Goal: Task Accomplishment & Management: Manage account settings

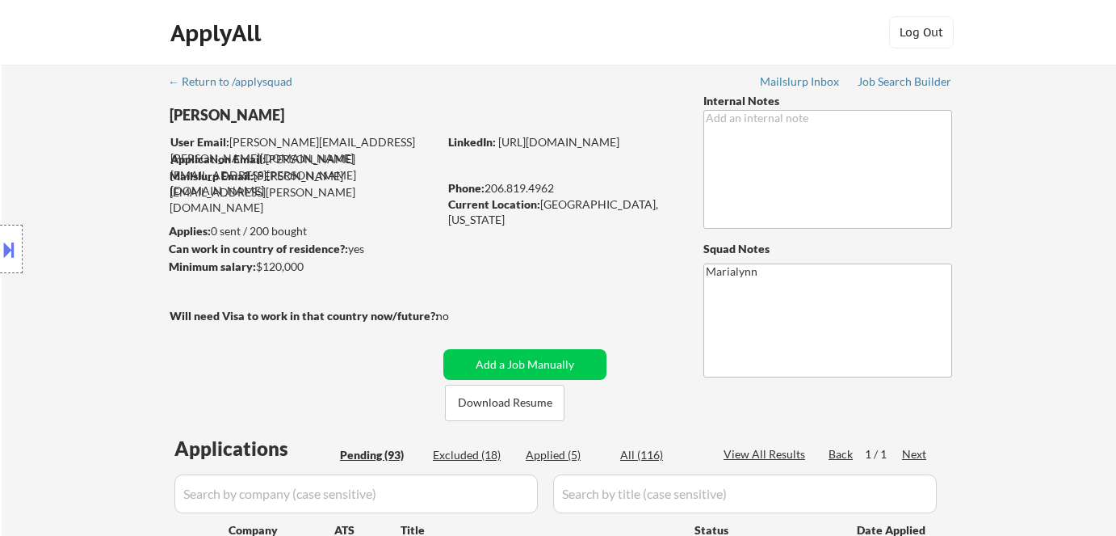
select select ""pending""
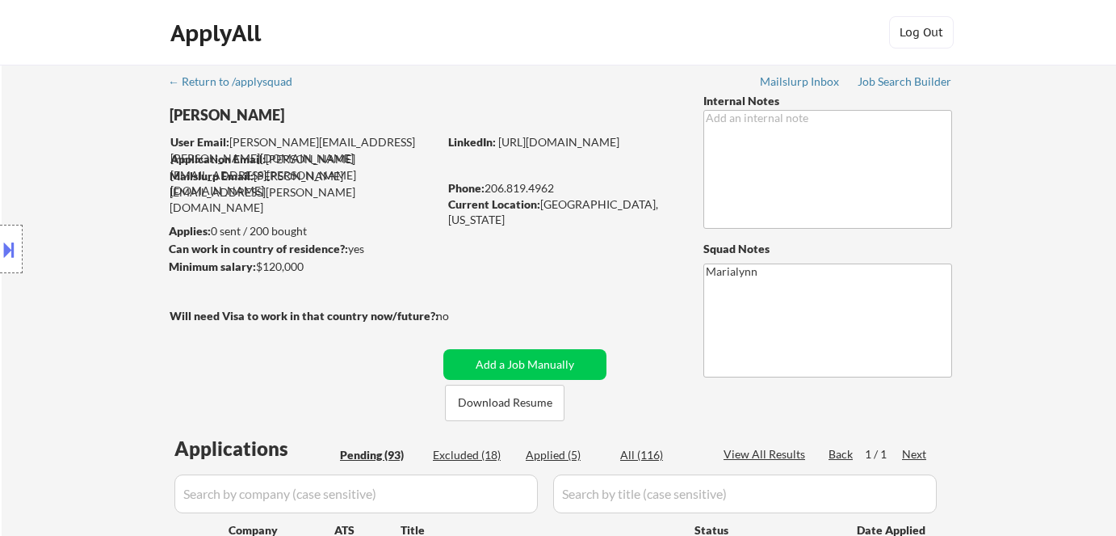
select select ""pending""
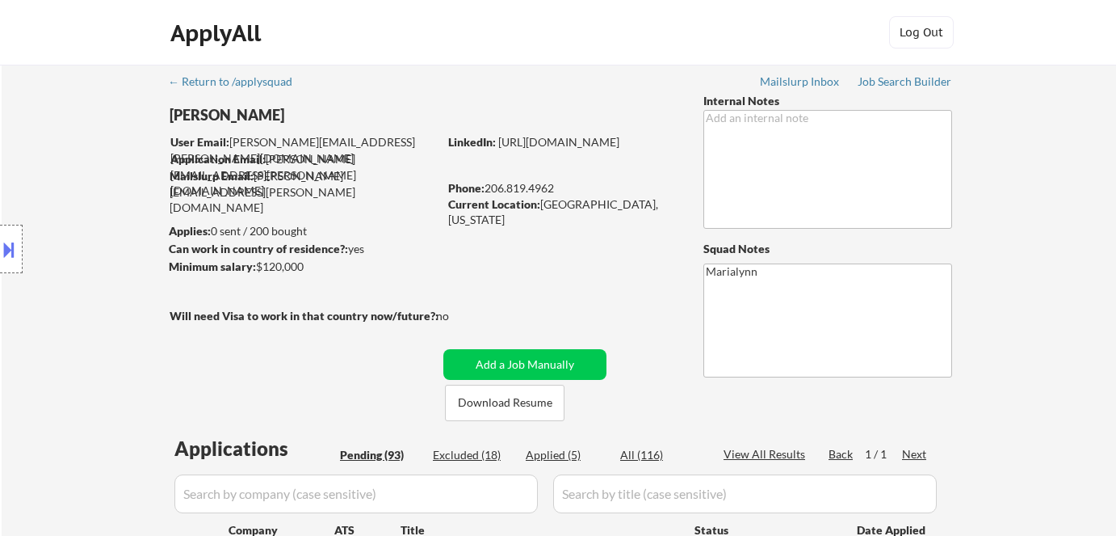
select select ""pending""
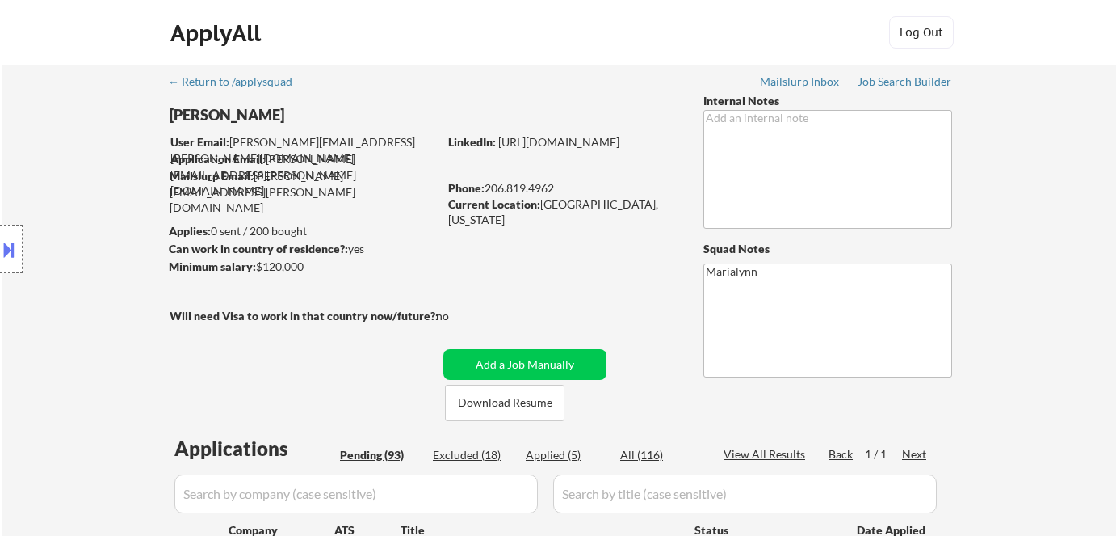
select select ""pending""
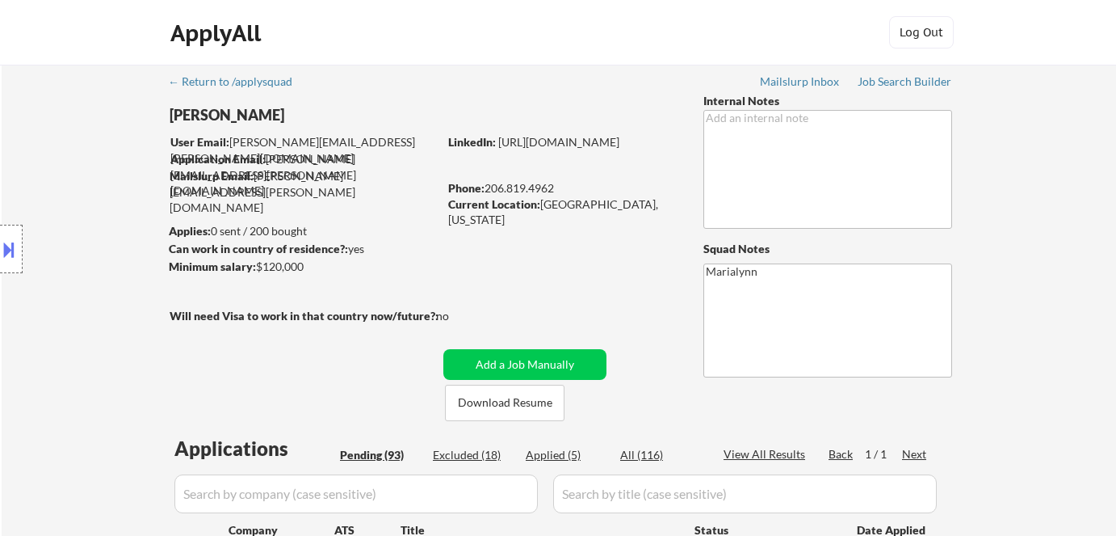
select select ""pending""
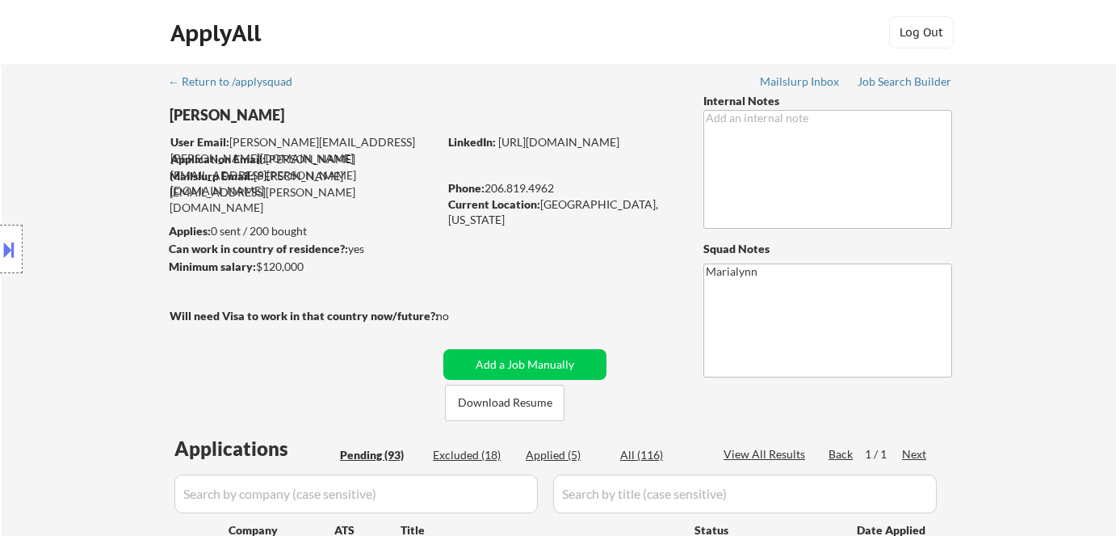
select select ""pending""
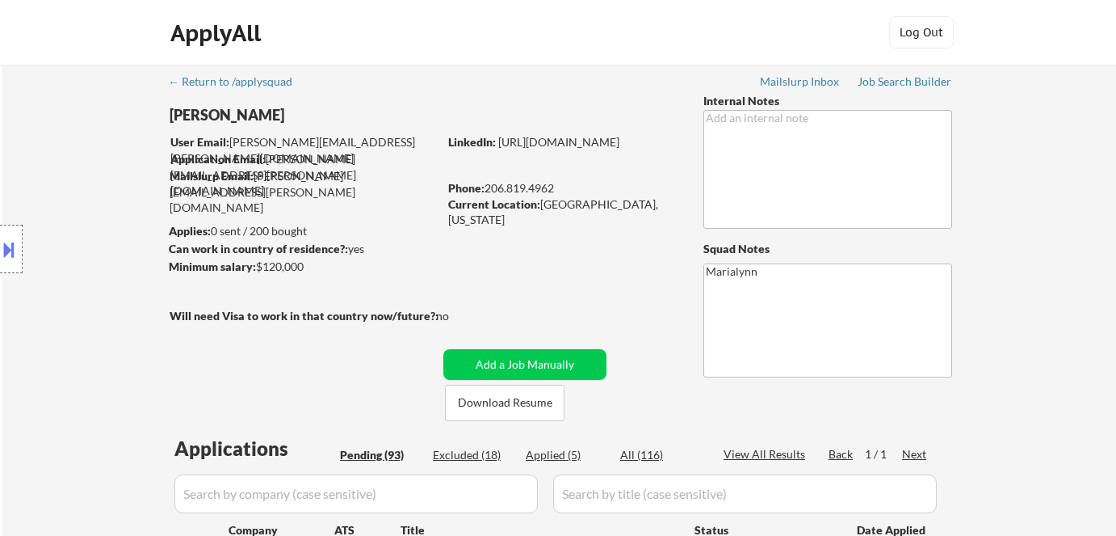
select select ""pending""
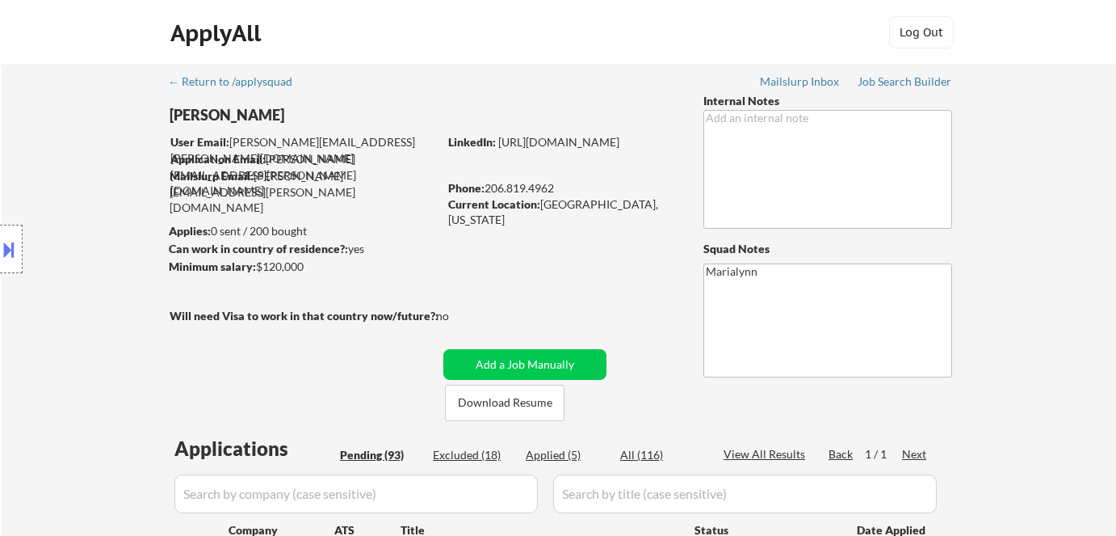
select select ""pending""
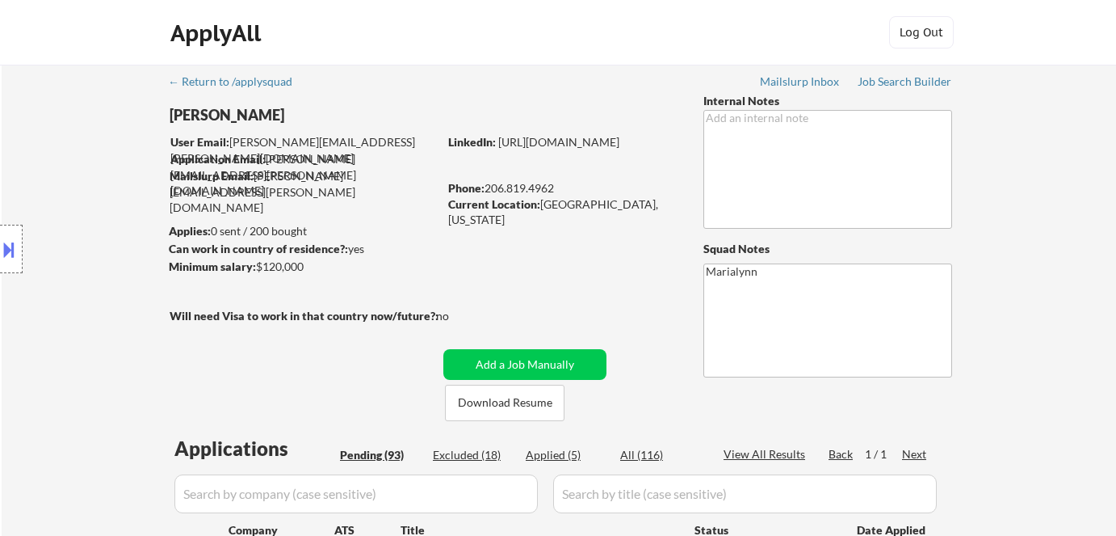
select select ""pending""
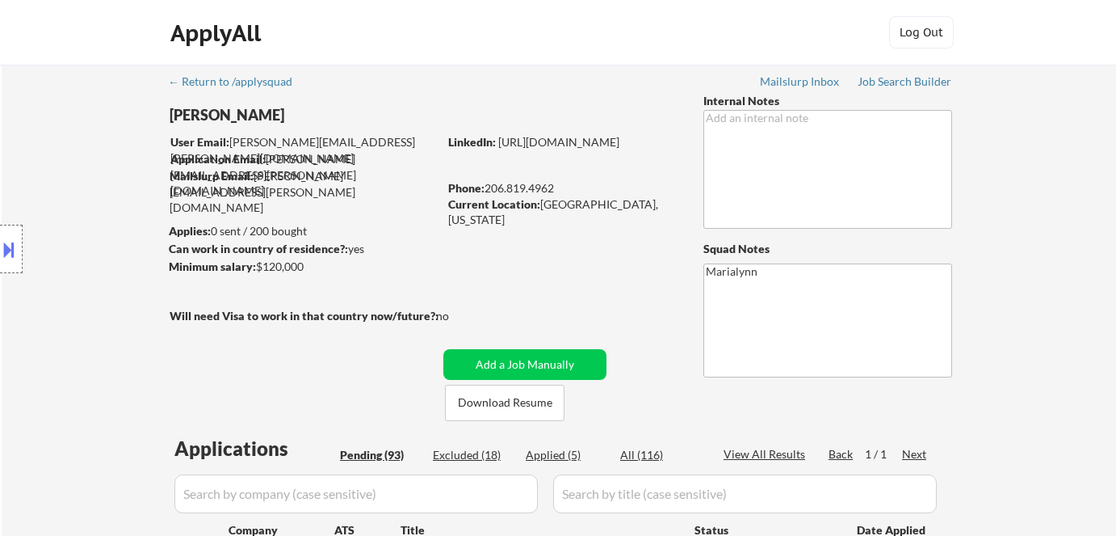
select select ""pending""
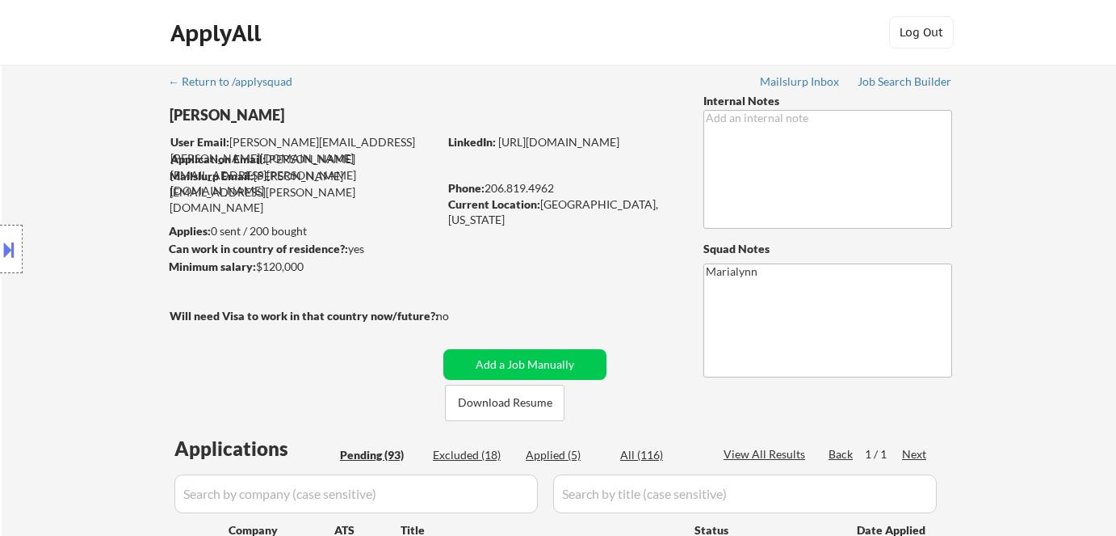
select select ""pending""
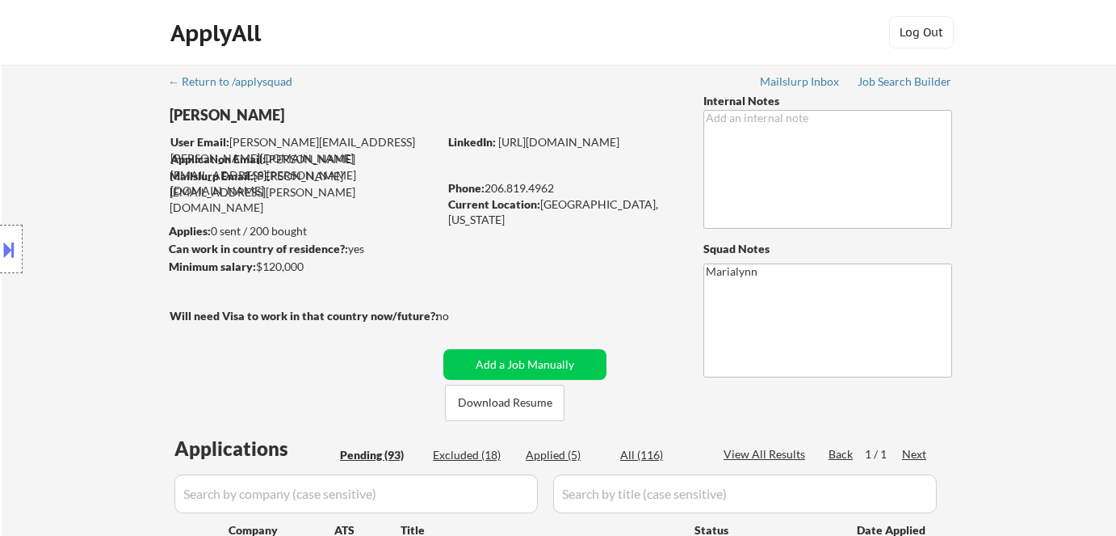
select select ""pending""
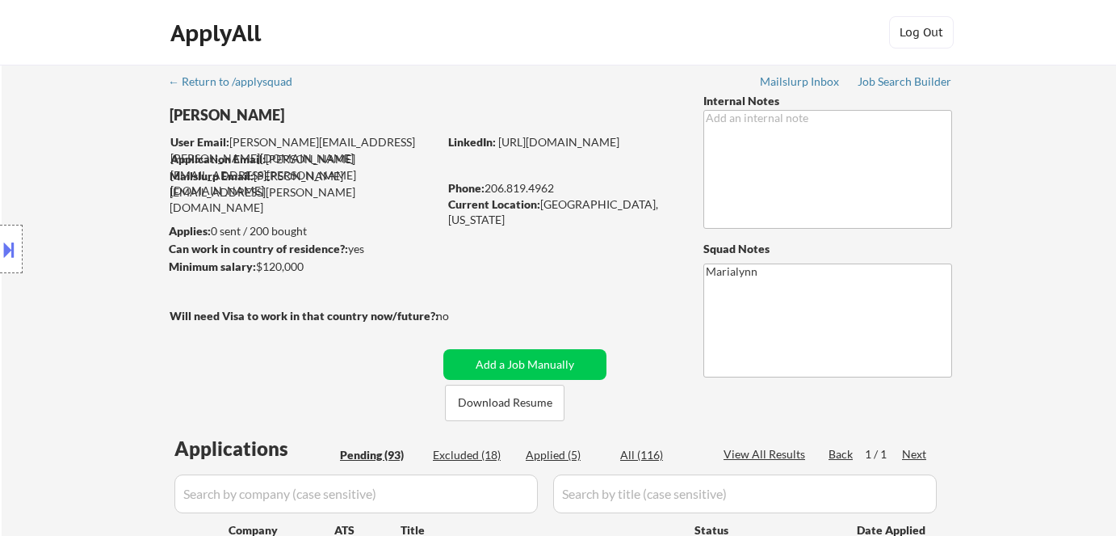
select select ""pending""
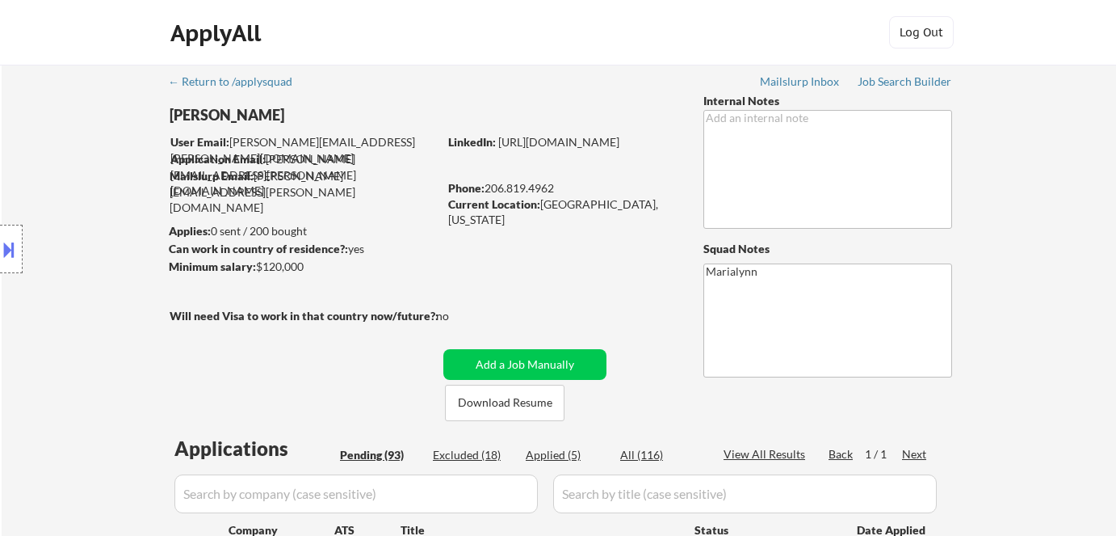
select select ""pending""
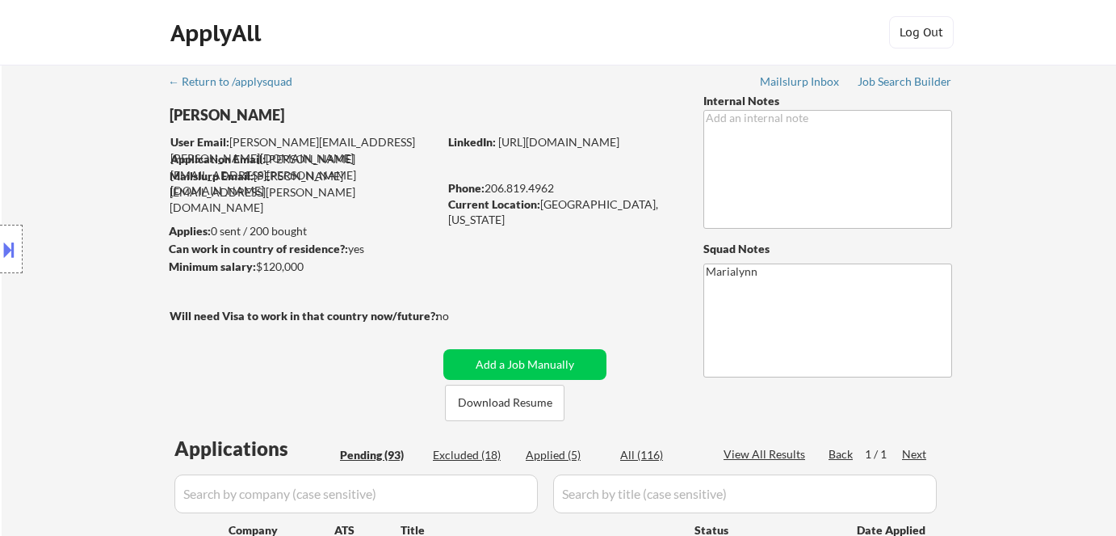
select select ""pending""
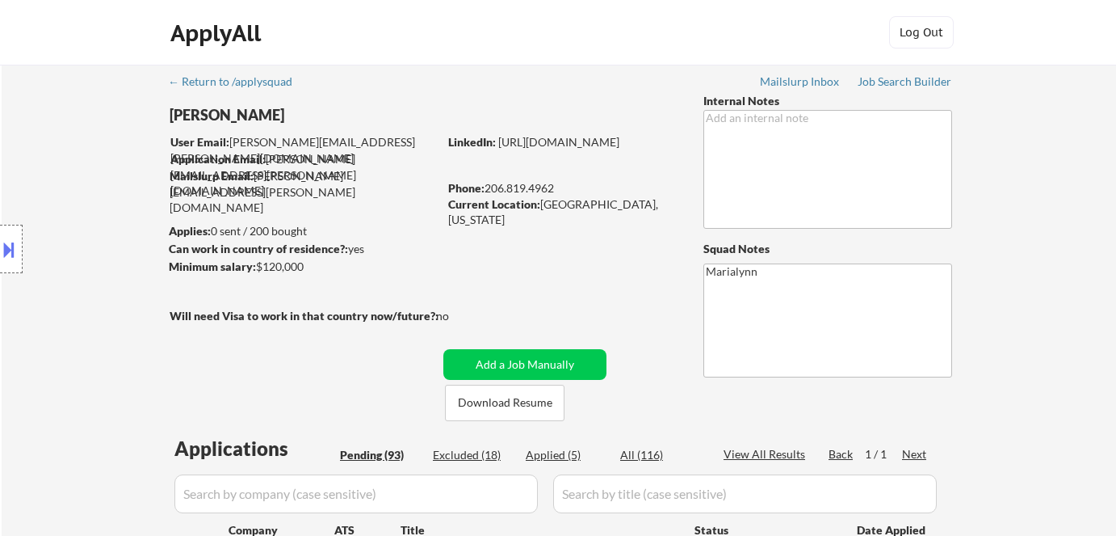
select select ""pending""
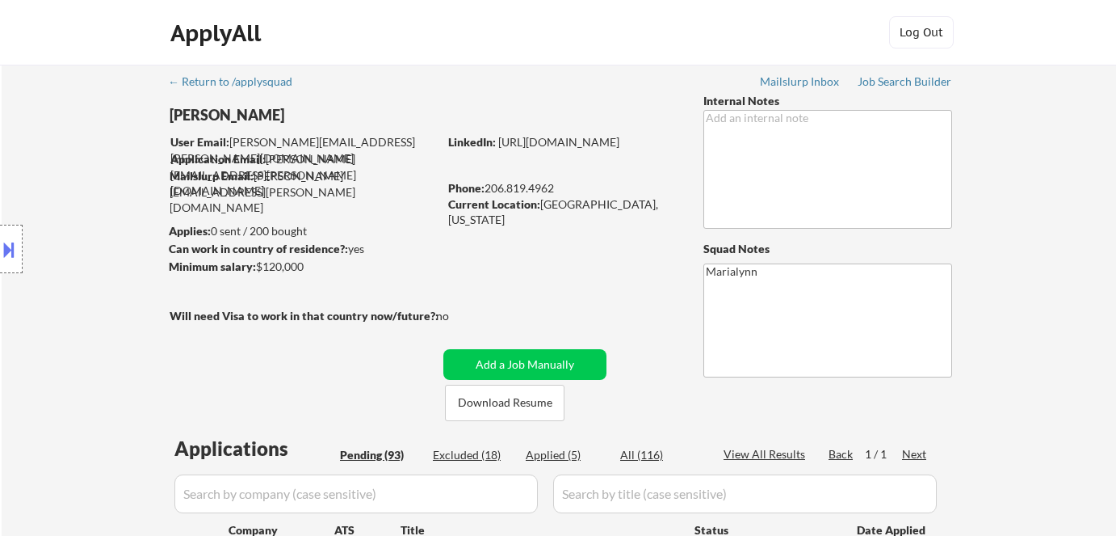
select select ""pending""
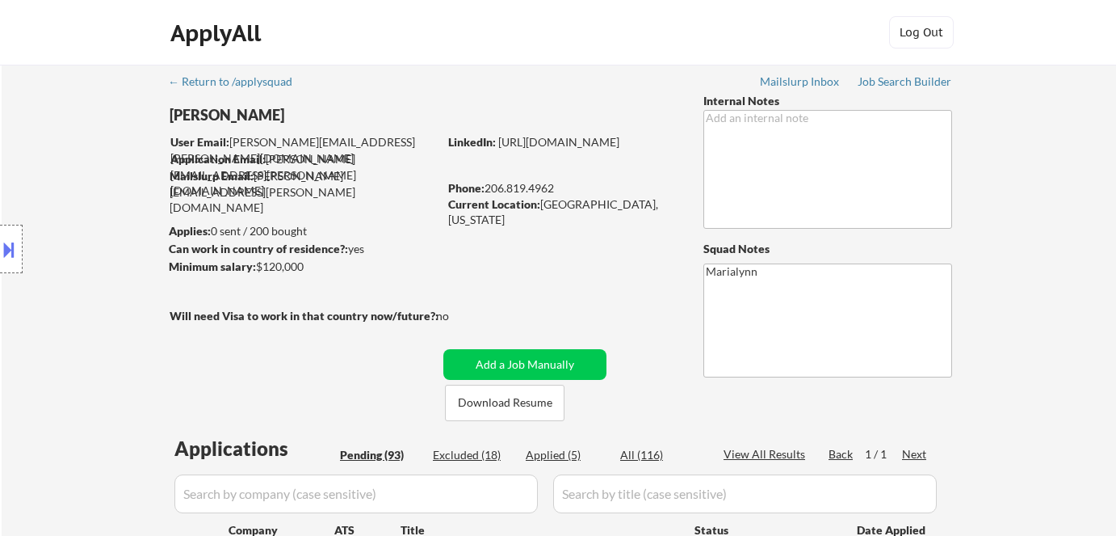
select select ""pending""
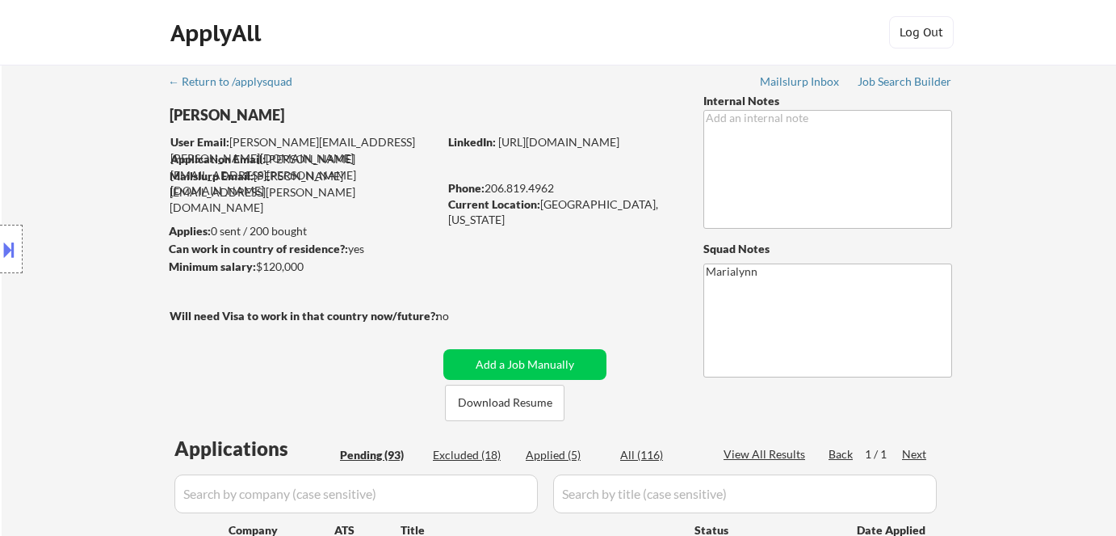
select select ""pending""
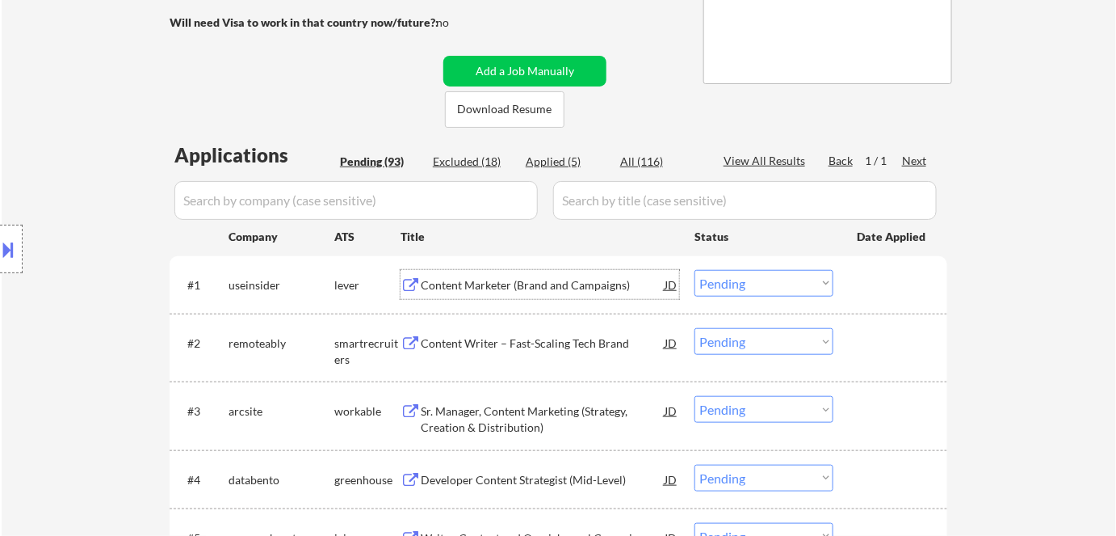
click at [598, 284] on div "Content Marketer (Brand and Campaigns)" at bounding box center [543, 285] width 244 height 16
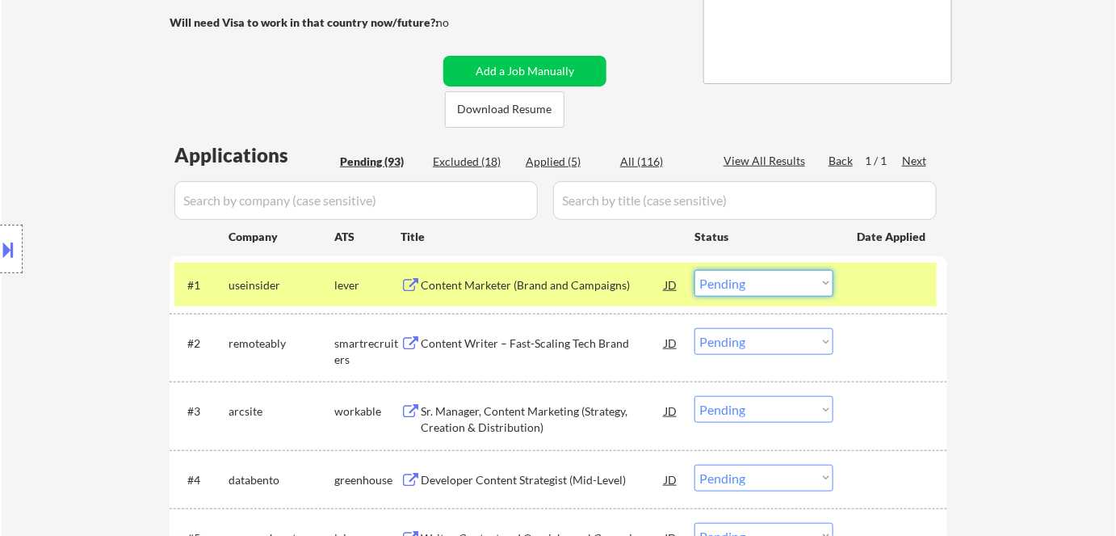
drag, startPoint x: 732, startPoint y: 287, endPoint x: 769, endPoint y: 408, distance: 126.7
click at [695, 270] on select "Choose an option... Pending Applied Excluded (Questions) Excluded (Expired) Exc…" at bounding box center [764, 283] width 139 height 27
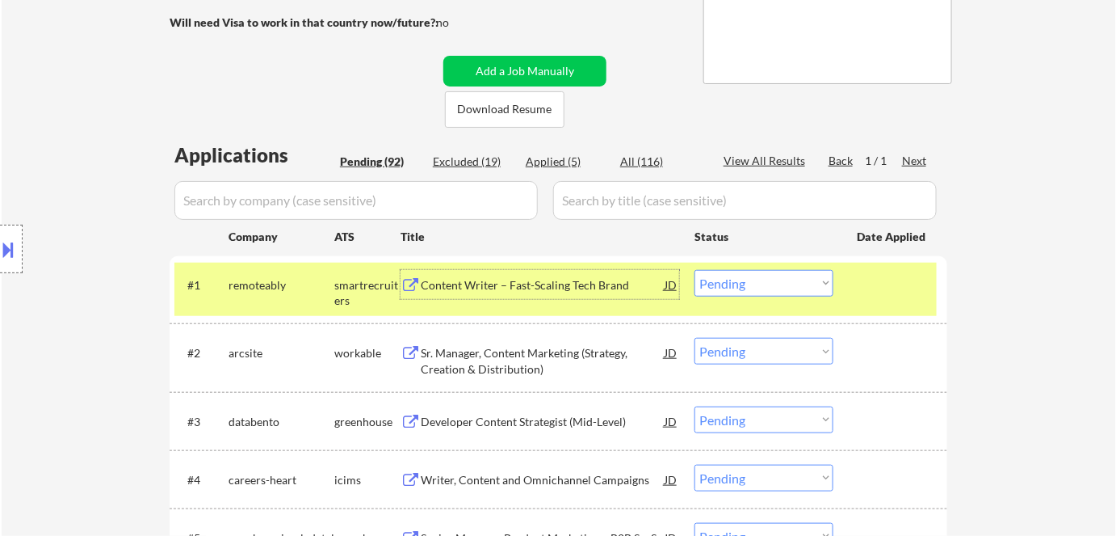
click at [481, 291] on div "Content Writer – Fast-Scaling Tech Brand" at bounding box center [543, 285] width 244 height 16
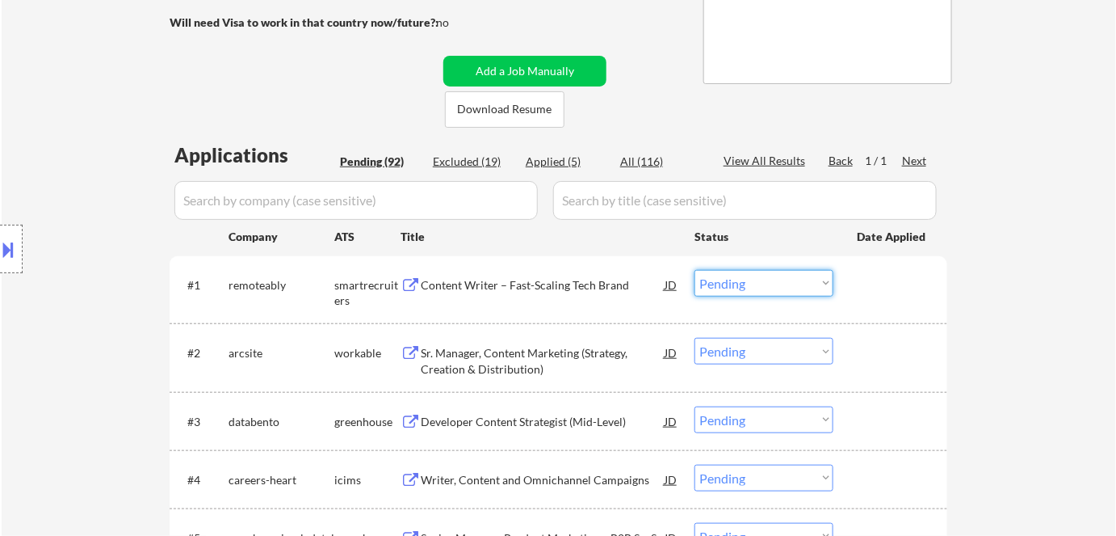
click at [741, 288] on select "Choose an option... Pending Applied Excluded (Questions) Excluded (Expired) Exc…" at bounding box center [764, 283] width 139 height 27
click at [695, 270] on select "Choose an option... Pending Applied Excluded (Questions) Excluded (Expired) Exc…" at bounding box center [764, 283] width 139 height 27
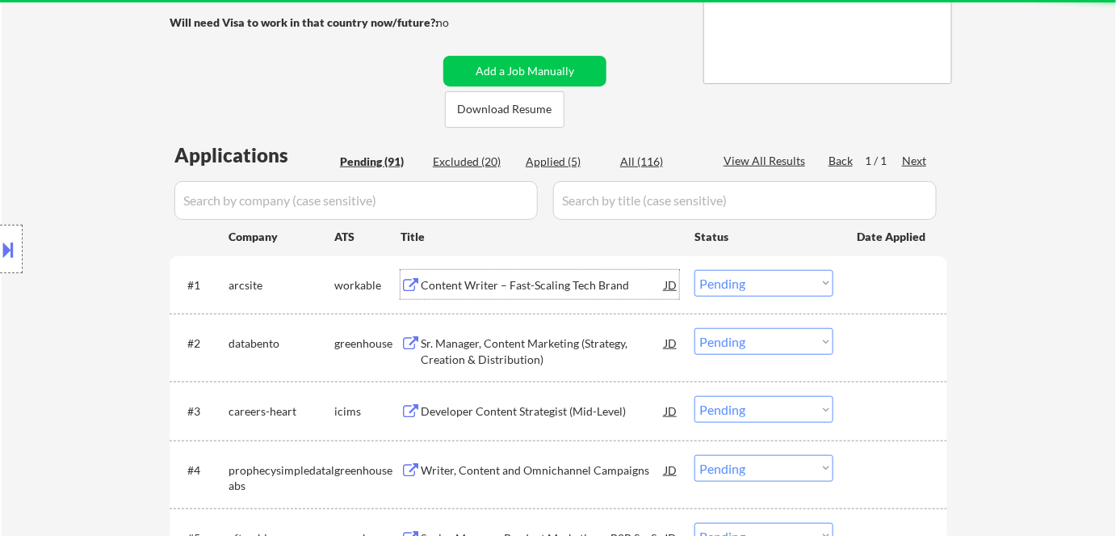
click at [473, 279] on div "Content Writer – Fast-Scaling Tech Brand" at bounding box center [543, 285] width 244 height 16
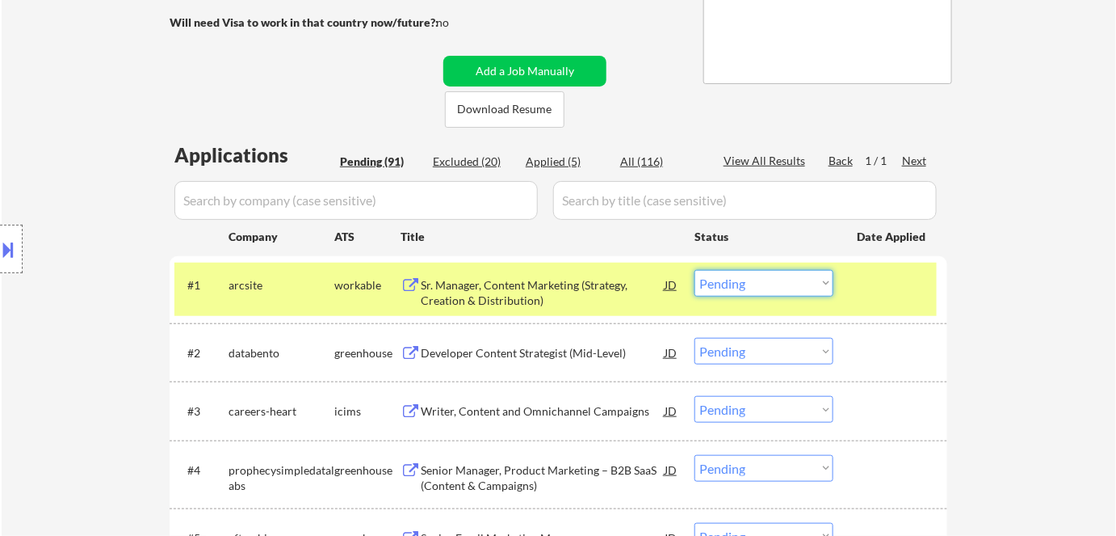
click at [720, 274] on select "Choose an option... Pending Applied Excluded (Questions) Excluded (Expired) Exc…" at bounding box center [764, 283] width 139 height 27
click at [695, 270] on select "Choose an option... Pending Applied Excluded (Questions) Excluded (Expired) Exc…" at bounding box center [764, 283] width 139 height 27
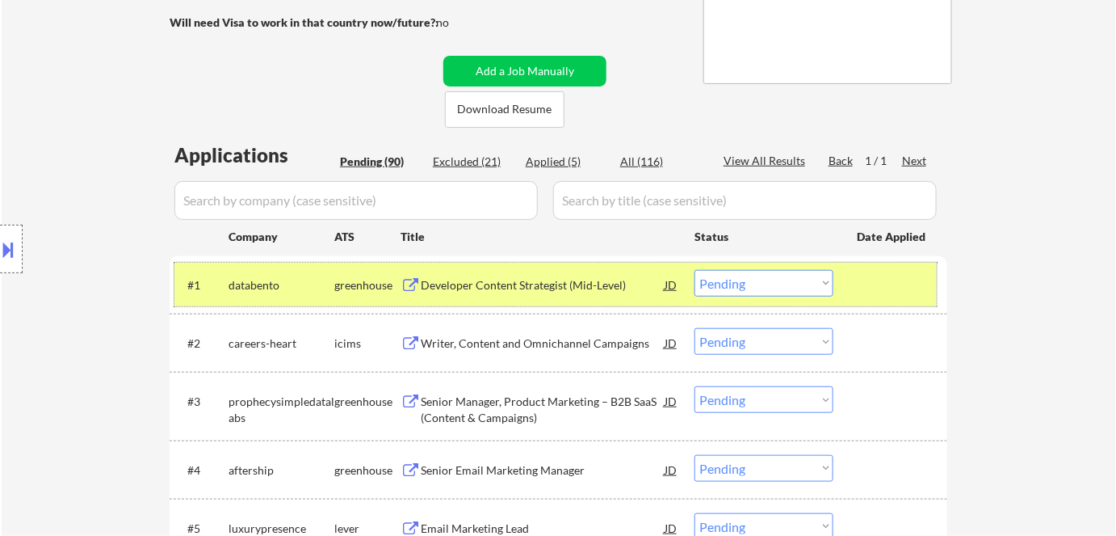
click at [510, 298] on div "#1 databento greenhouse Developer Content Strategist (Mid-Level) JD Choose an o…" at bounding box center [555, 285] width 762 height 44
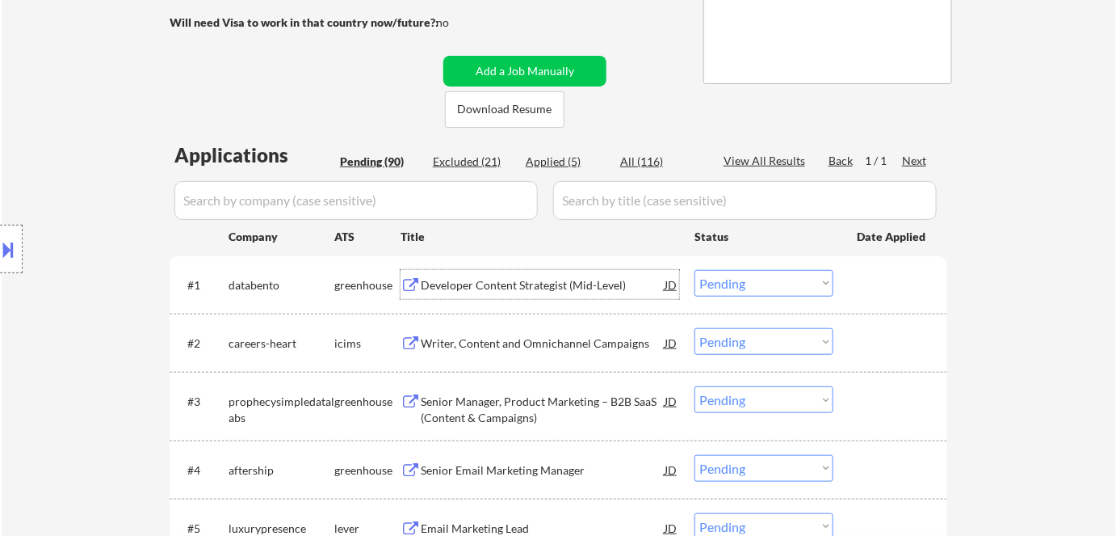
click at [507, 286] on div "Developer Content Strategist (Mid-Level)" at bounding box center [543, 285] width 244 height 16
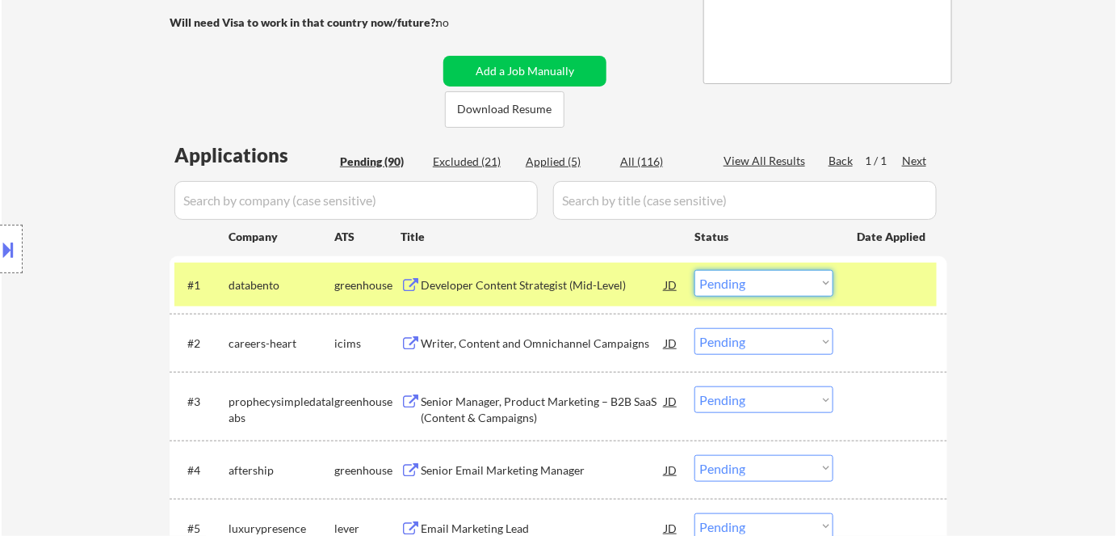
click at [734, 278] on select "Choose an option... Pending Applied Excluded (Questions) Excluded (Expired) Exc…" at bounding box center [764, 283] width 139 height 27
click at [695, 270] on select "Choose an option... Pending Applied Excluded (Questions) Excluded (Expired) Exc…" at bounding box center [764, 283] width 139 height 27
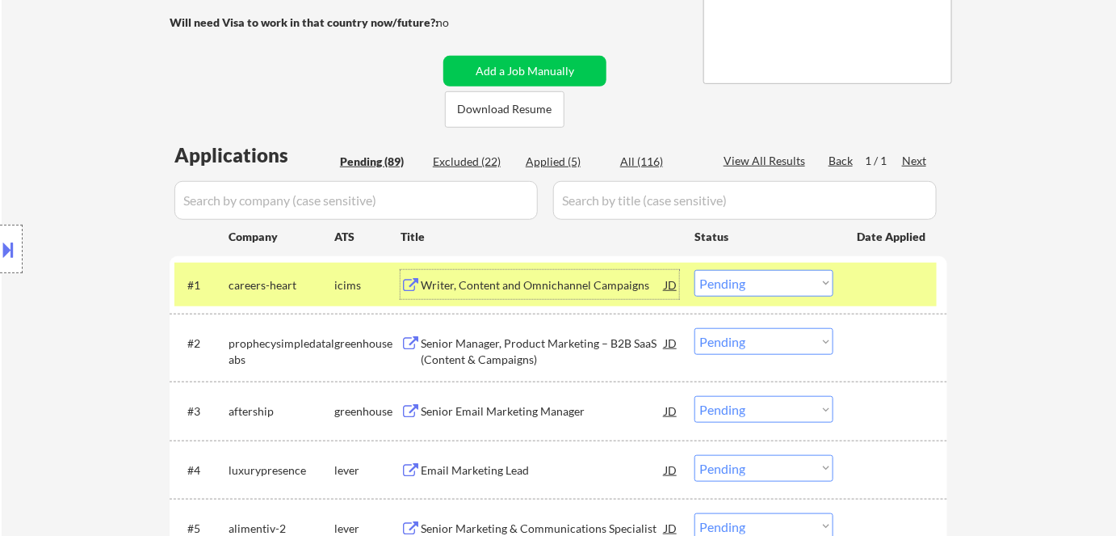
click at [489, 282] on div "Writer, Content and Omnichannel Campaigns" at bounding box center [543, 285] width 244 height 16
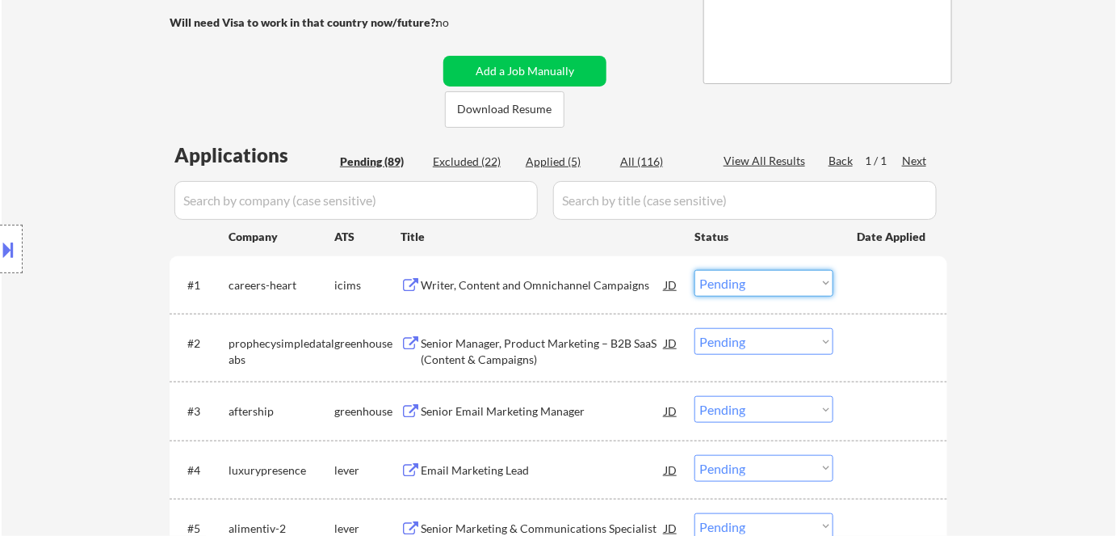
click at [756, 283] on select "Choose an option... Pending Applied Excluded (Questions) Excluded (Expired) Exc…" at bounding box center [764, 283] width 139 height 27
click at [695, 270] on select "Choose an option... Pending Applied Excluded (Questions) Excluded (Expired) Exc…" at bounding box center [764, 283] width 139 height 27
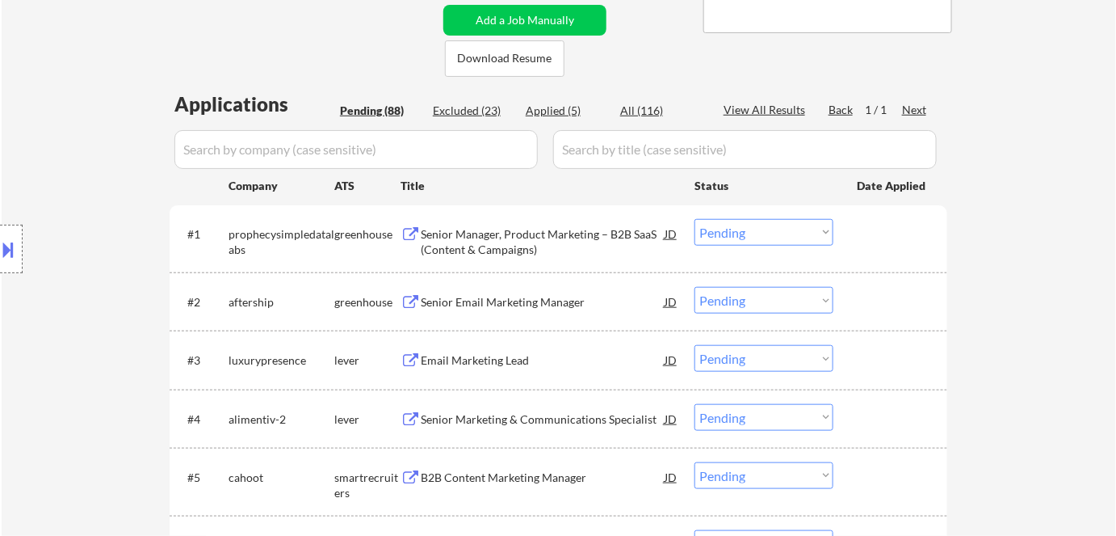
scroll to position [345, 0]
click at [561, 232] on div "Senior Manager, Product Marketing – B2B SaaS (Content & Campaigns)" at bounding box center [543, 241] width 244 height 32
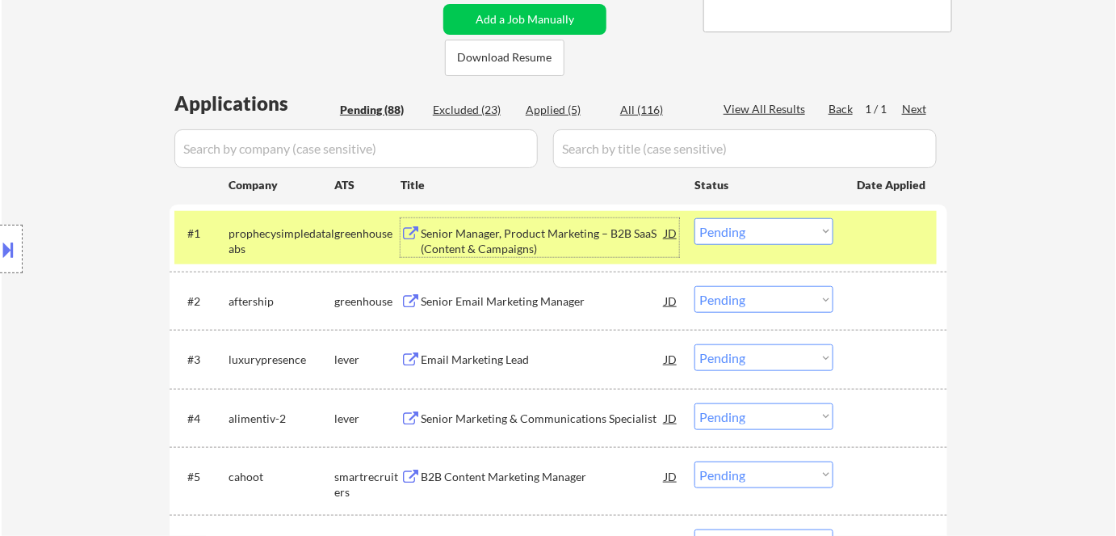
click at [740, 252] on div "#1 prophecysimpledatalabs greenhouse Senior Manager, Product Marketing – B2B Sa…" at bounding box center [555, 237] width 762 height 53
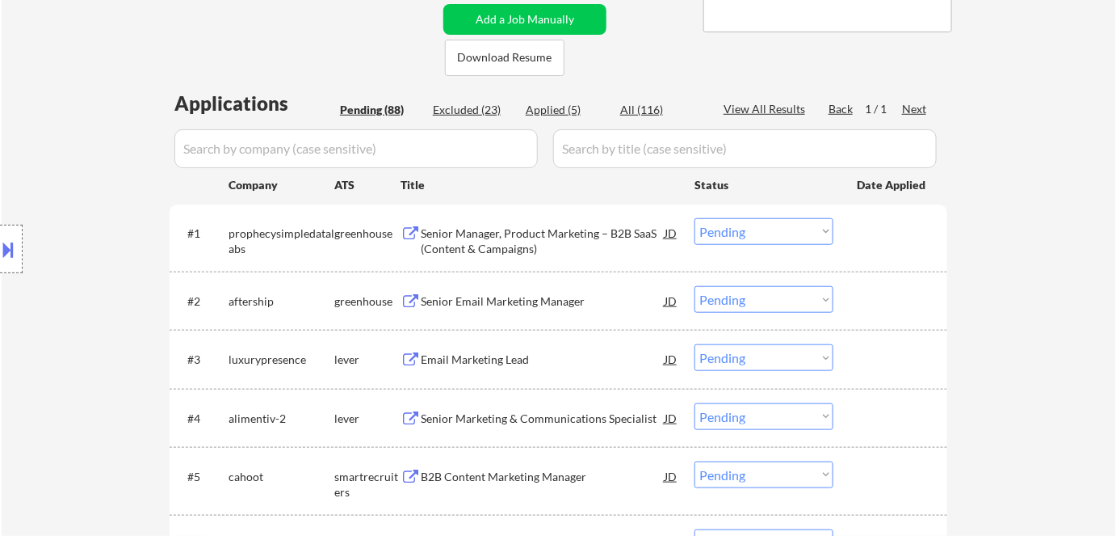
click at [805, 240] on select "Choose an option... Pending Applied Excluded (Questions) Excluded (Expired) Exc…" at bounding box center [764, 231] width 139 height 27
click at [695, 218] on select "Choose an option... Pending Applied Excluded (Questions) Excluded (Expired) Exc…" at bounding box center [764, 231] width 139 height 27
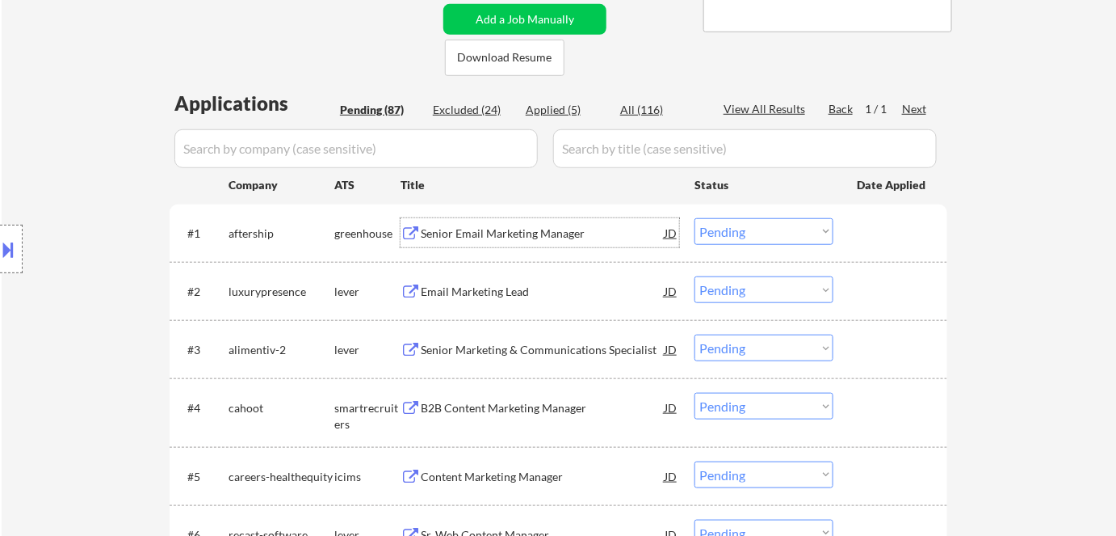
click at [474, 232] on div "Senior Email Marketing Manager" at bounding box center [543, 233] width 244 height 16
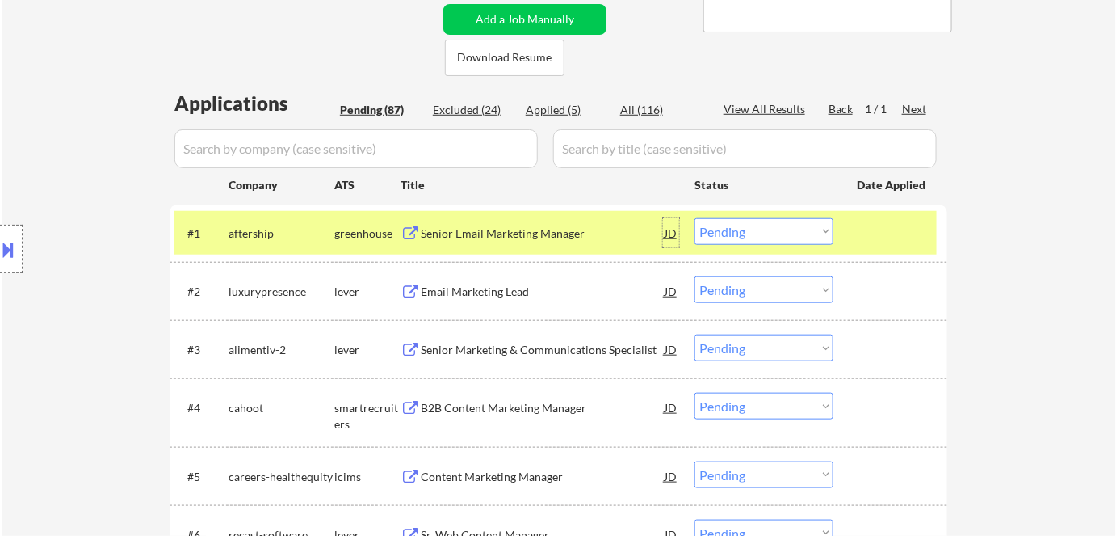
click at [664, 229] on div "JD" at bounding box center [671, 232] width 16 height 29
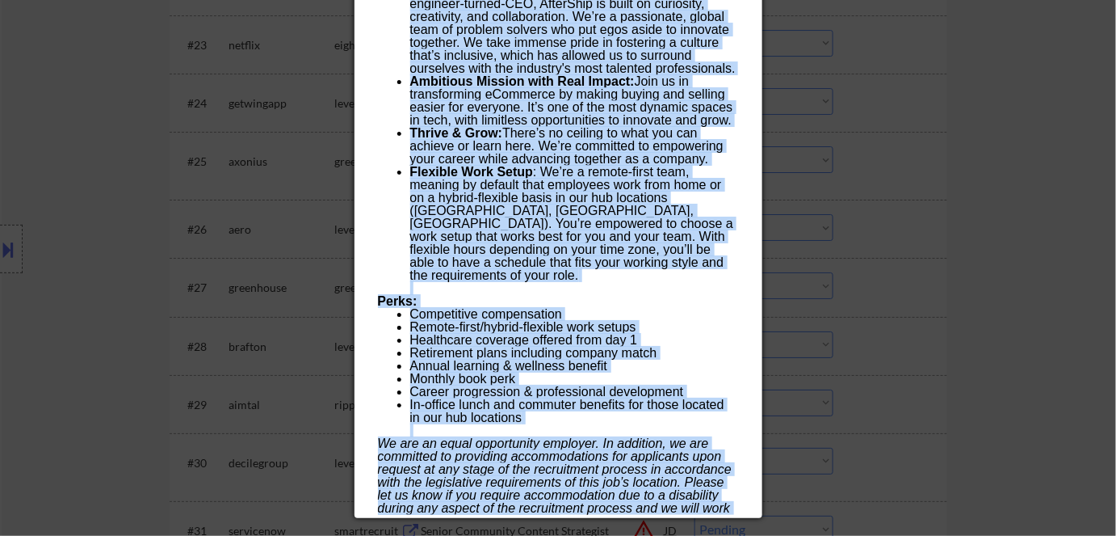
scroll to position [2150, 0]
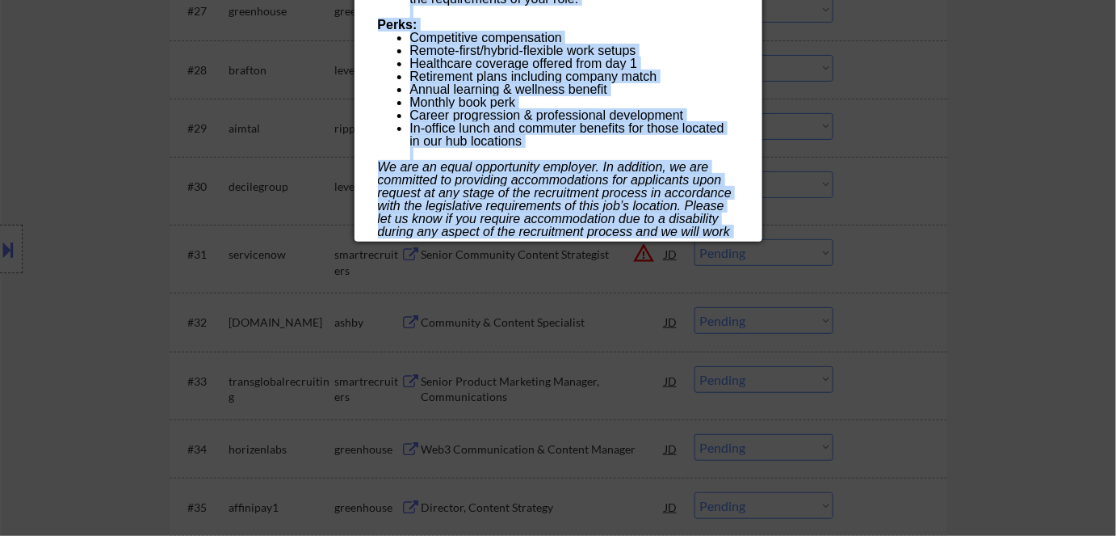
drag, startPoint x: 380, startPoint y: 71, endPoint x: 558, endPoint y: 230, distance: 239.1
copy div "Senior Email Marketing Manager aftership Seattle AI Location Check ✅: Job is re…"
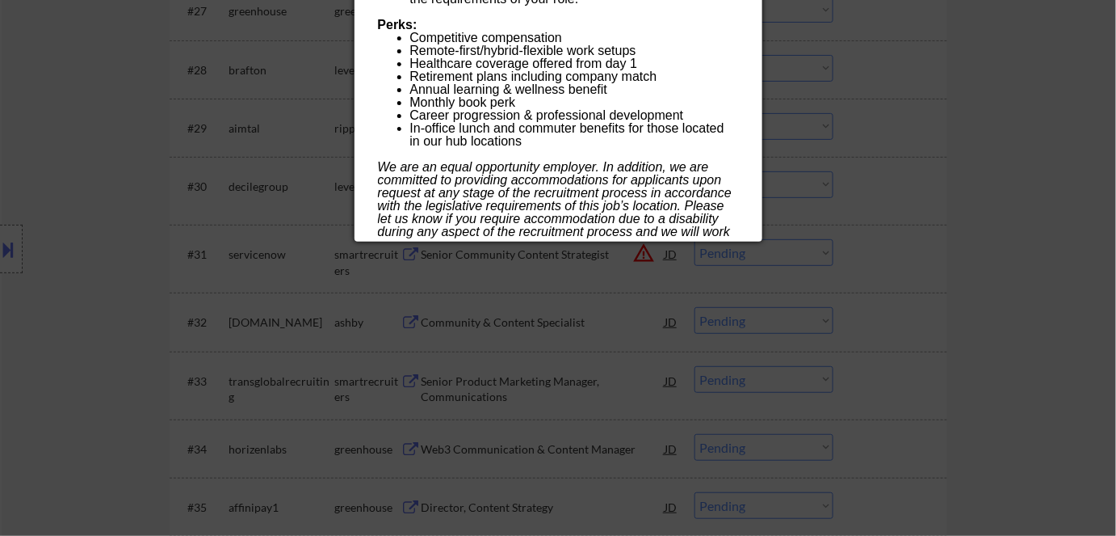
click at [972, 200] on div at bounding box center [558, 268] width 1116 height 536
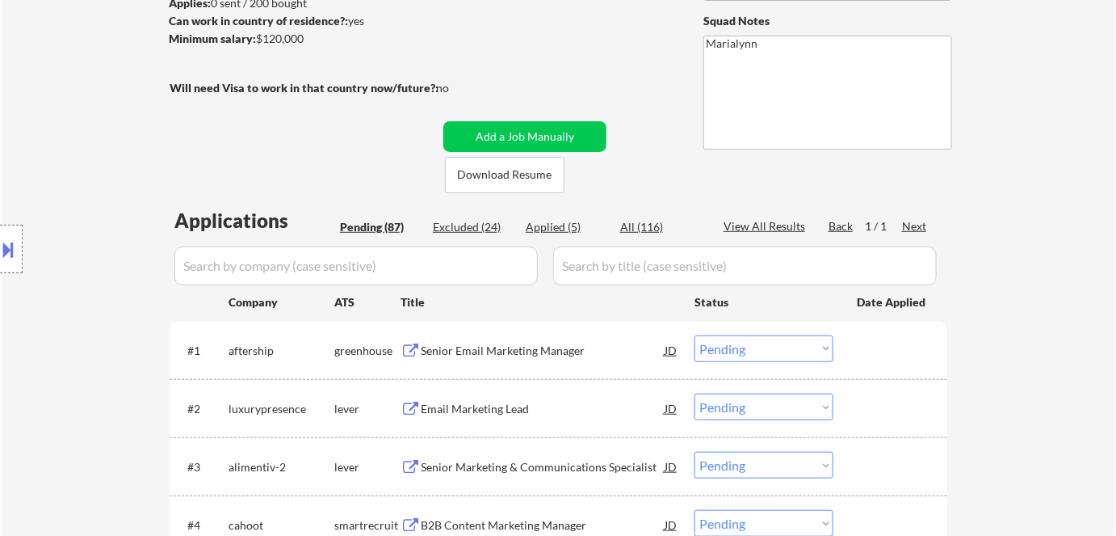
scroll to position [234, 0]
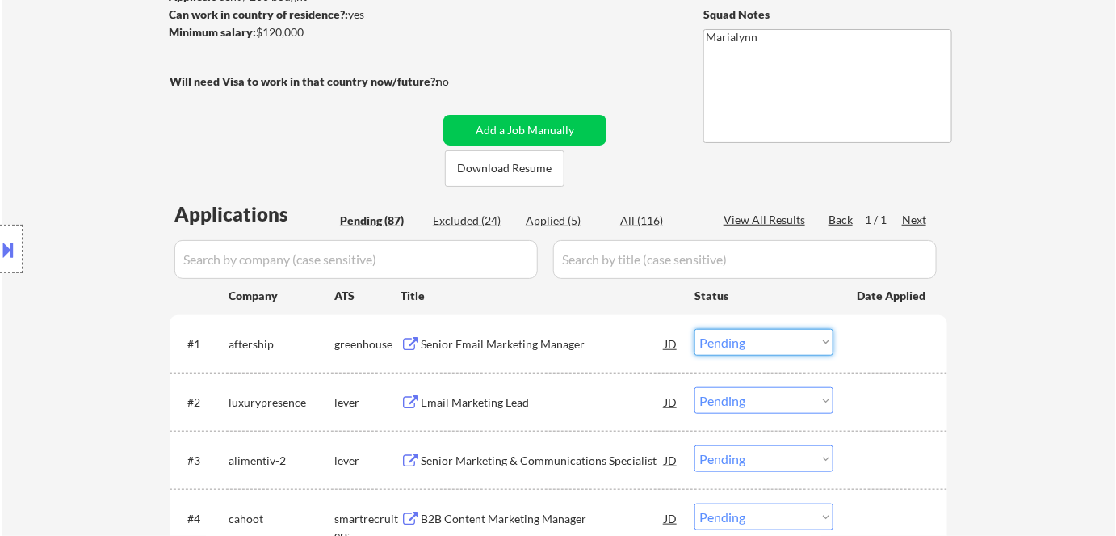
click at [767, 334] on select "Choose an option... Pending Applied Excluded (Questions) Excluded (Expired) Exc…" at bounding box center [764, 342] width 139 height 27
click at [695, 329] on select "Choose an option... Pending Applied Excluded (Questions) Excluded (Expired) Exc…" at bounding box center [764, 342] width 139 height 27
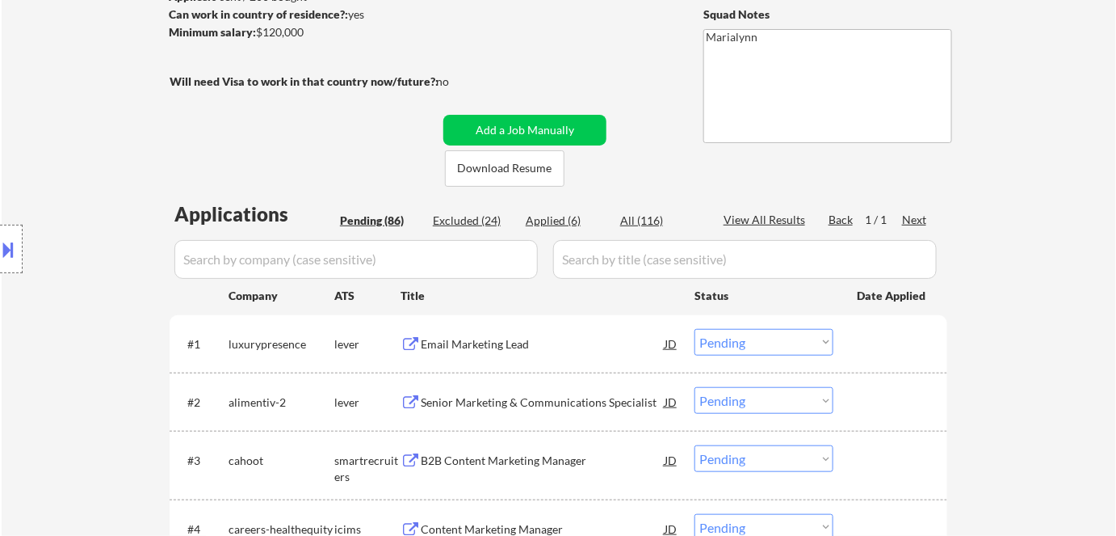
scroll to position [340, 0]
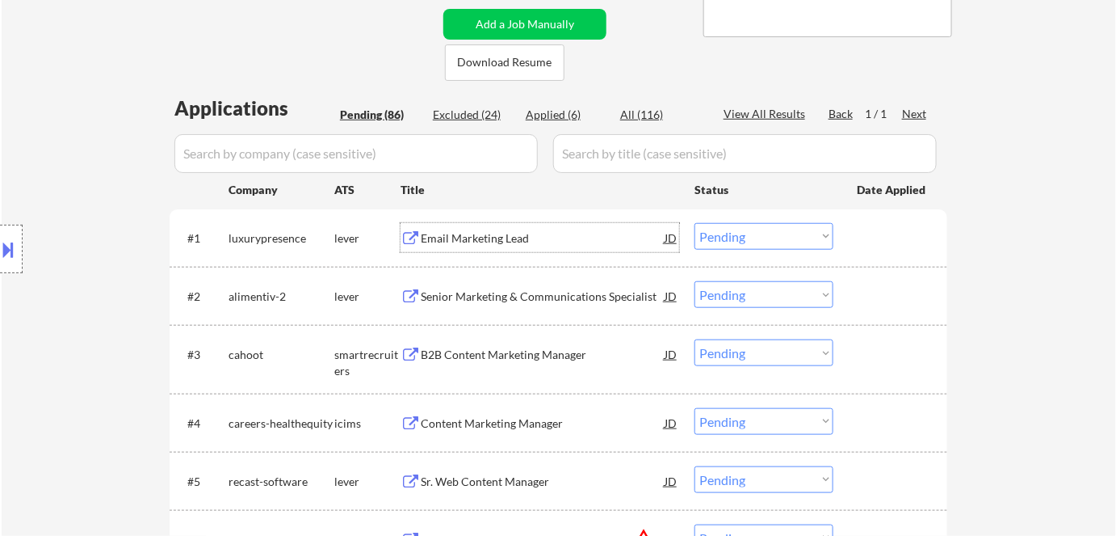
click at [481, 235] on div "Email Marketing Lead" at bounding box center [543, 238] width 244 height 16
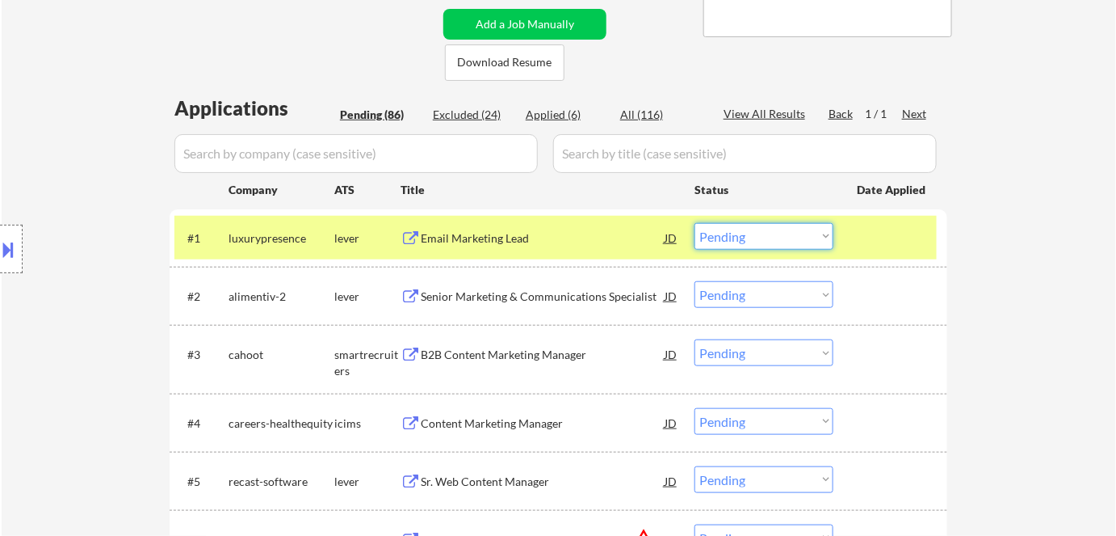
click at [770, 237] on select "Choose an option... Pending Applied Excluded (Questions) Excluded (Expired) Exc…" at bounding box center [764, 236] width 139 height 27
click at [695, 223] on select "Choose an option... Pending Applied Excluded (Questions) Excluded (Expired) Exc…" at bounding box center [764, 236] width 139 height 27
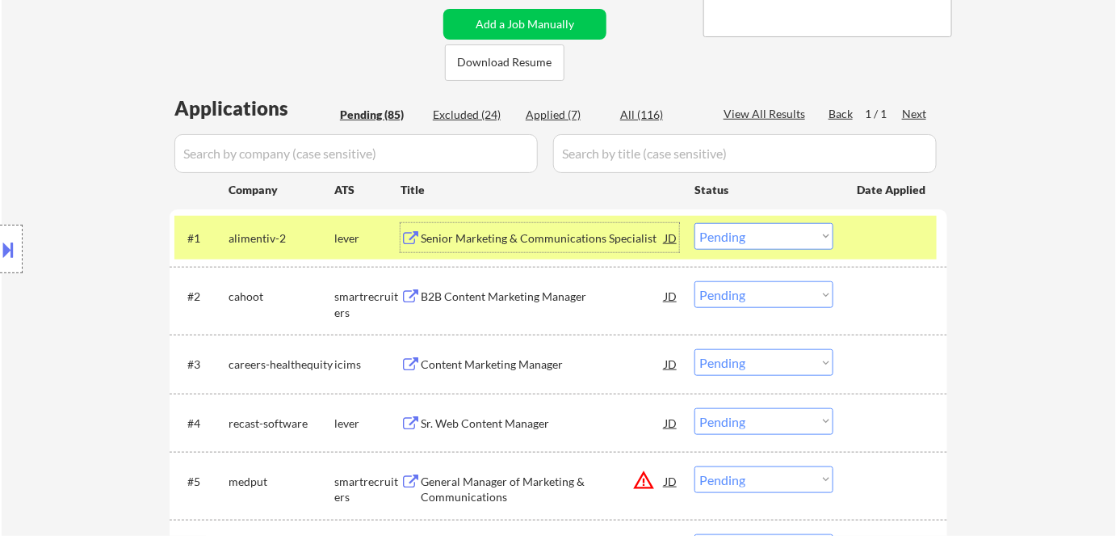
click at [564, 239] on div "Senior Marketing & Communications Specialist" at bounding box center [543, 238] width 244 height 16
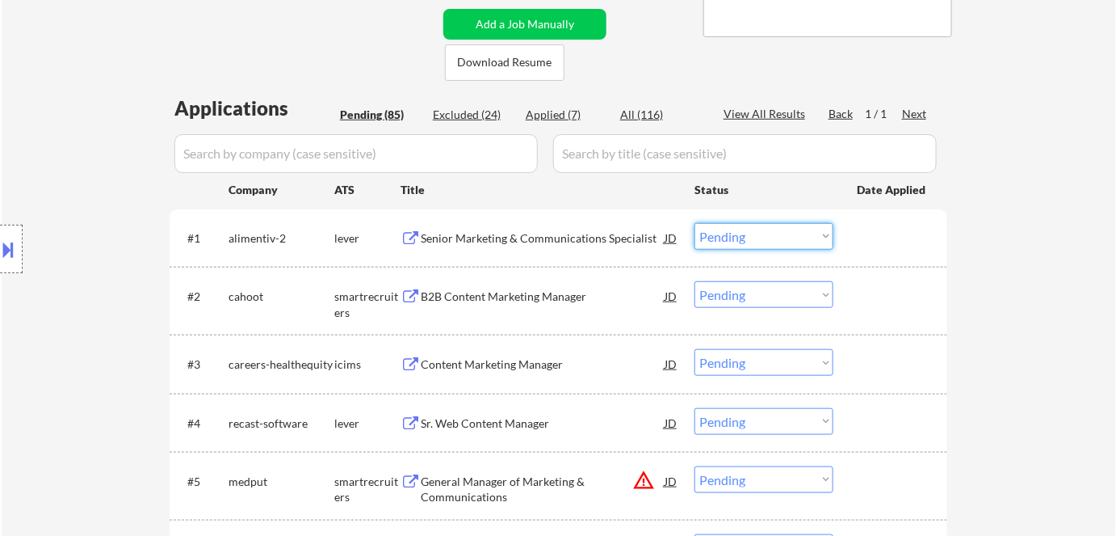
click at [724, 237] on select "Choose an option... Pending Applied Excluded (Questions) Excluded (Expired) Exc…" at bounding box center [764, 236] width 139 height 27
click at [695, 223] on select "Choose an option... Pending Applied Excluded (Questions) Excluded (Expired) Exc…" at bounding box center [764, 236] width 139 height 27
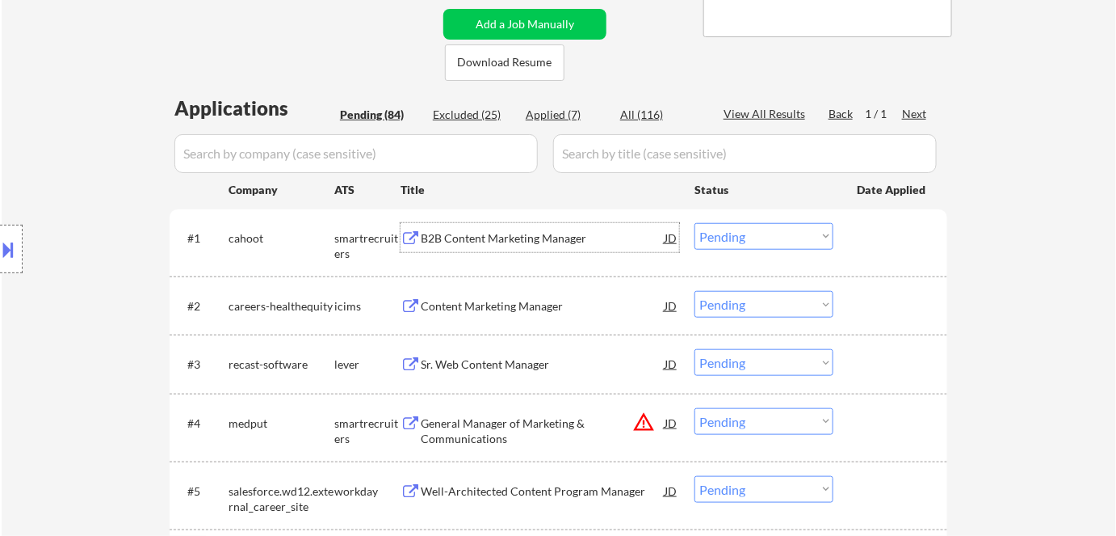
click at [497, 233] on div "B2B Content Marketing Manager" at bounding box center [543, 238] width 244 height 16
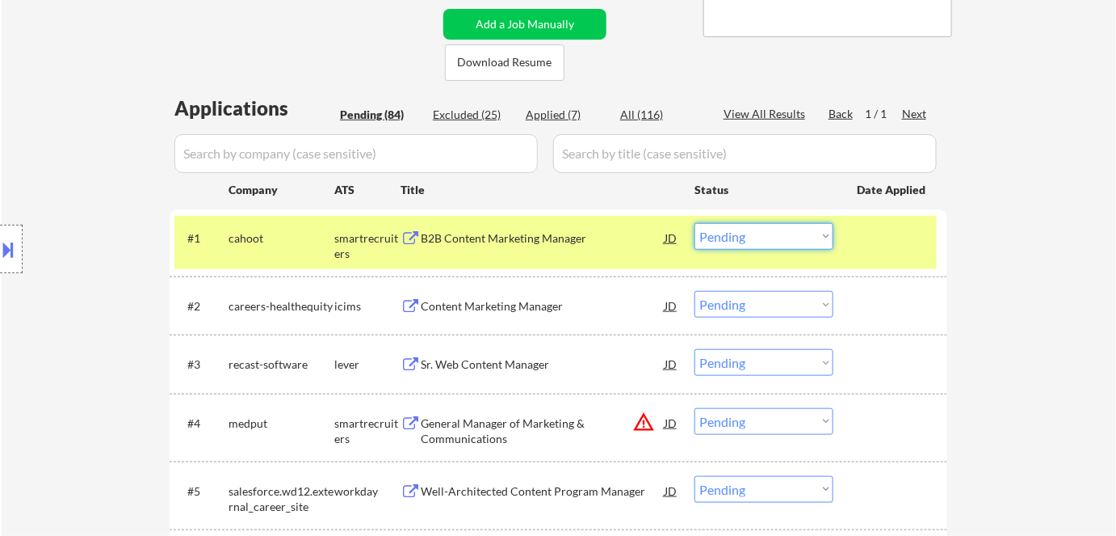
click at [745, 233] on select "Choose an option... Pending Applied Excluded (Questions) Excluded (Expired) Exc…" at bounding box center [764, 236] width 139 height 27
click at [695, 223] on select "Choose an option... Pending Applied Excluded (Questions) Excluded (Expired) Exc…" at bounding box center [764, 236] width 139 height 27
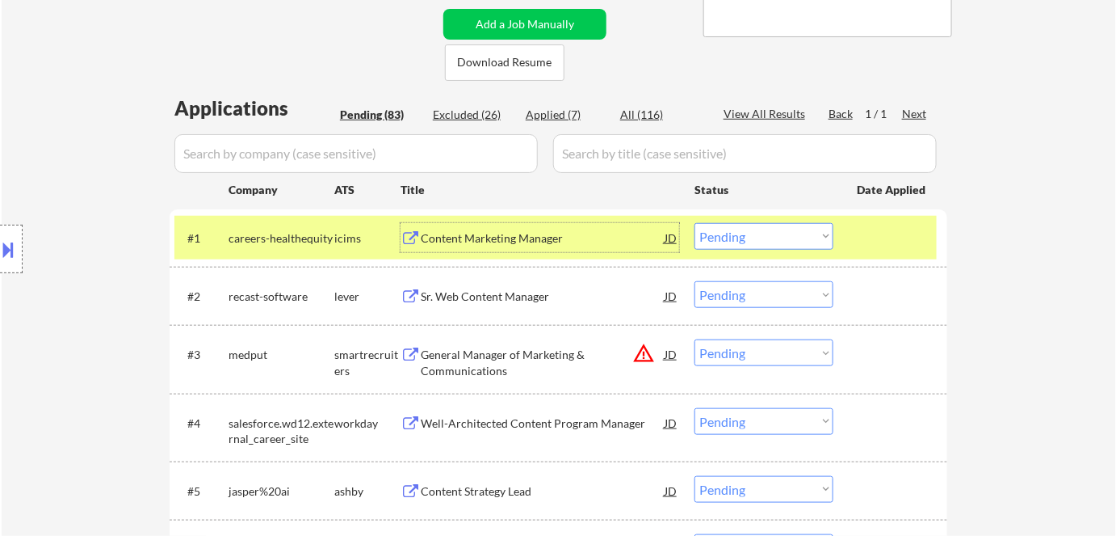
click at [534, 241] on div "Content Marketing Manager" at bounding box center [543, 238] width 244 height 16
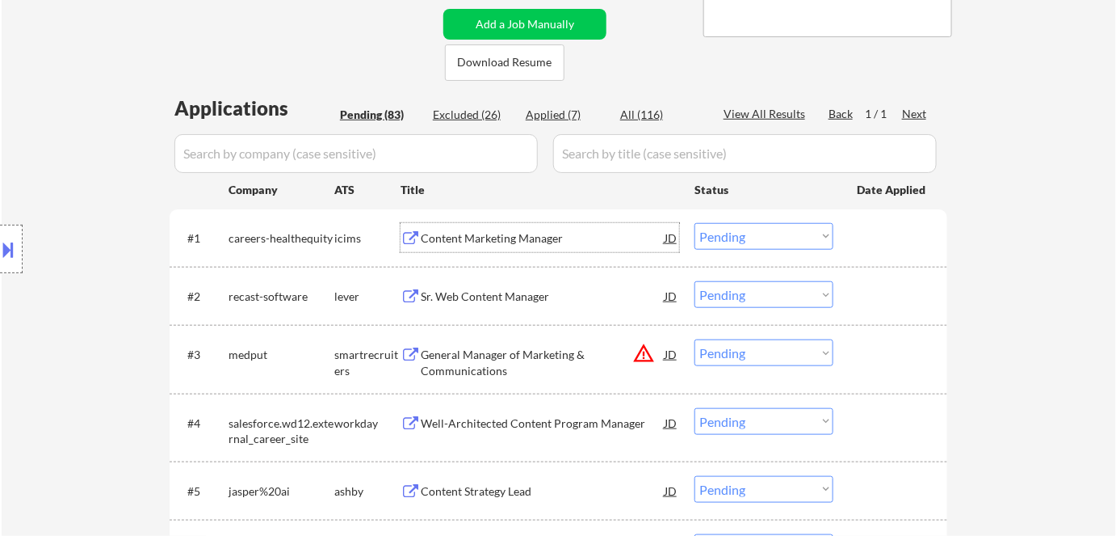
click at [533, 232] on div "Content Marketing Manager" at bounding box center [543, 238] width 244 height 16
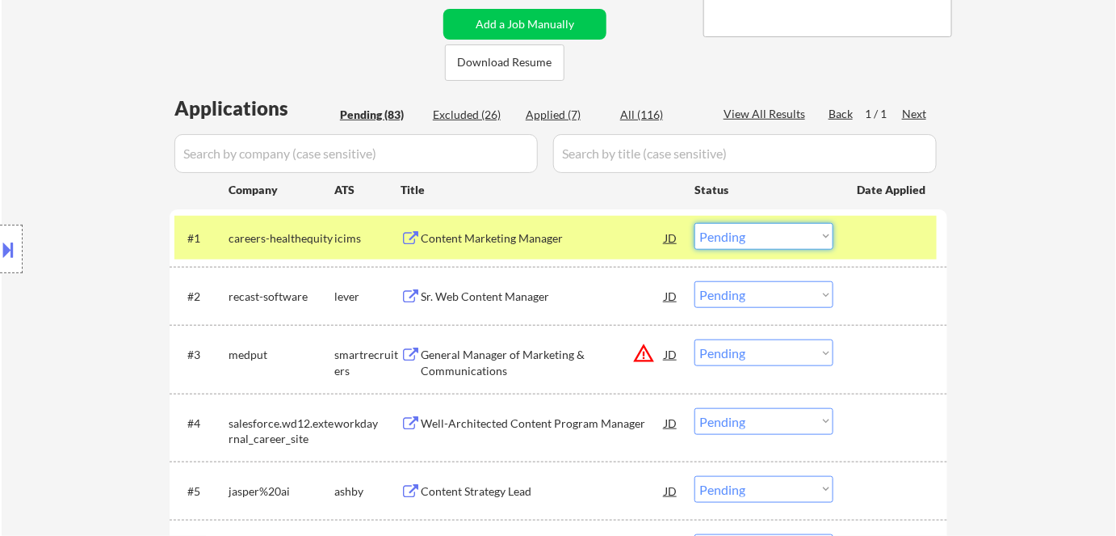
click at [756, 233] on select "Choose an option... Pending Applied Excluded (Questions) Excluded (Expired) Exc…" at bounding box center [764, 236] width 139 height 27
click at [695, 223] on select "Choose an option... Pending Applied Excluded (Questions) Excluded (Expired) Exc…" at bounding box center [764, 236] width 139 height 27
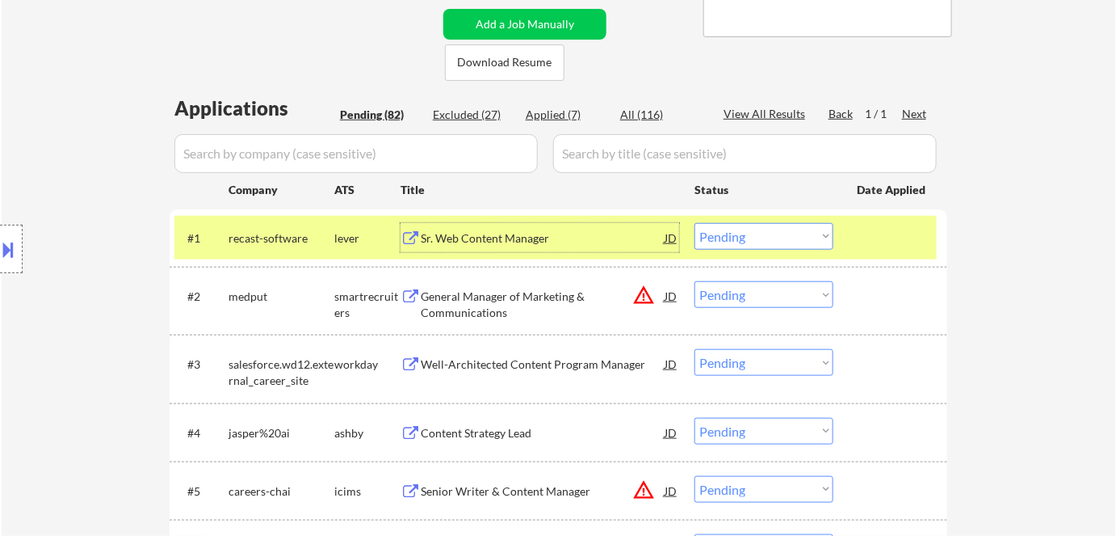
click at [515, 240] on div "Sr. Web Content Manager" at bounding box center [543, 238] width 244 height 16
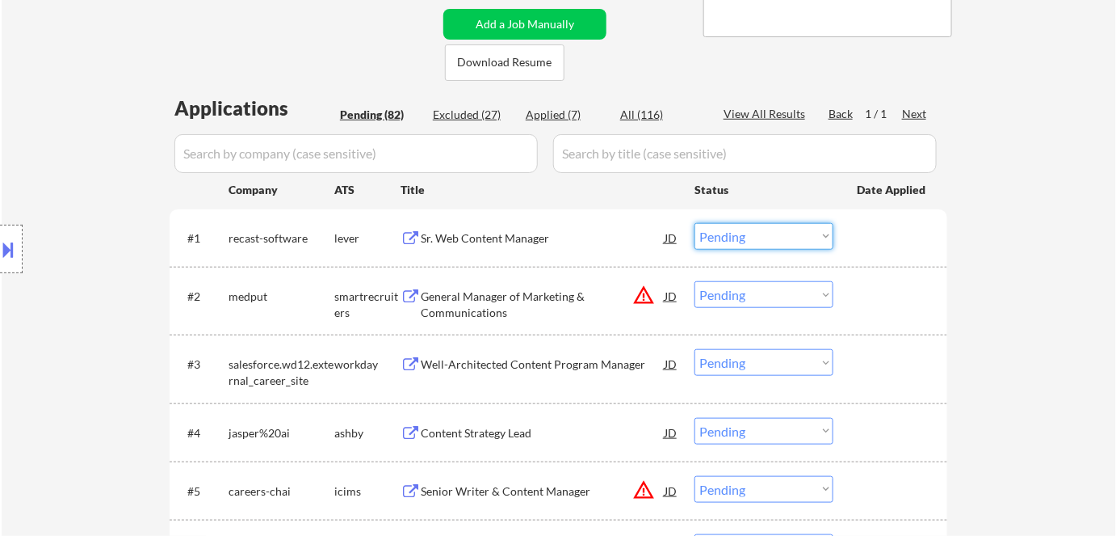
click at [744, 228] on select "Choose an option... Pending Applied Excluded (Questions) Excluded (Expired) Exc…" at bounding box center [764, 236] width 139 height 27
click at [695, 223] on select "Choose an option... Pending Applied Excluded (Questions) Excluded (Expired) Exc…" at bounding box center [764, 236] width 139 height 27
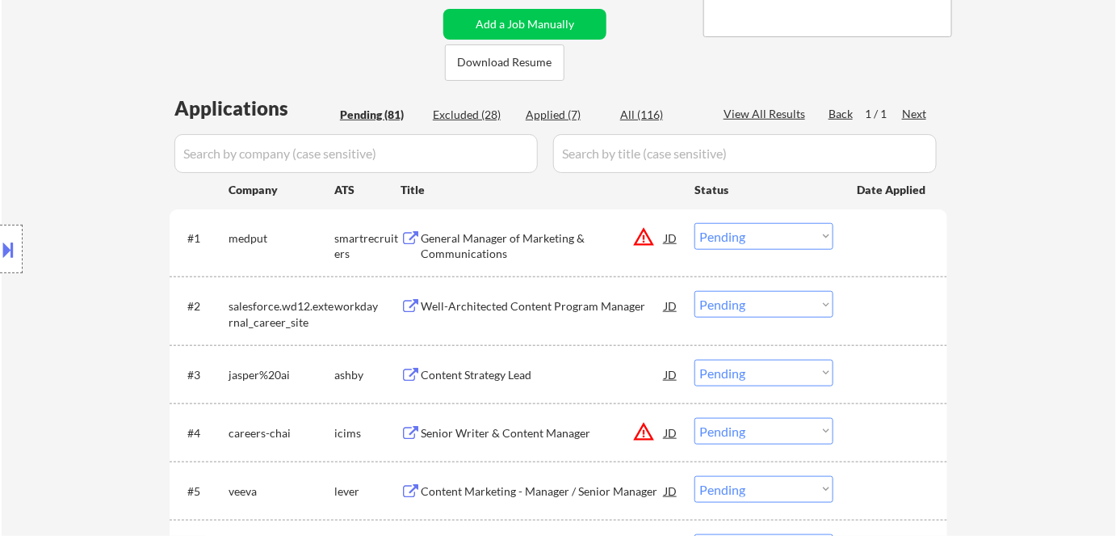
click at [479, 275] on div "#1 medput smartrecruiters General Manager of Marketing & Communications JD warn…" at bounding box center [559, 243] width 778 height 68
click at [450, 236] on div "General Manager of Marketing & Communications" at bounding box center [543, 246] width 244 height 32
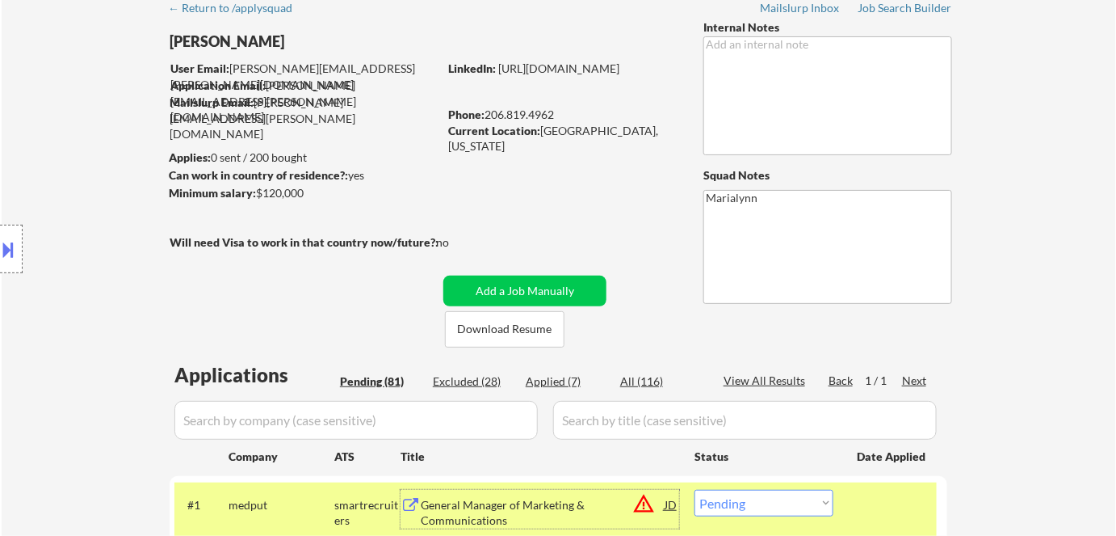
scroll to position [67, 0]
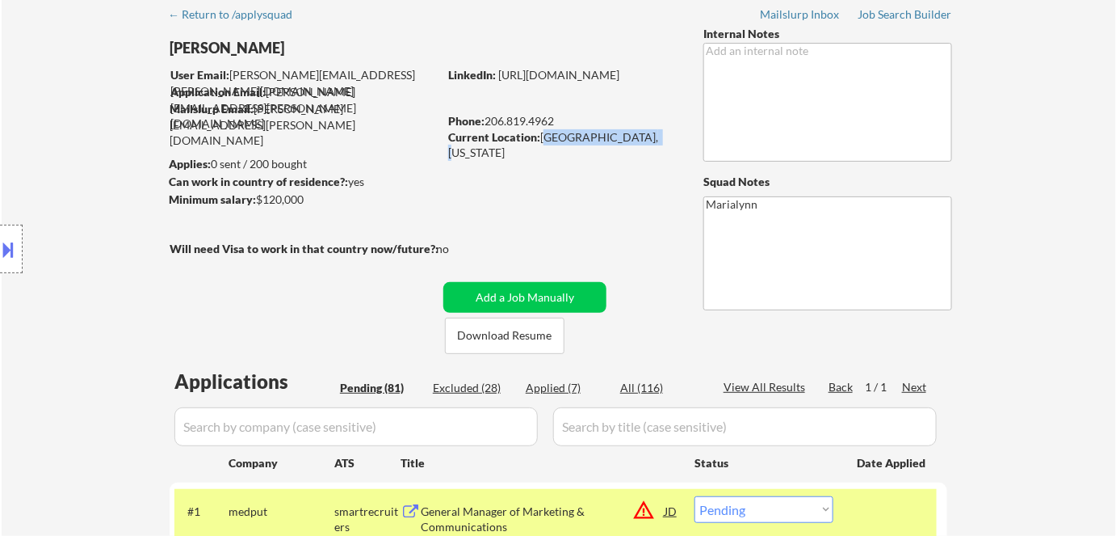
copy div "[GEOGRAPHIC_DATA], [US_STATE]"
drag, startPoint x: 542, startPoint y: 136, endPoint x: 648, endPoint y: 142, distance: 106.0
click at [648, 142] on div "Current Location: Seattle, Washington" at bounding box center [562, 145] width 229 height 32
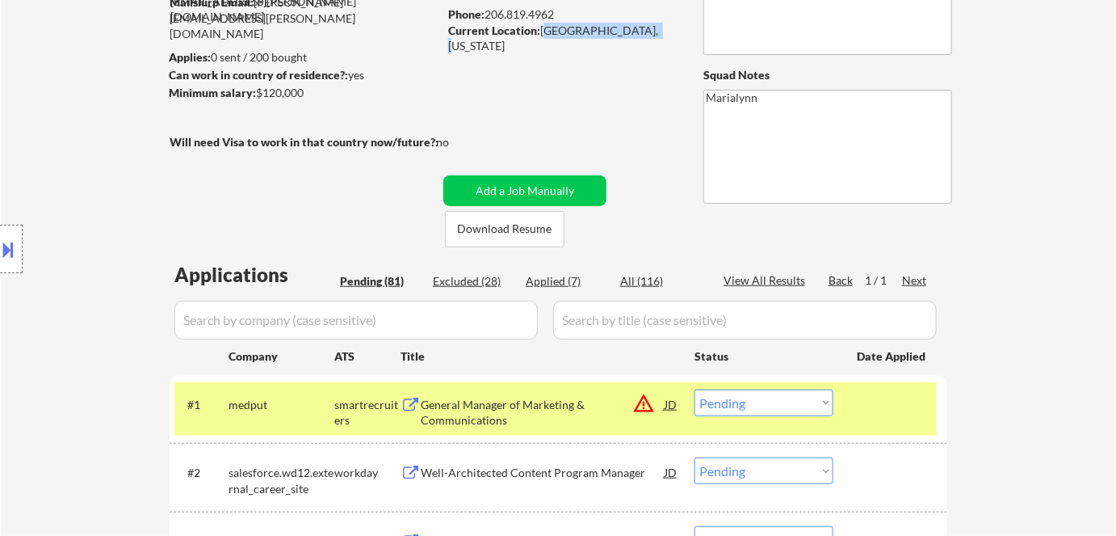
scroll to position [178, 0]
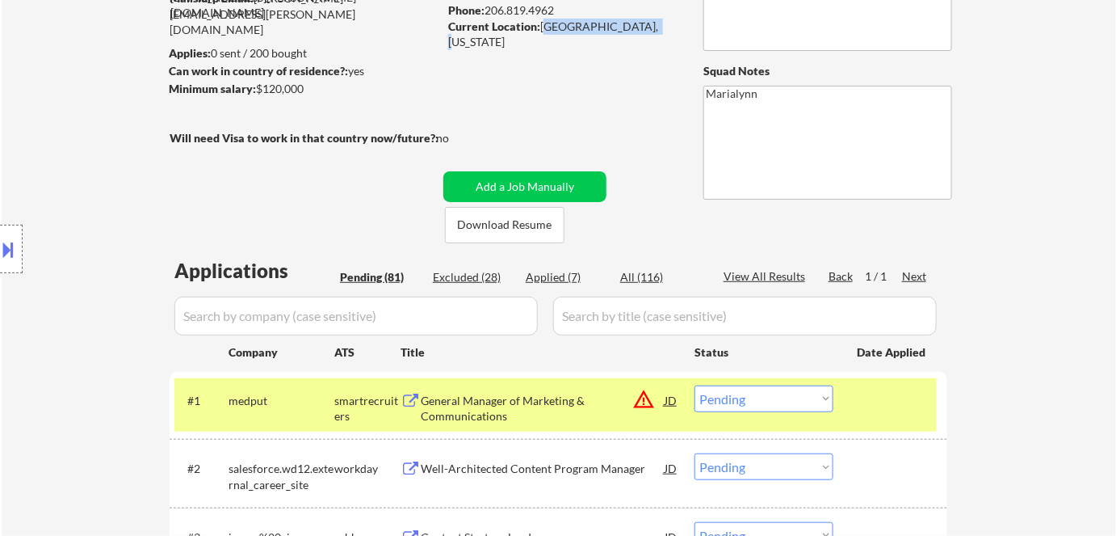
click at [747, 400] on select "Choose an option... Pending Applied Excluded (Questions) Excluded (Expired) Exc…" at bounding box center [764, 398] width 139 height 27
click at [695, 385] on select "Choose an option... Pending Applied Excluded (Questions) Excluded (Expired) Exc…" at bounding box center [764, 398] width 139 height 27
select select ""pending""
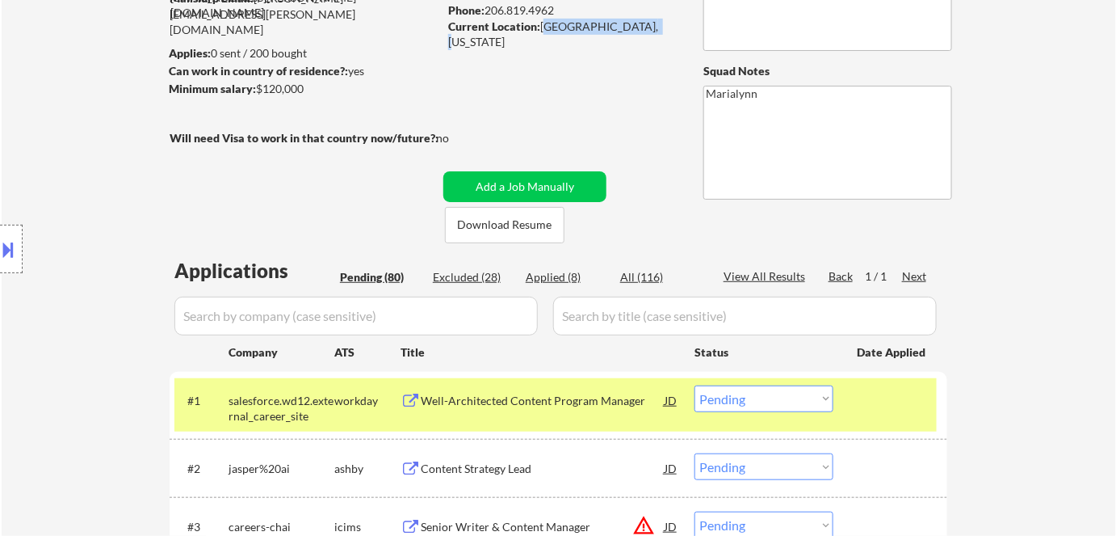
scroll to position [334, 0]
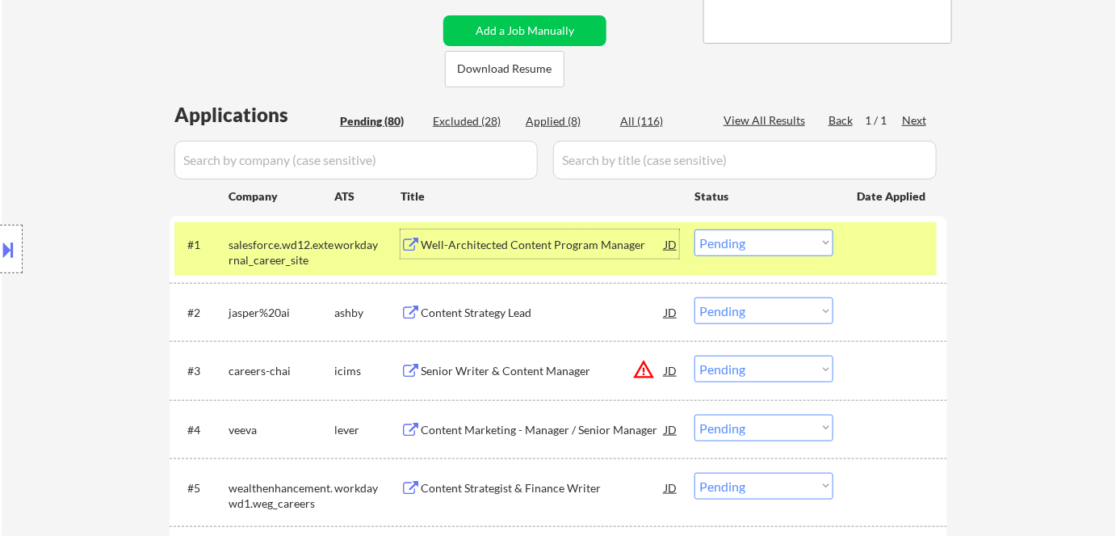
click at [502, 241] on div "Well-Architected Content Program Manager" at bounding box center [543, 245] width 244 height 16
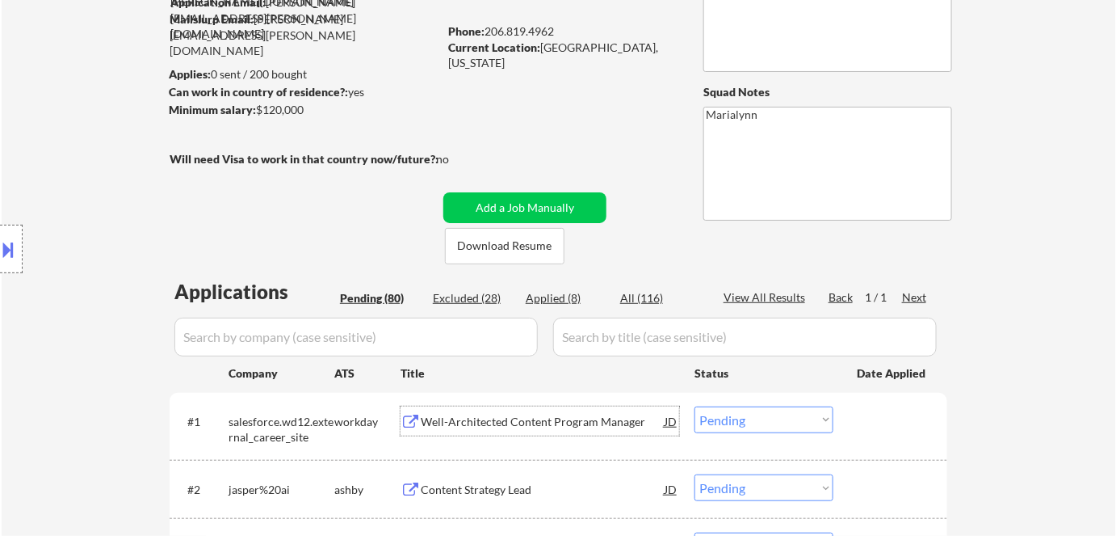
scroll to position [149, 0]
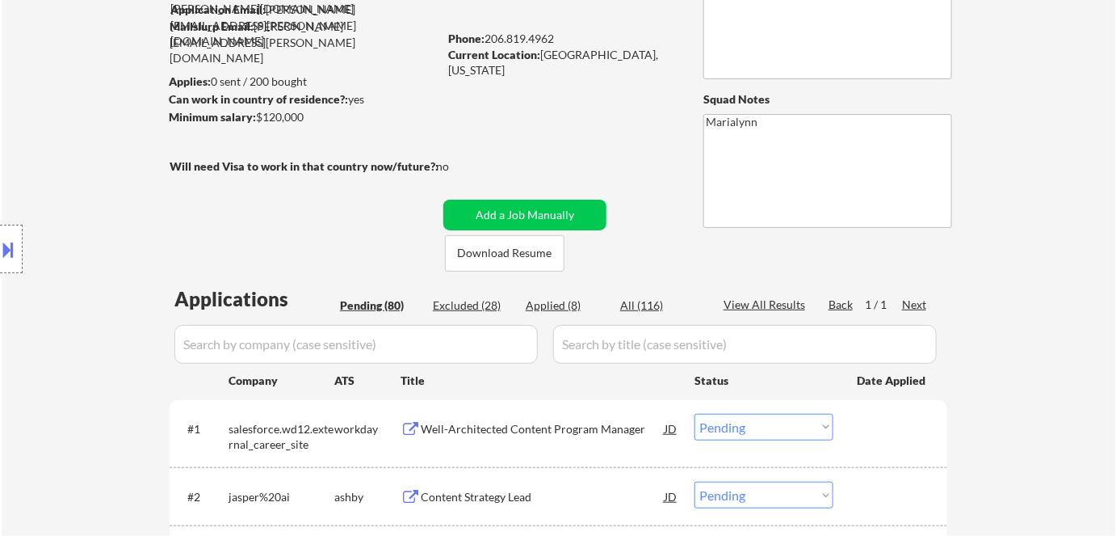
copy div "206.819.4962"
drag, startPoint x: 485, startPoint y: 41, endPoint x: 556, endPoint y: 41, distance: 71.1
click at [556, 41] on div "Phone: 206.819.4962" at bounding box center [562, 39] width 229 height 16
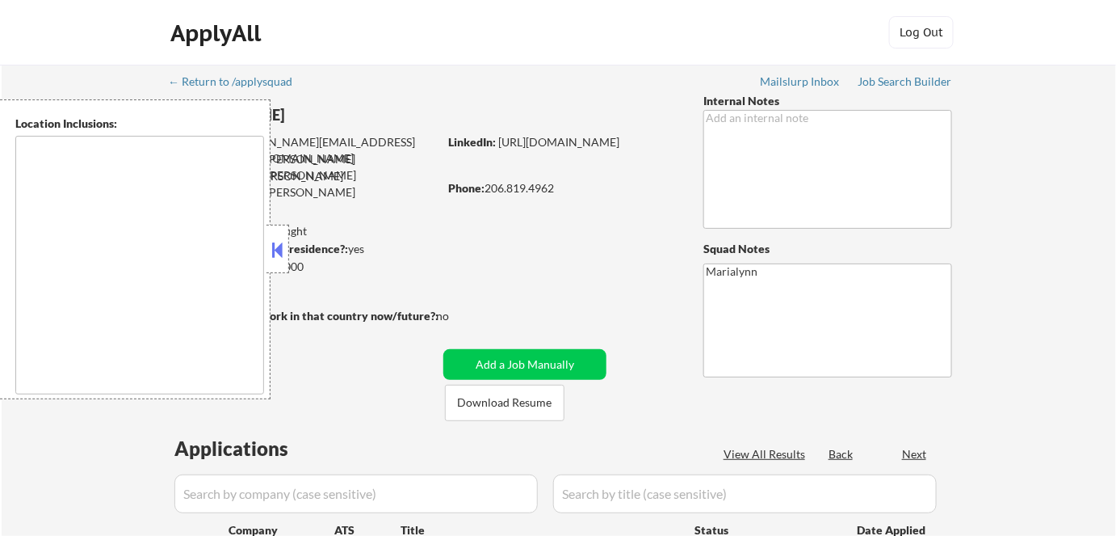
type textarea "[GEOGRAPHIC_DATA], [GEOGRAPHIC_DATA] [GEOGRAPHIC_DATA], [GEOGRAPHIC_DATA] [GEOG…"
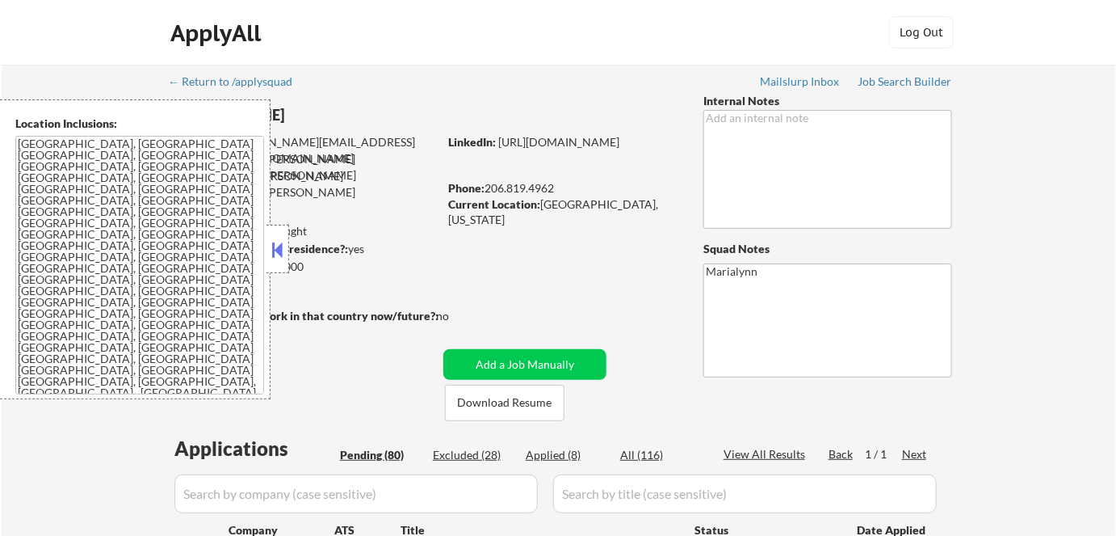
click at [280, 256] on button at bounding box center [278, 249] width 18 height 24
click at [275, 249] on button at bounding box center [278, 249] width 18 height 24
click at [277, 251] on button at bounding box center [278, 249] width 18 height 24
select select ""pending""
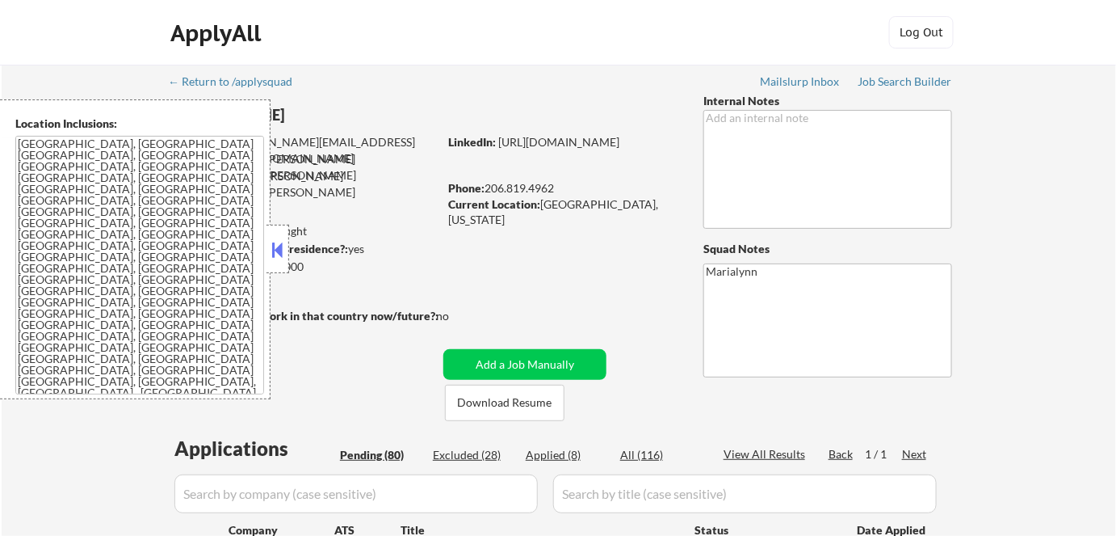
select select ""pending""
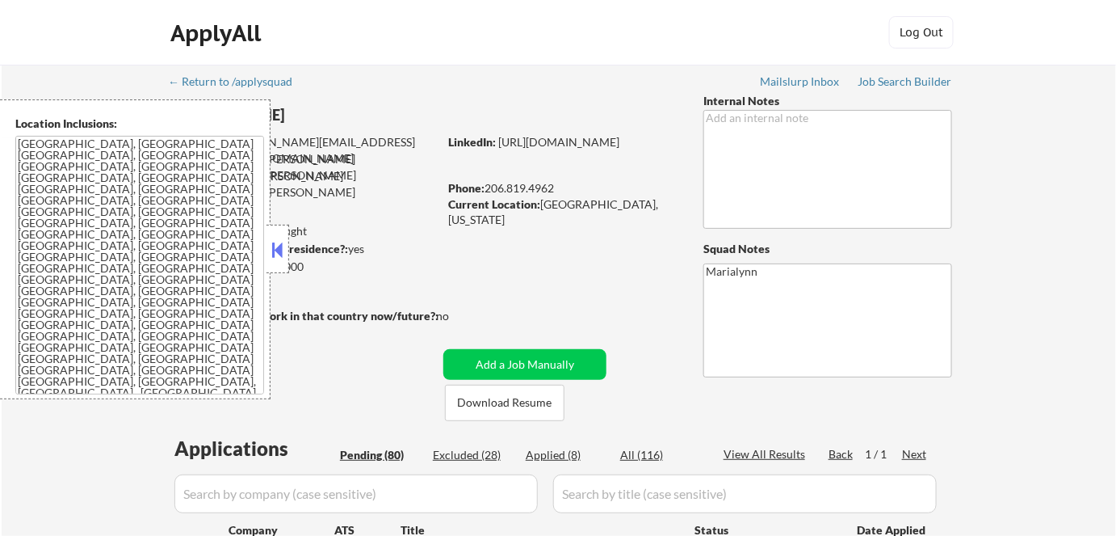
select select ""pending""
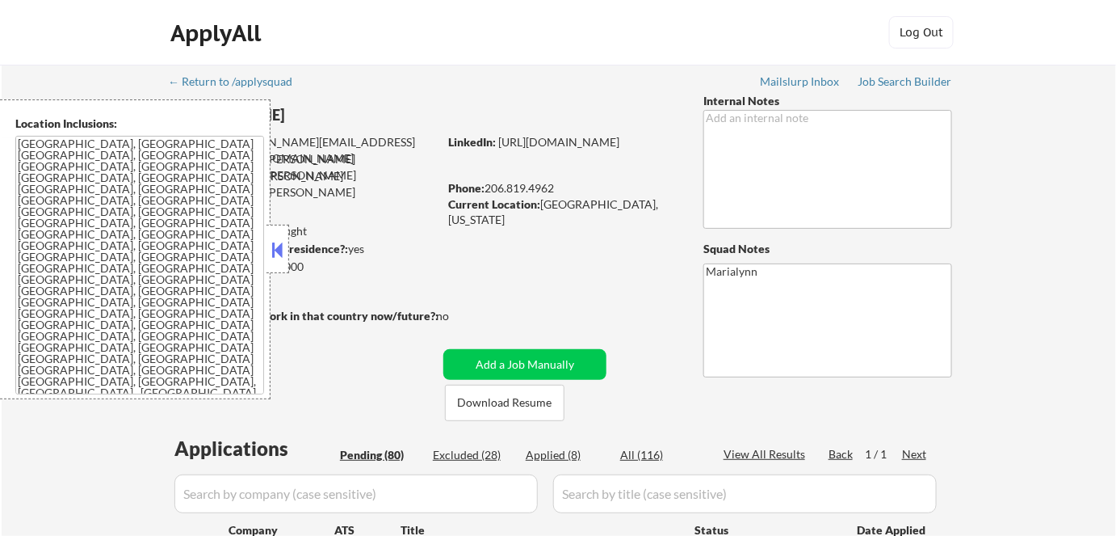
select select ""pending""
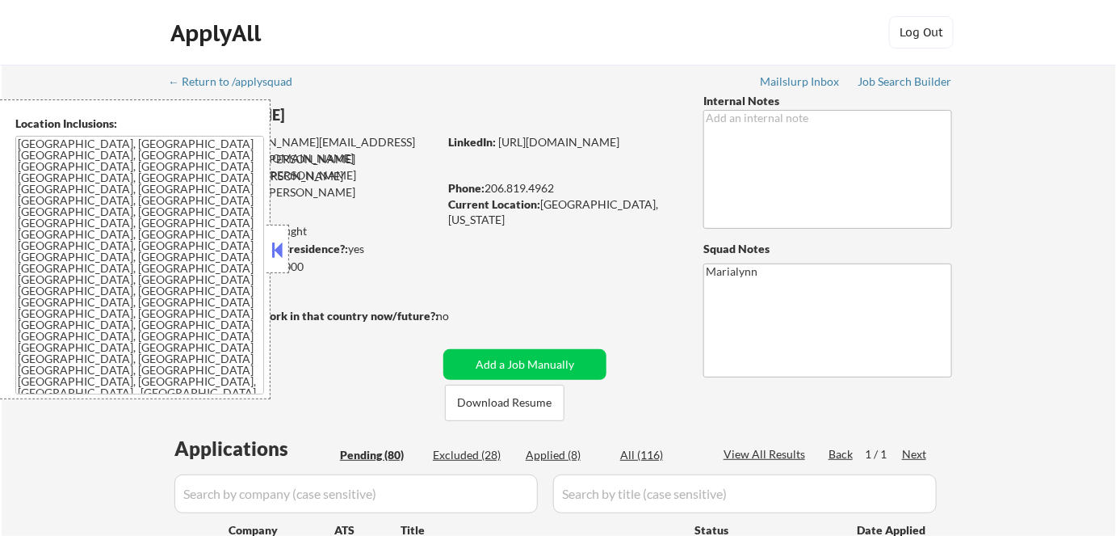
select select ""pending""
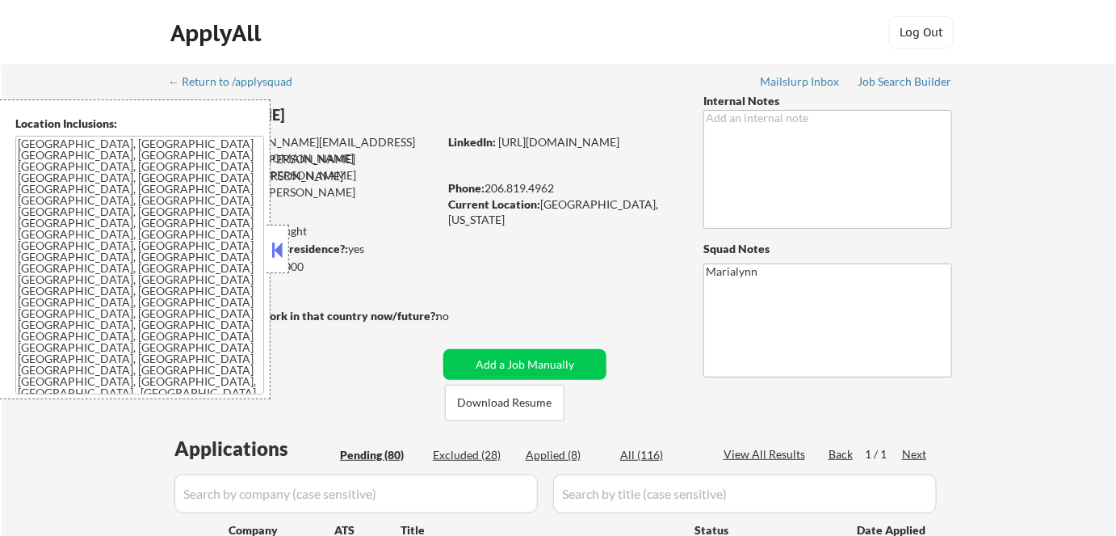
select select ""pending""
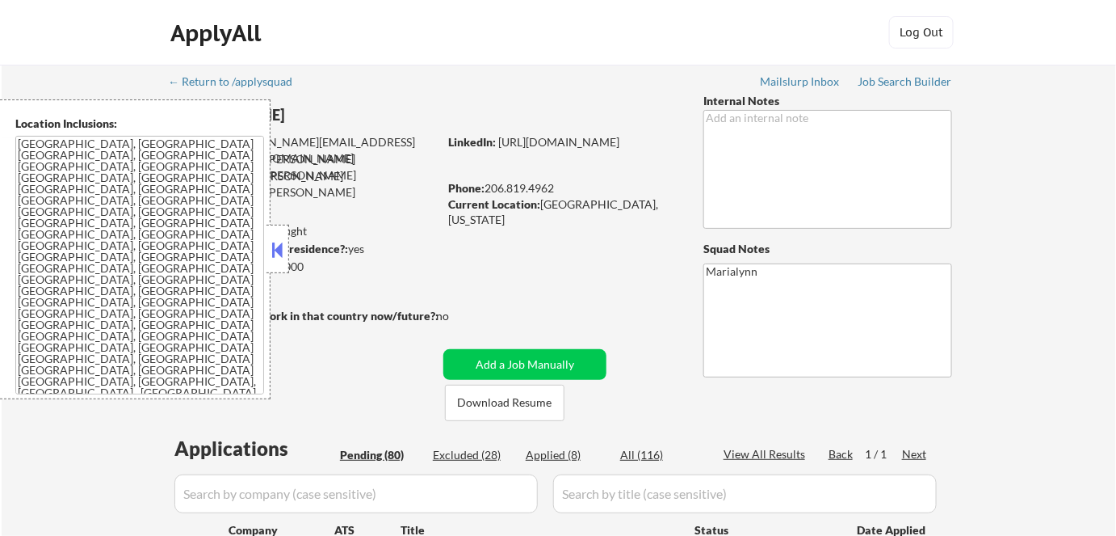
select select ""pending""
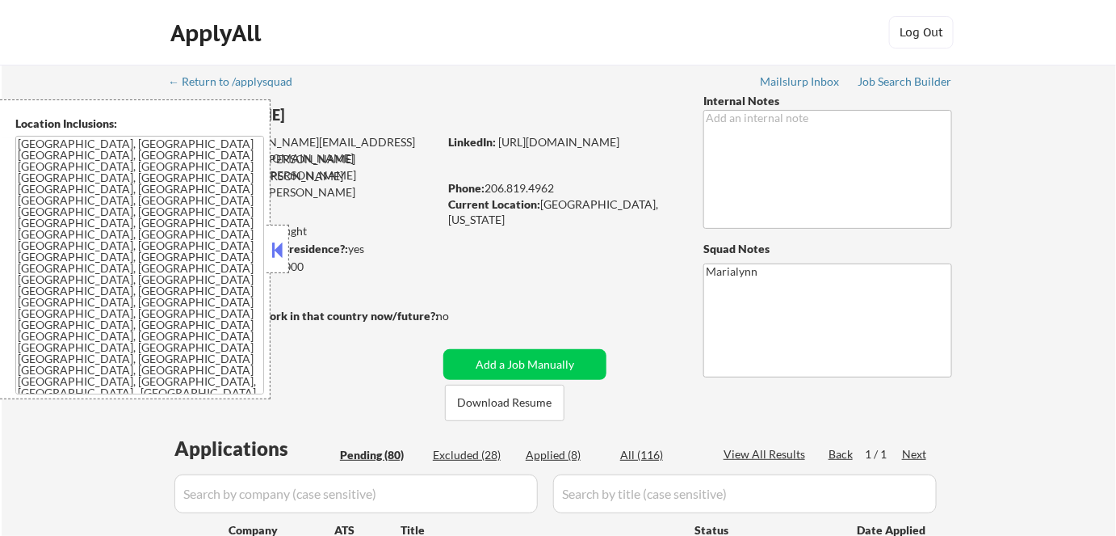
select select ""pending""
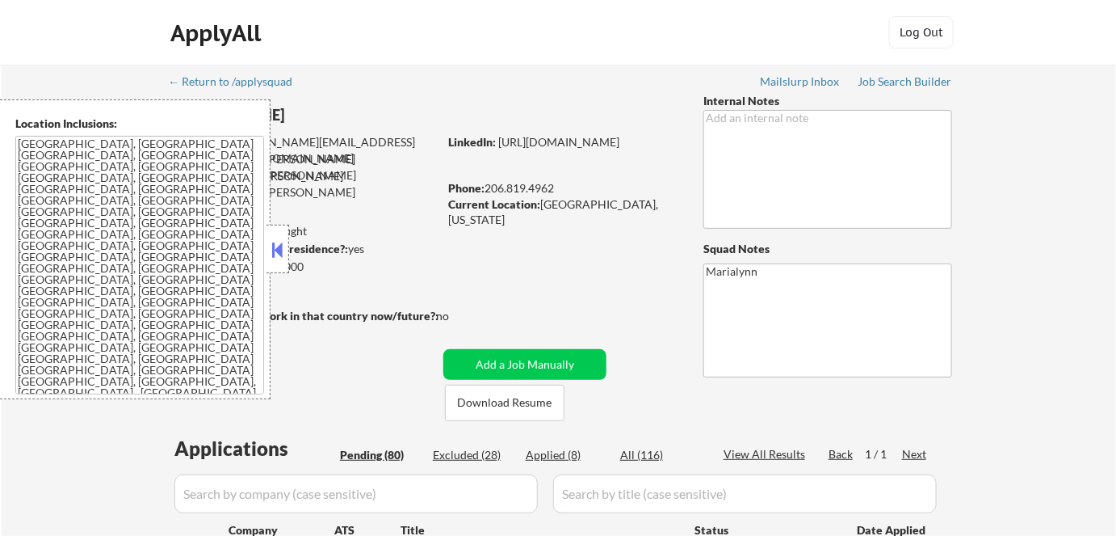
select select ""pending""
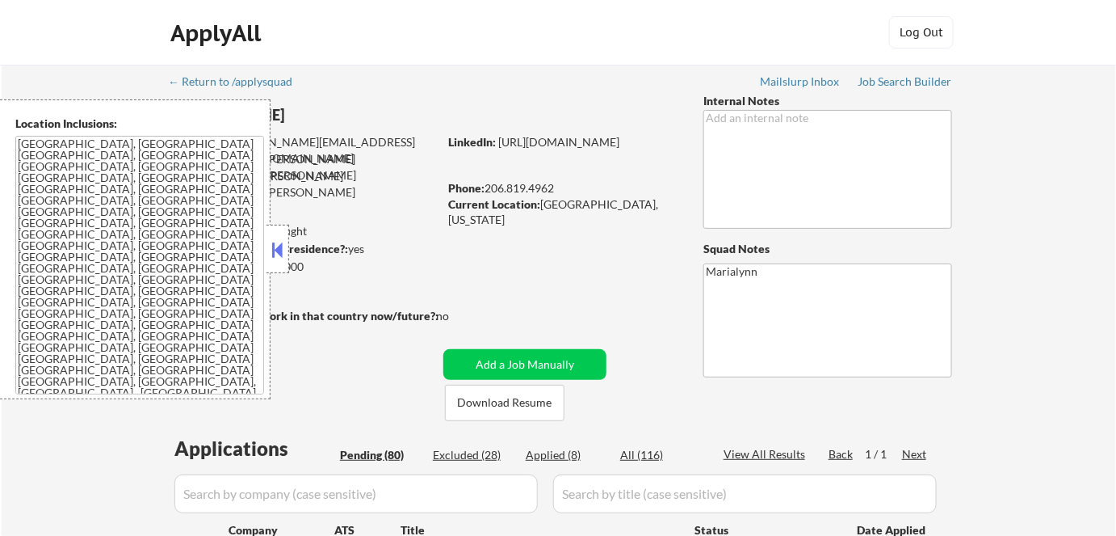
select select ""pending""
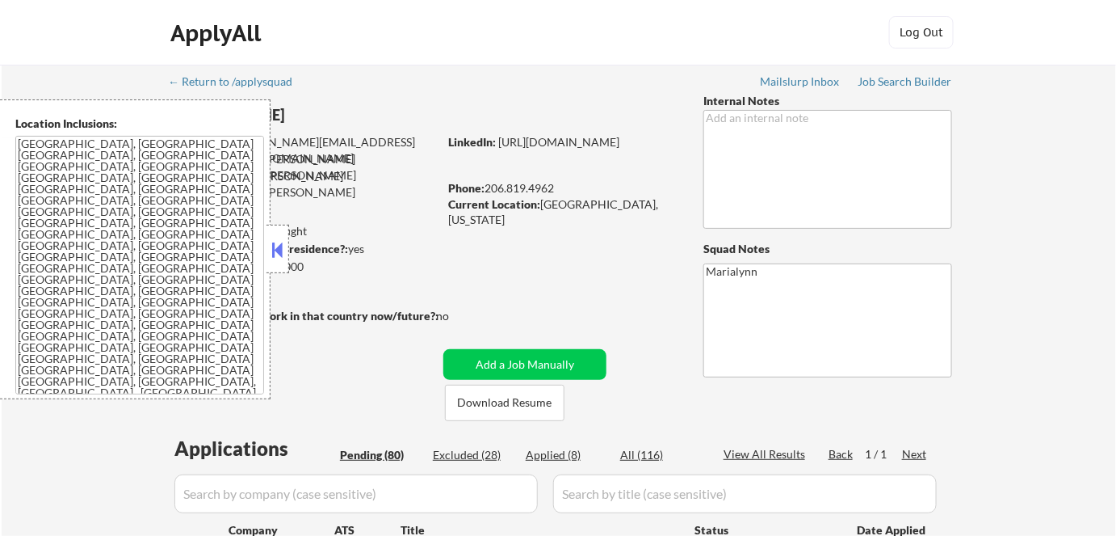
select select ""pending""
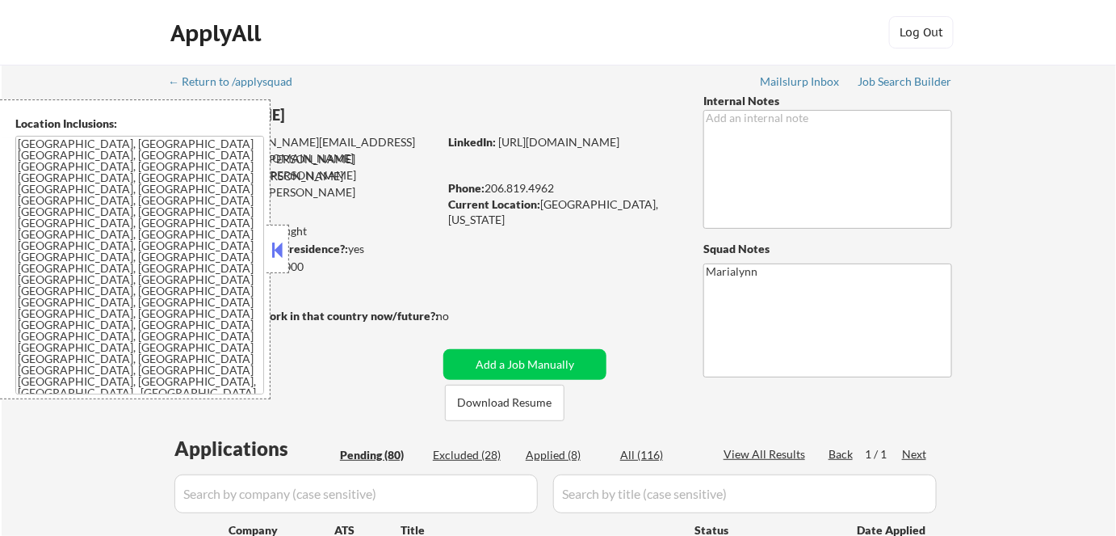
select select ""pending""
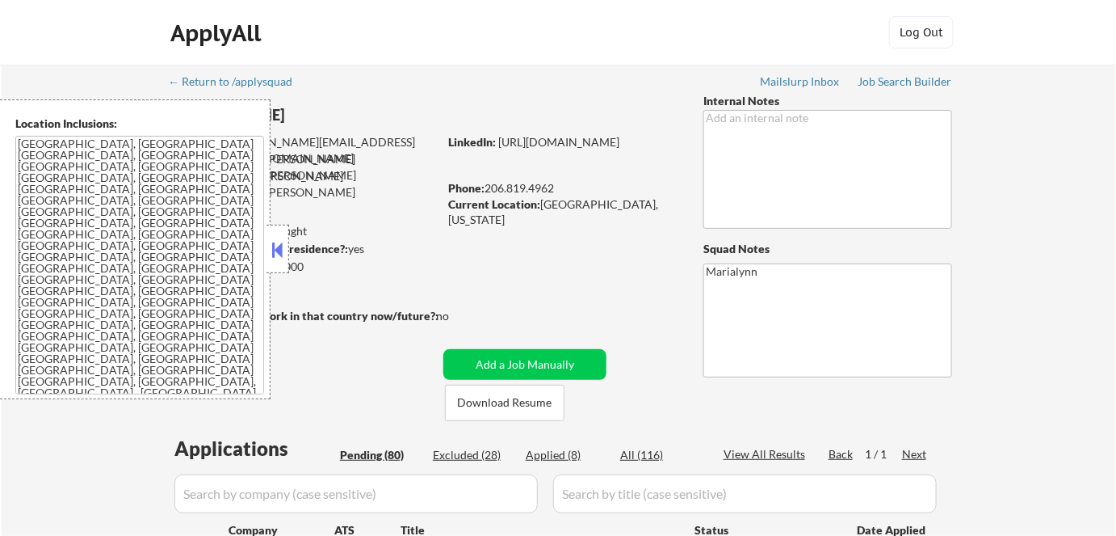
select select ""pending""
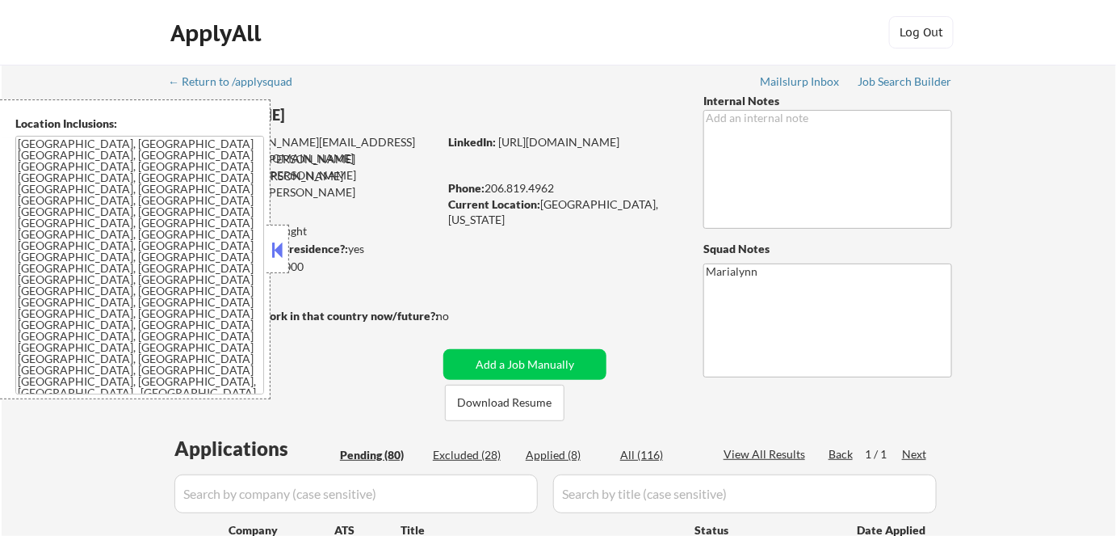
select select ""pending""
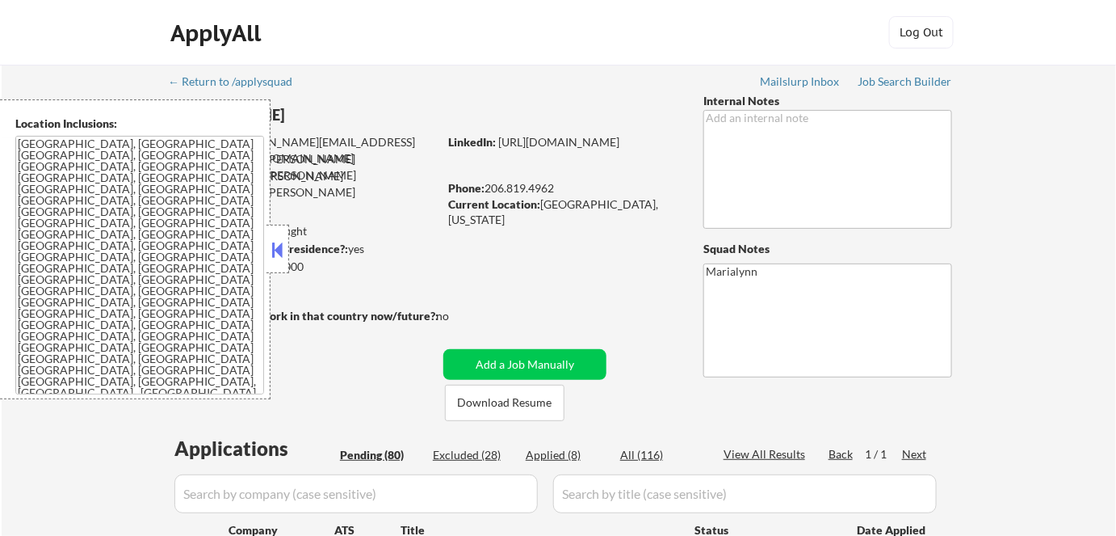
select select ""pending""
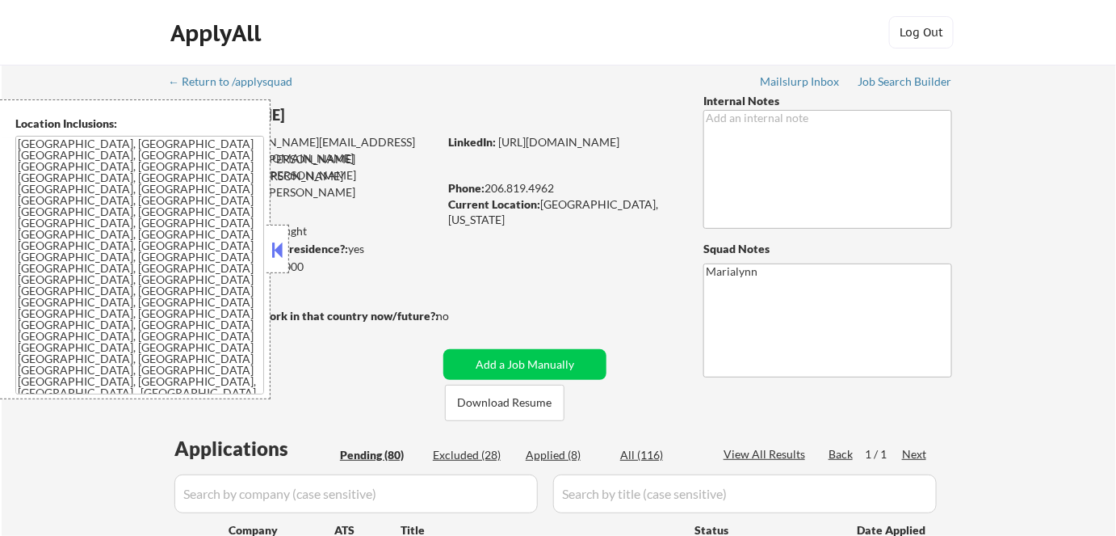
select select ""pending""
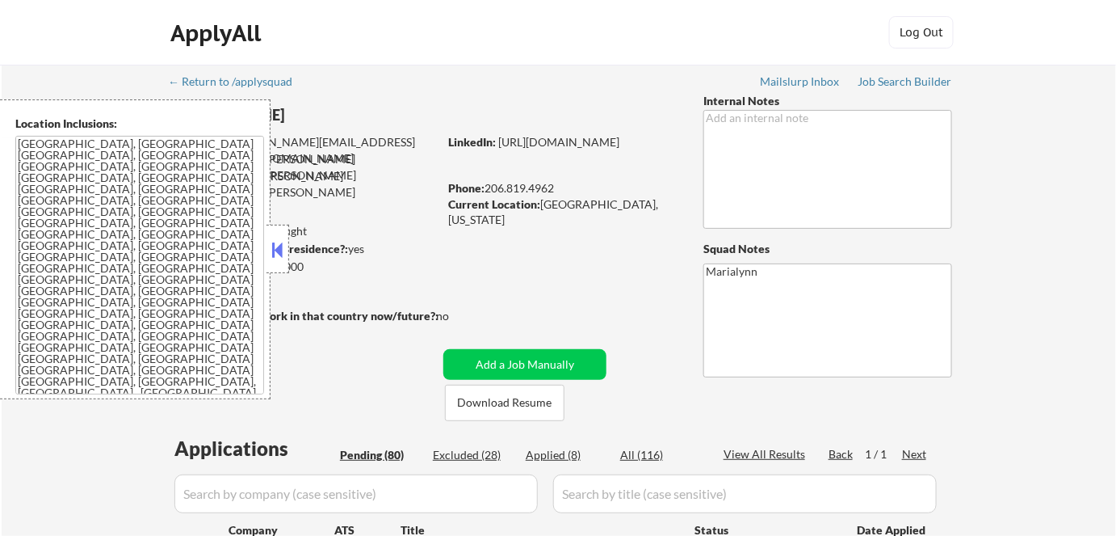
select select ""pending""
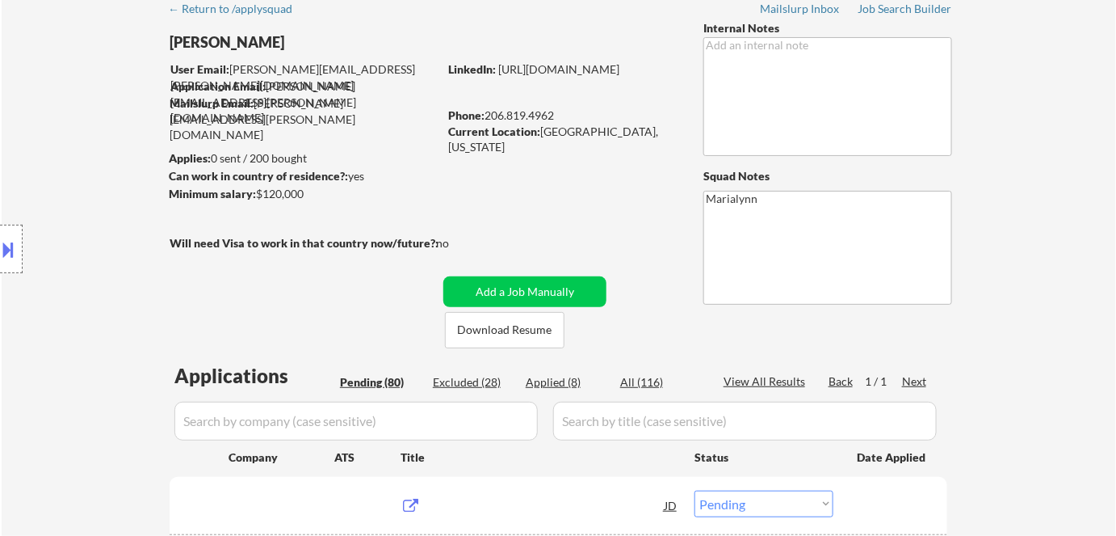
click at [278, 257] on div "Location Inclusions: Seattle, WA Mercer Island, WA Shoreline, WA Lake Forest Pa…" at bounding box center [144, 249] width 289 height 300
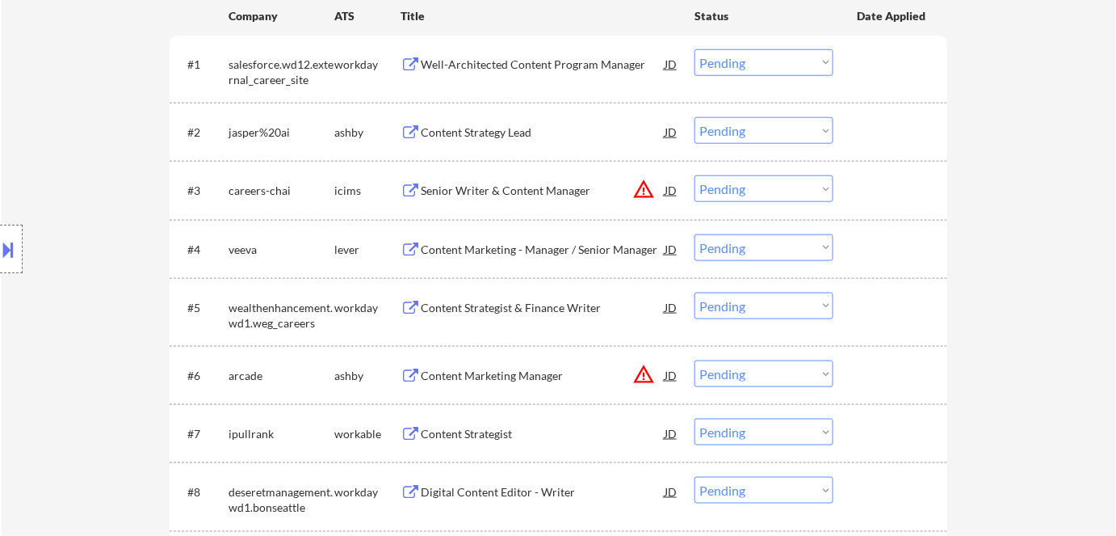
scroll to position [293, 0]
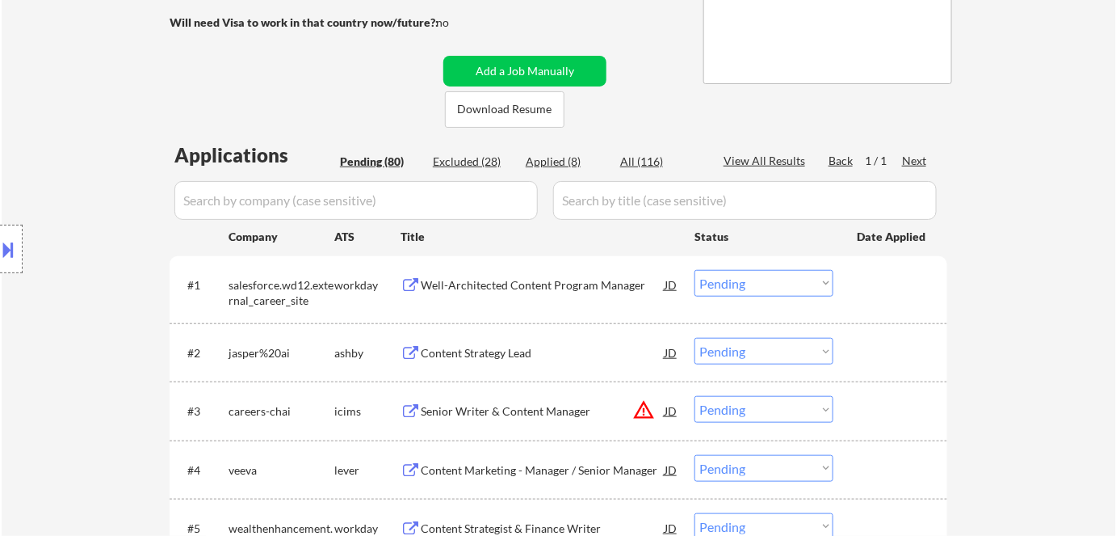
click at [737, 285] on select "Choose an option... Pending Applied Excluded (Questions) Excluded (Expired) Exc…" at bounding box center [764, 283] width 139 height 27
click at [695, 270] on select "Choose an option... Pending Applied Excluded (Questions) Excluded (Expired) Exc…" at bounding box center [764, 283] width 139 height 27
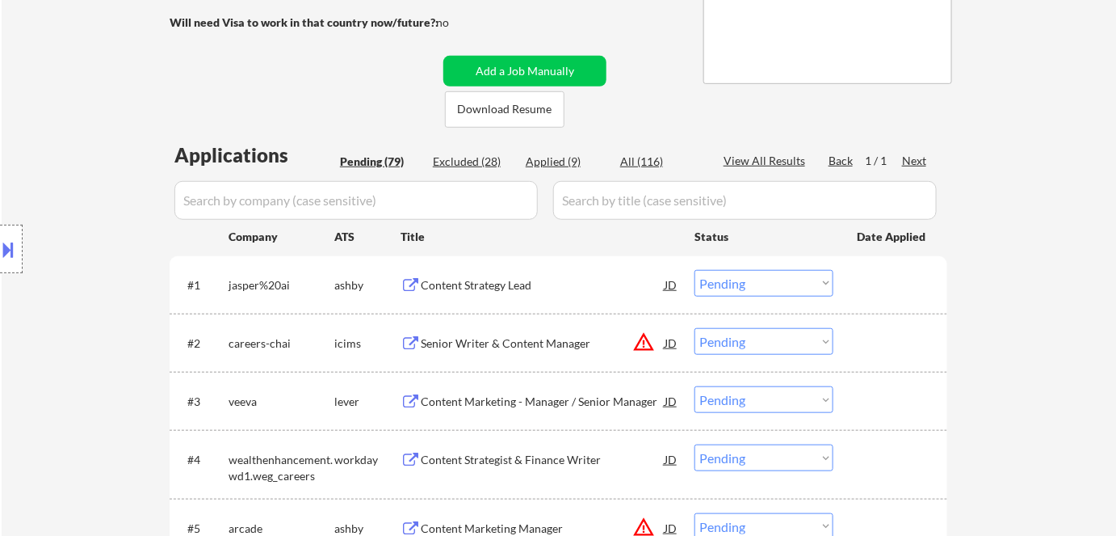
click at [498, 288] on div "Content Strategy Lead" at bounding box center [543, 285] width 244 height 16
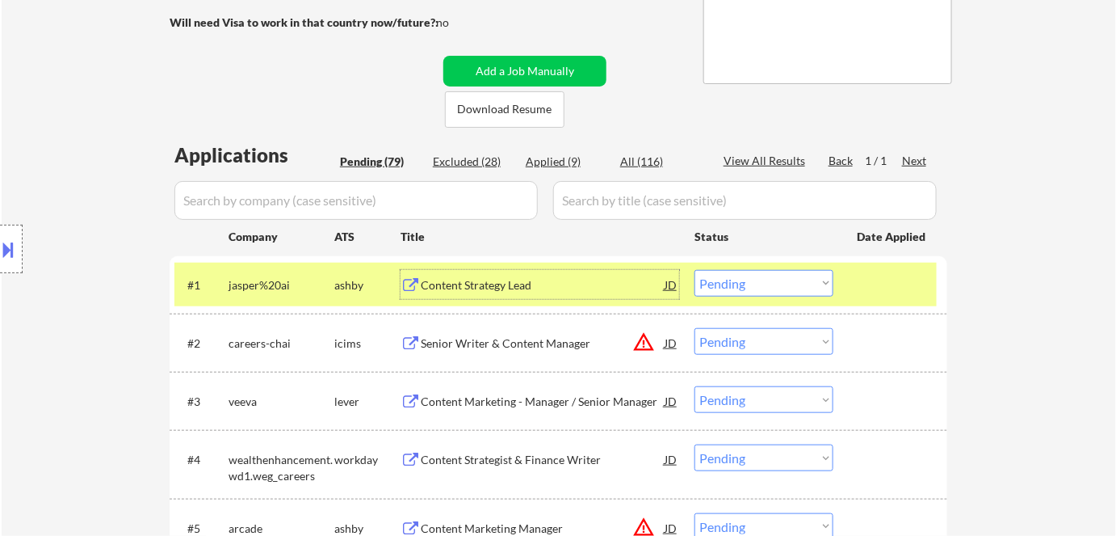
scroll to position [146, 0]
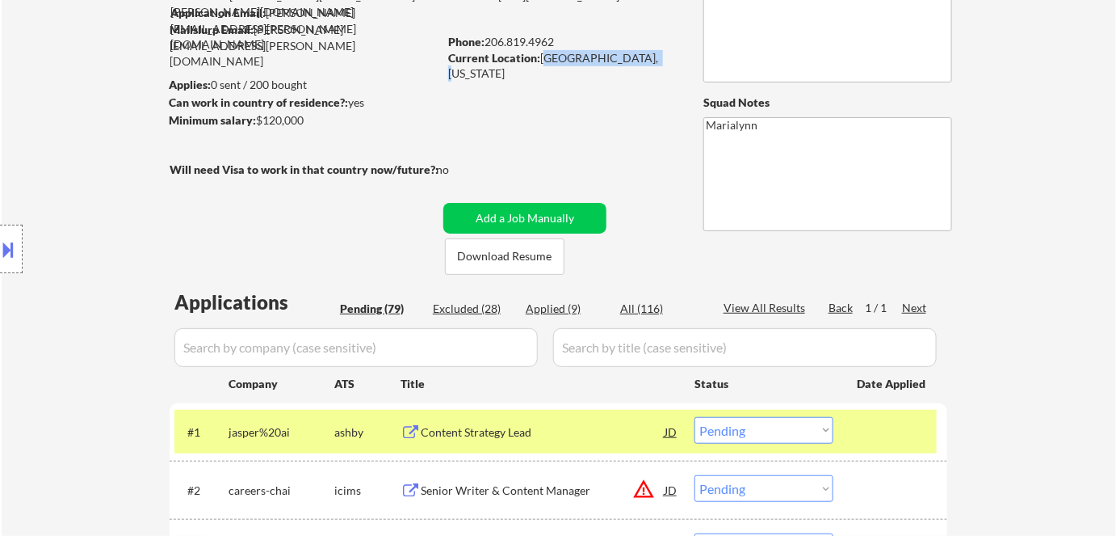
drag, startPoint x: 540, startPoint y: 58, endPoint x: 670, endPoint y: 49, distance: 129.5
click at [670, 50] on div "Current Location: Seattle, Washington" at bounding box center [562, 66] width 229 height 32
copy div "Seattle, Washington"
click at [792, 425] on select "Choose an option... Pending Applied Excluded (Questions) Excluded (Expired) Exc…" at bounding box center [764, 430] width 139 height 27
click at [695, 417] on select "Choose an option... Pending Applied Excluded (Questions) Excluded (Expired) Exc…" at bounding box center [764, 430] width 139 height 27
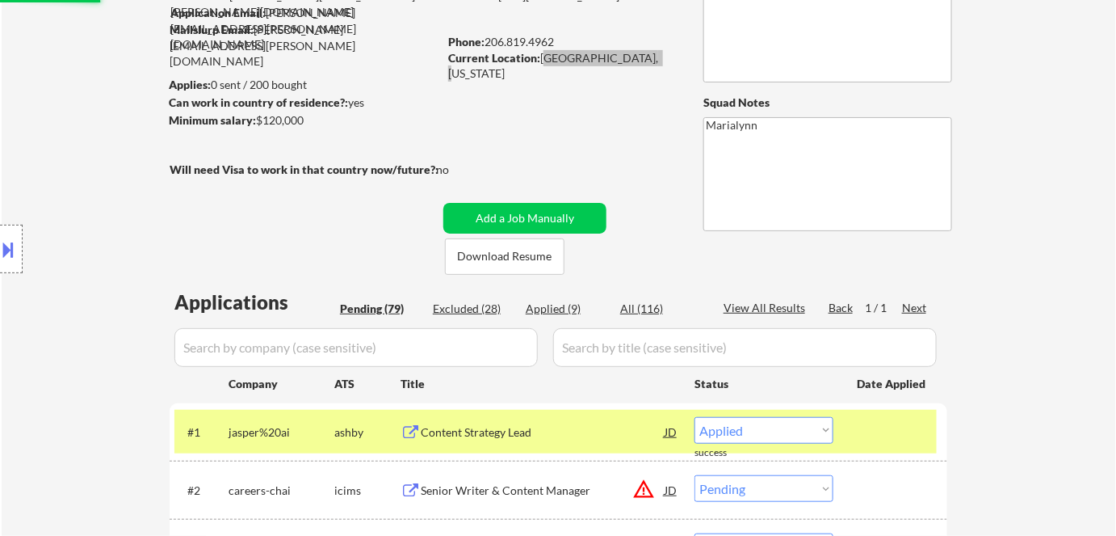
select select ""pending""
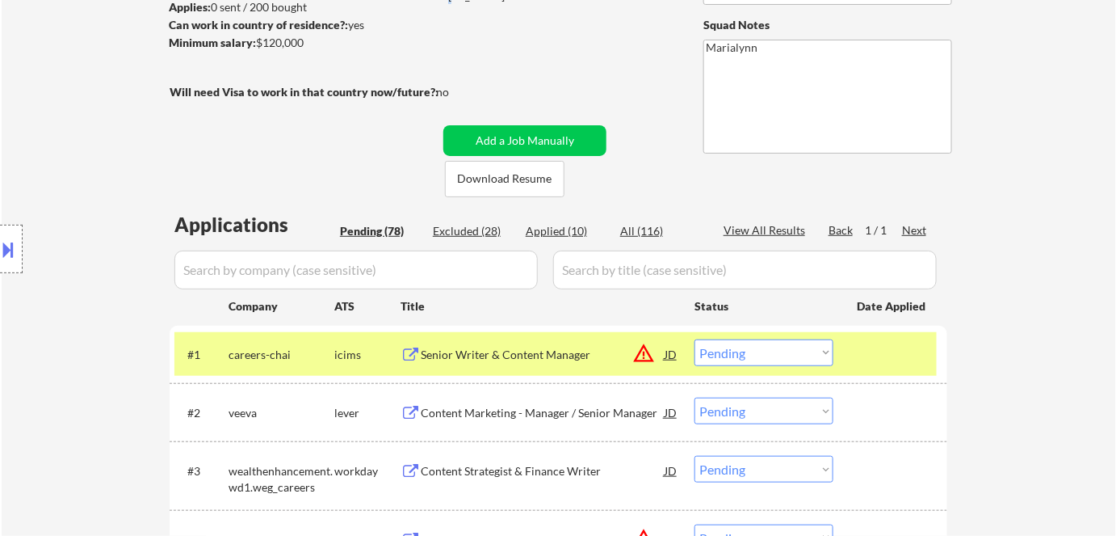
scroll to position [293, 0]
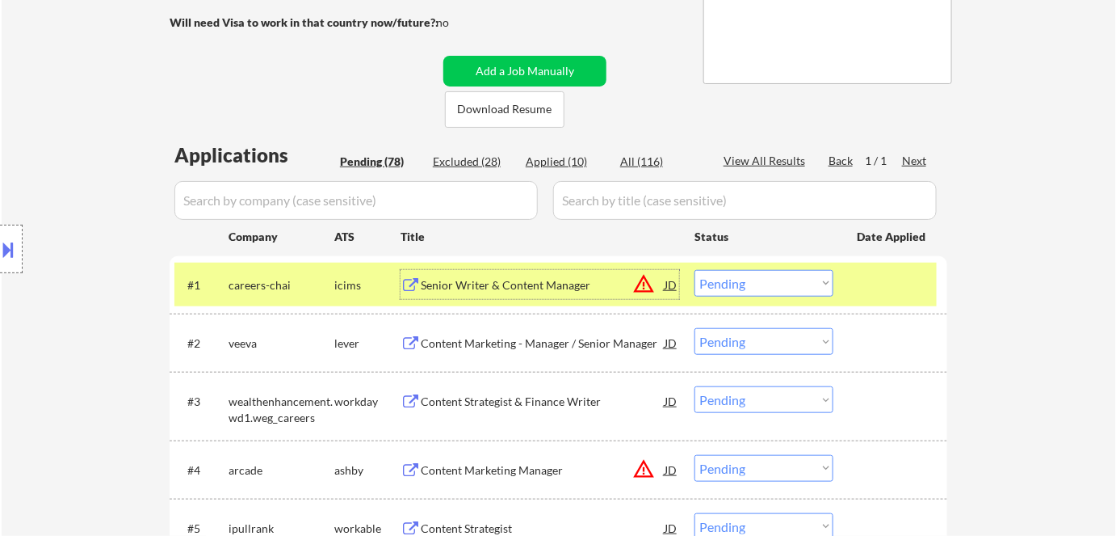
click at [468, 287] on div "Senior Writer & Content Manager" at bounding box center [543, 285] width 244 height 16
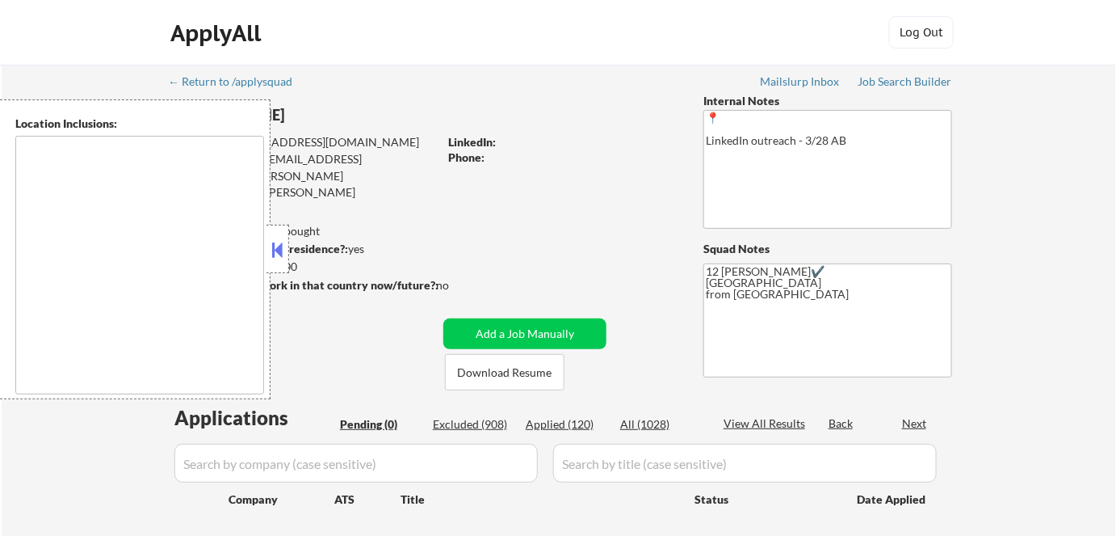
type textarea "Remote US Anywhere in SF Bay Area San Francisco, CA Oakland, CA Berkeley, CA Re…"
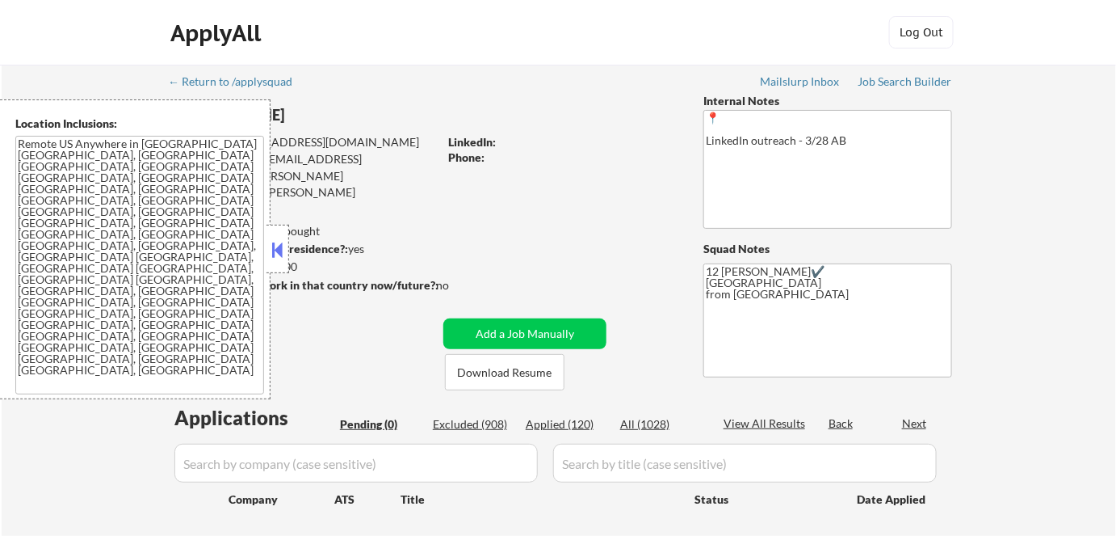
click at [273, 244] on button at bounding box center [278, 249] width 18 height 24
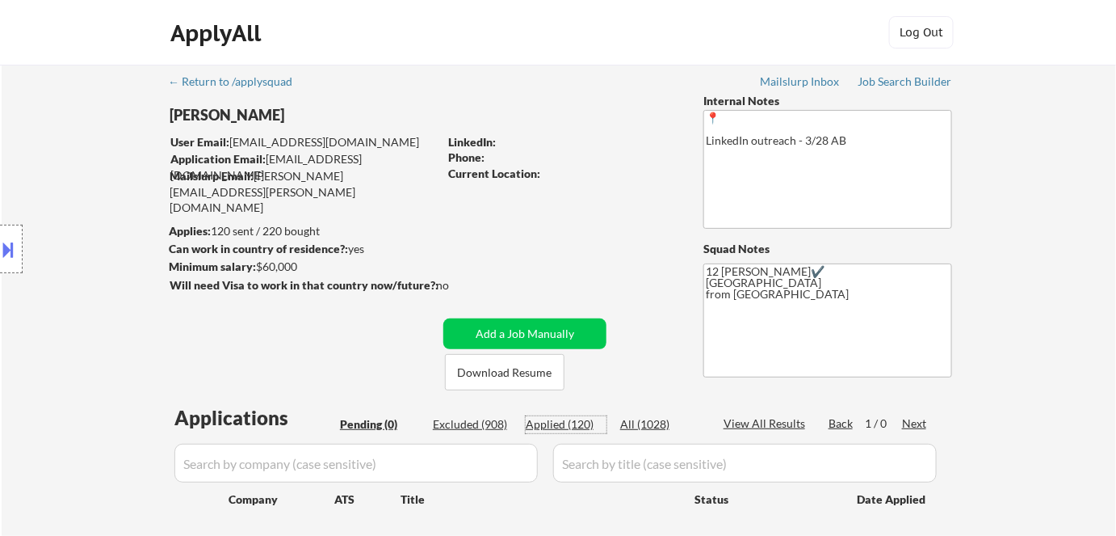
click at [577, 422] on div "Applied (120)" at bounding box center [566, 424] width 81 height 16
select select ""applied""
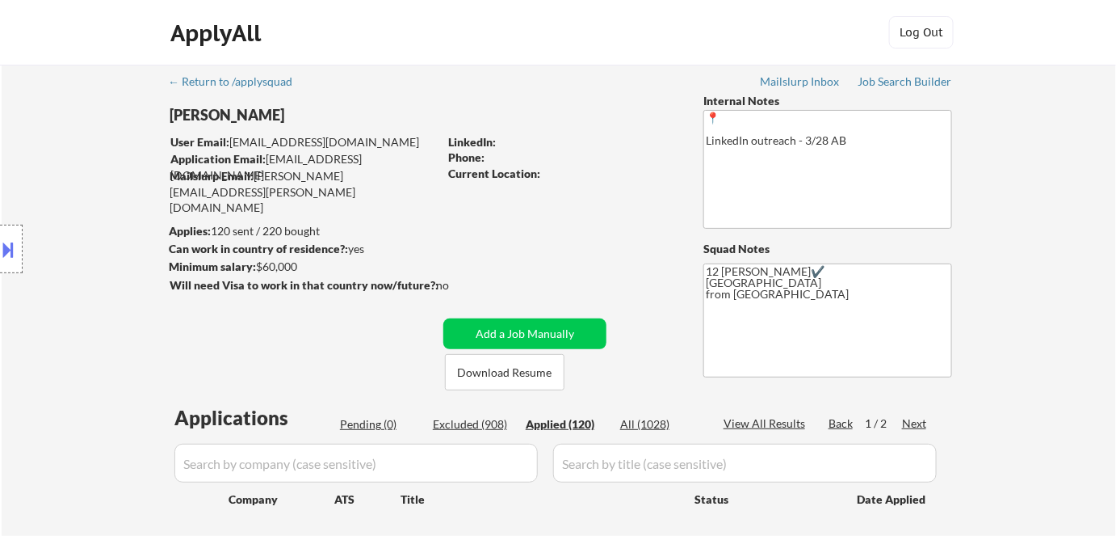
select select ""applied""
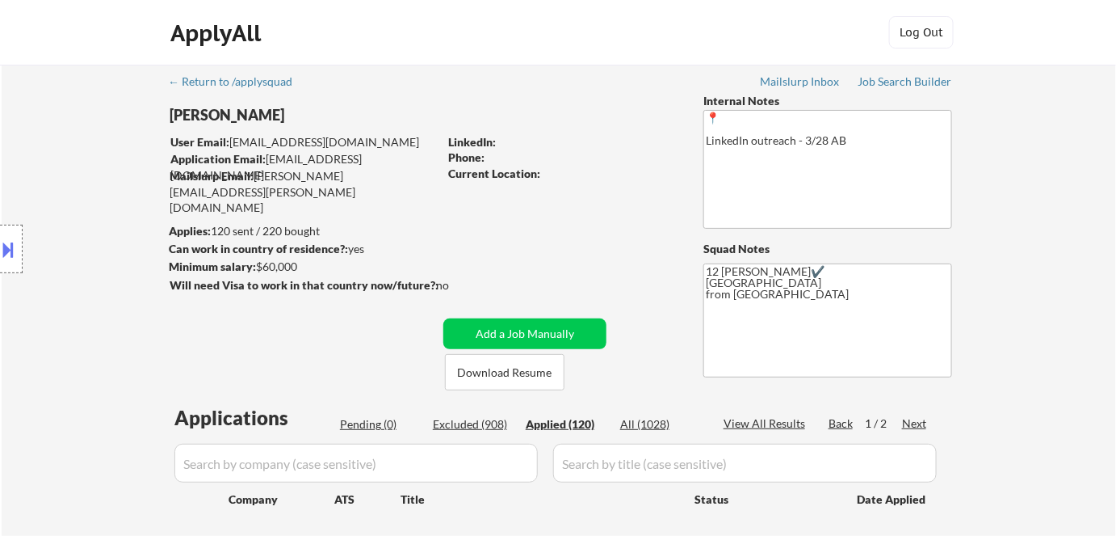
select select ""applied""
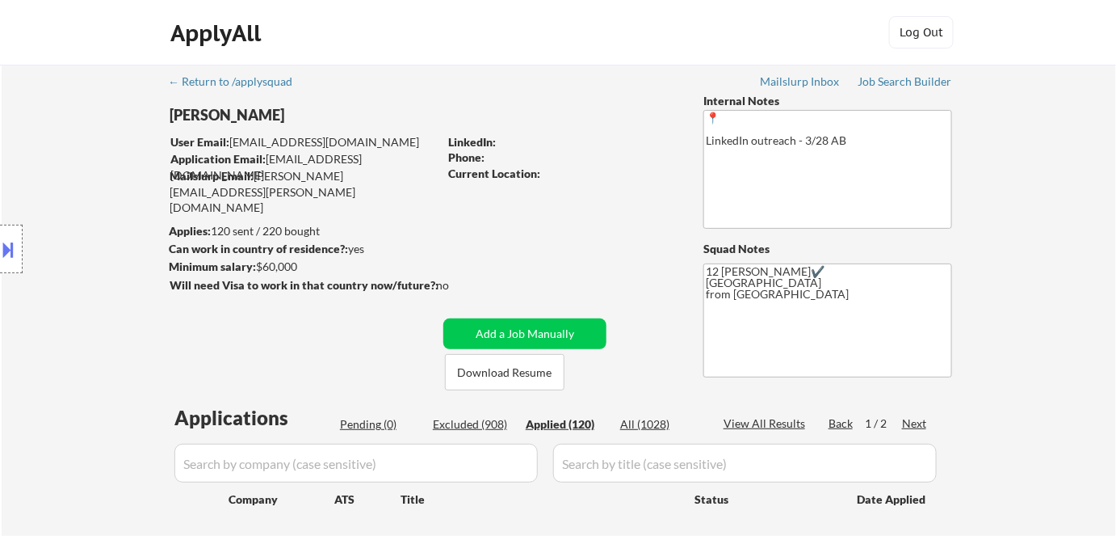
select select ""applied""
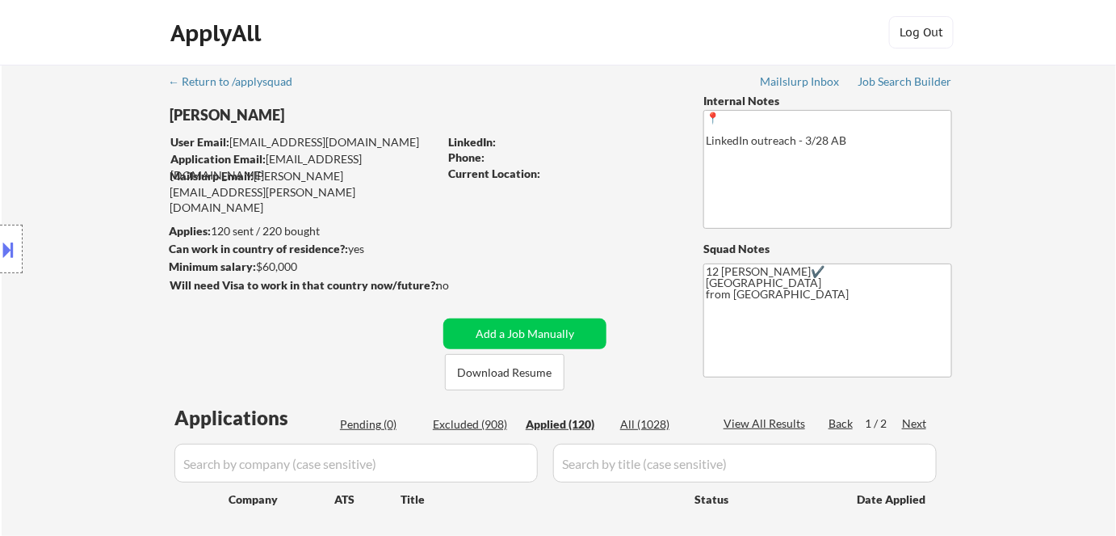
select select ""applied""
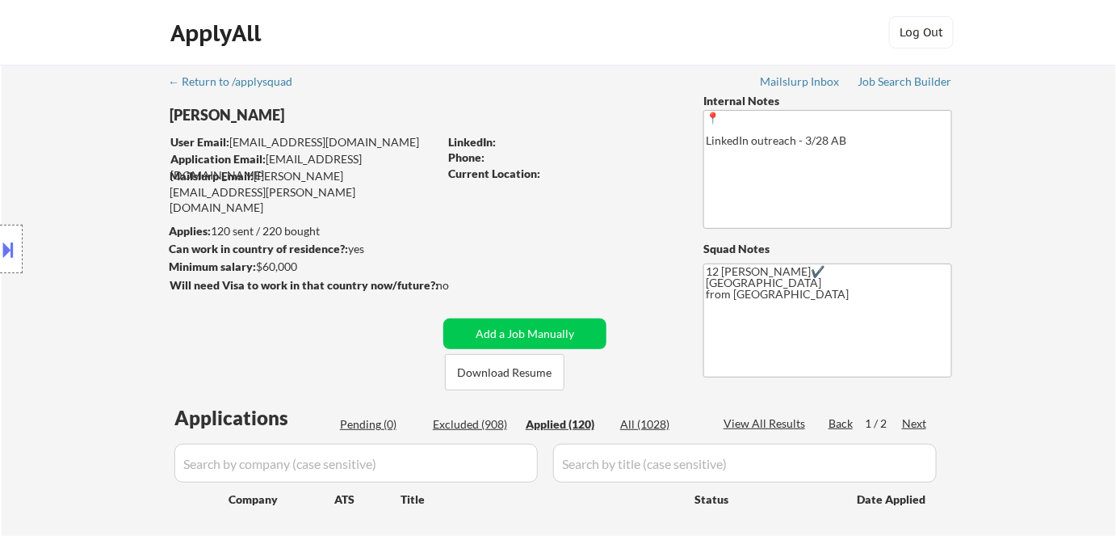
select select ""applied""
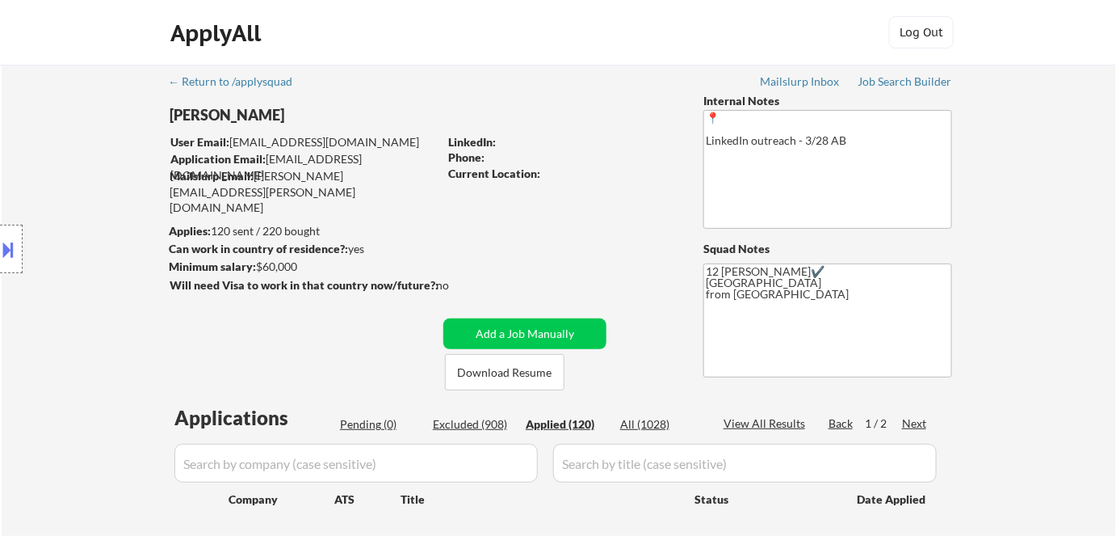
select select ""applied""
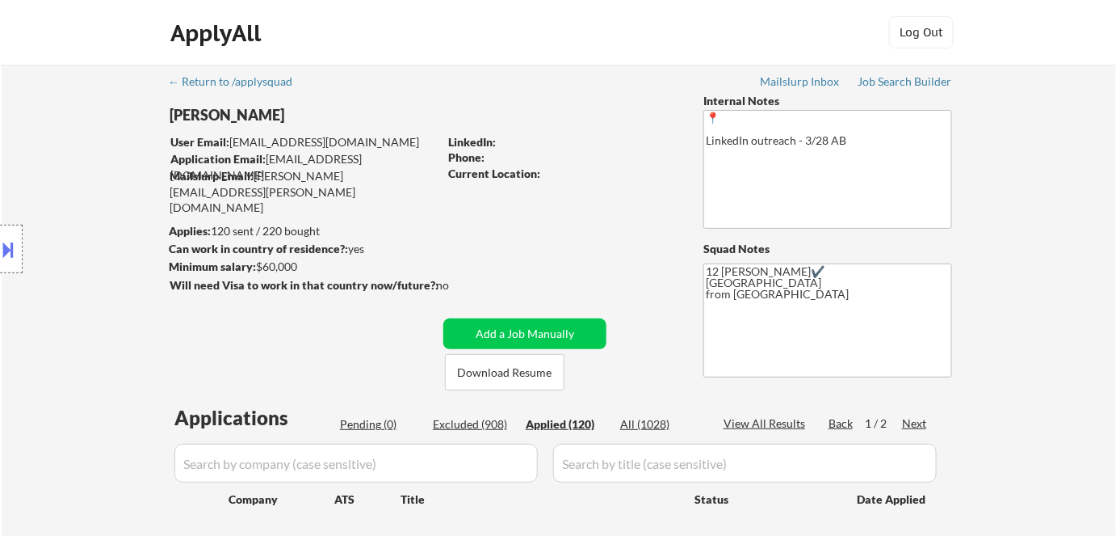
select select ""applied""
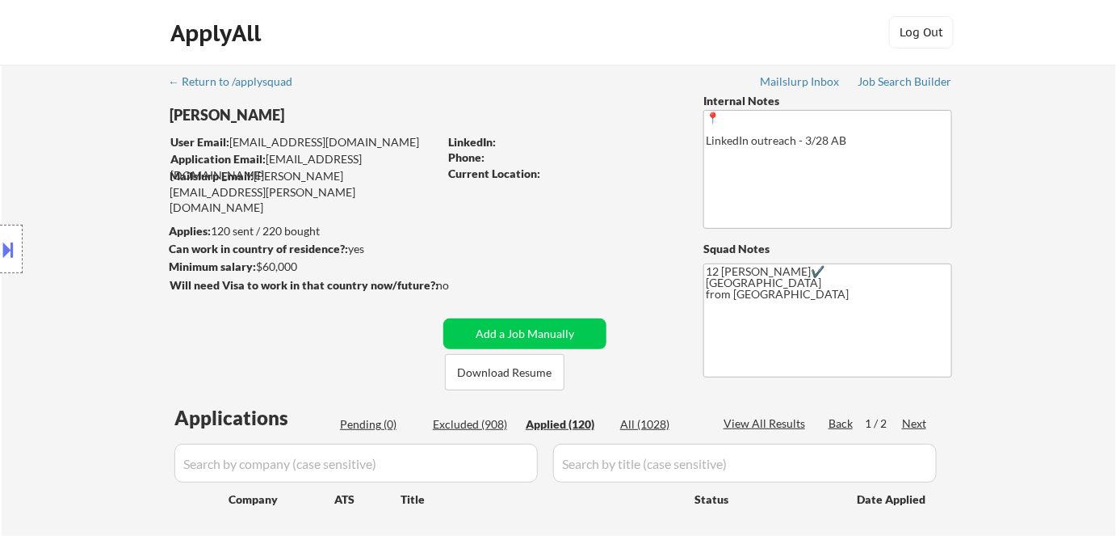
select select ""applied""
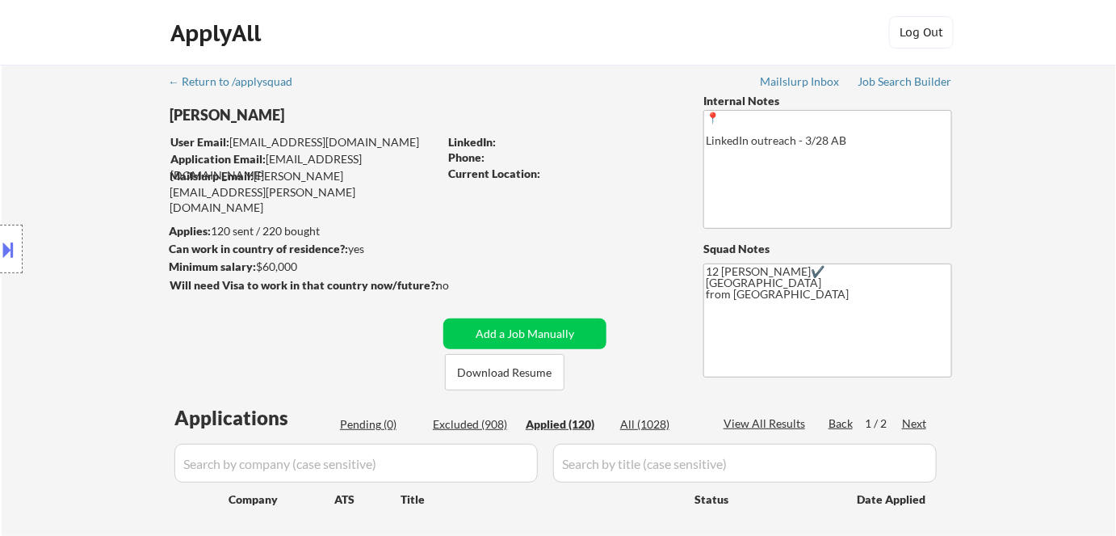
select select ""applied""
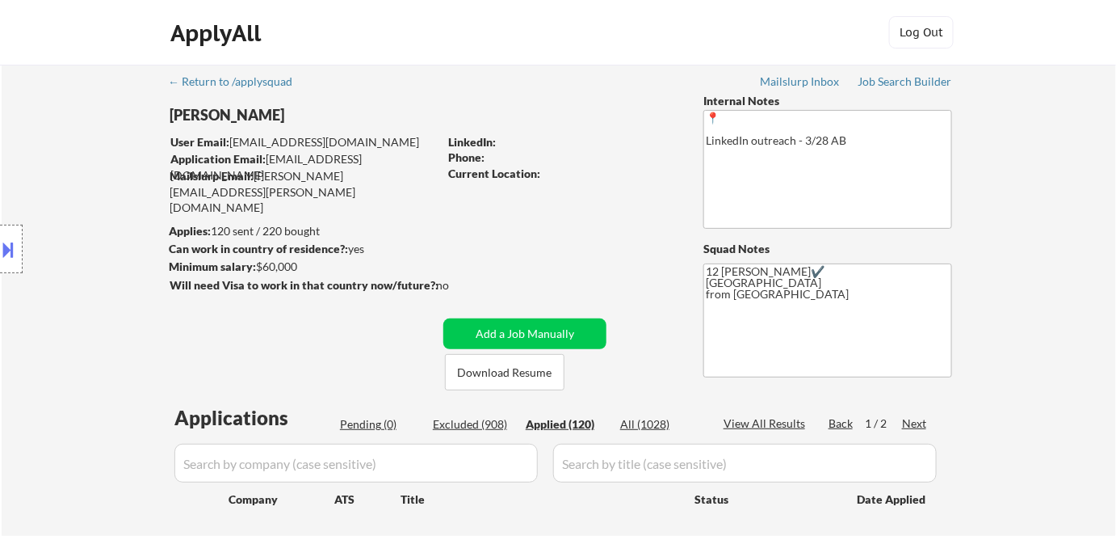
select select ""applied""
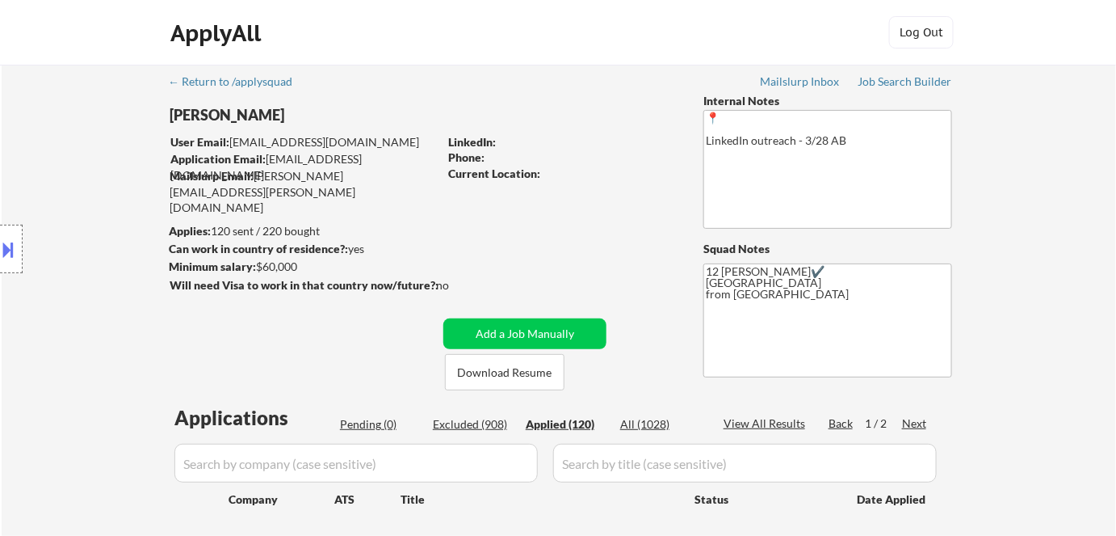
select select ""applied""
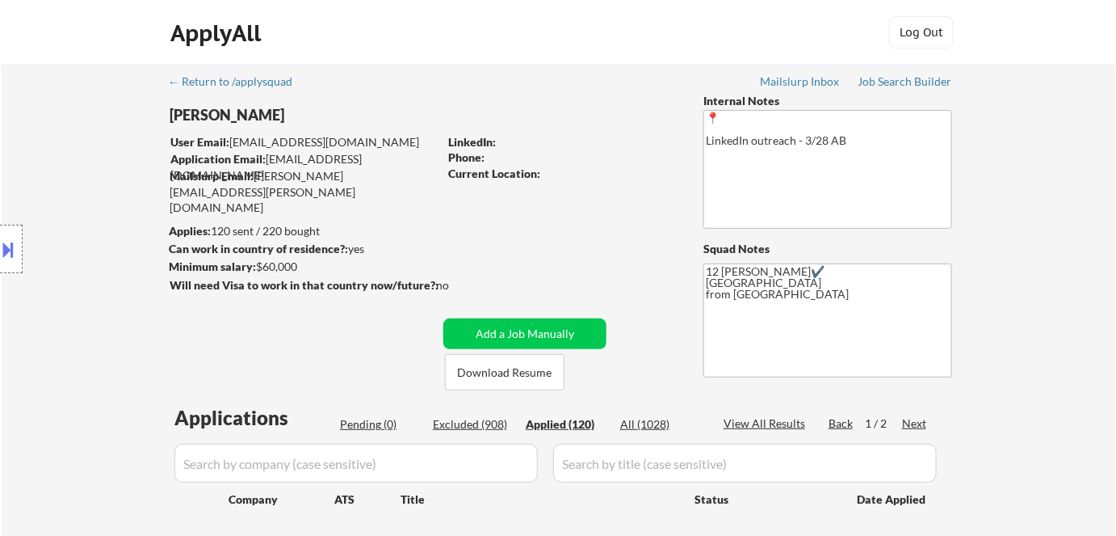
select select ""applied""
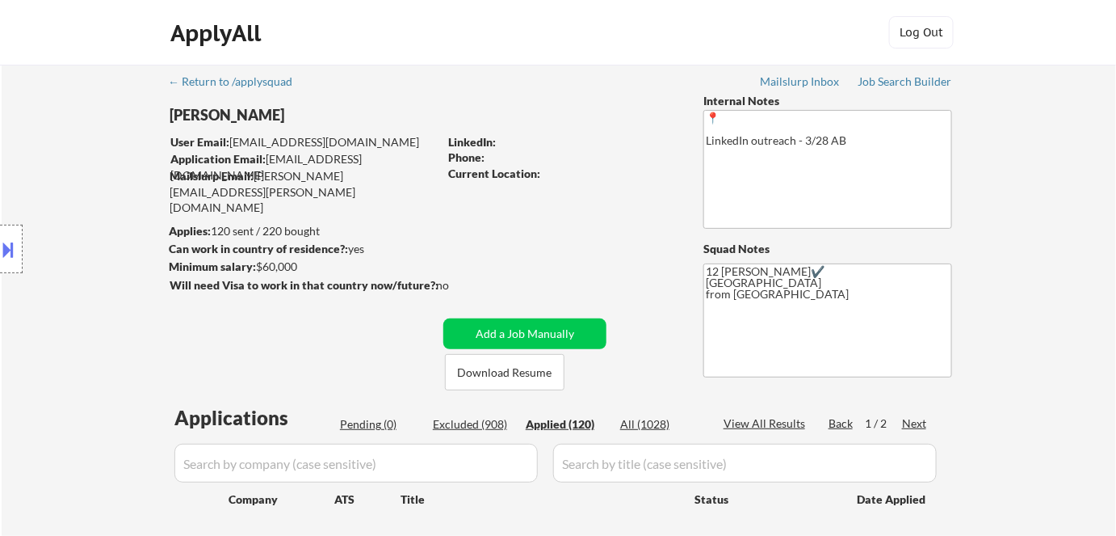
select select ""applied""
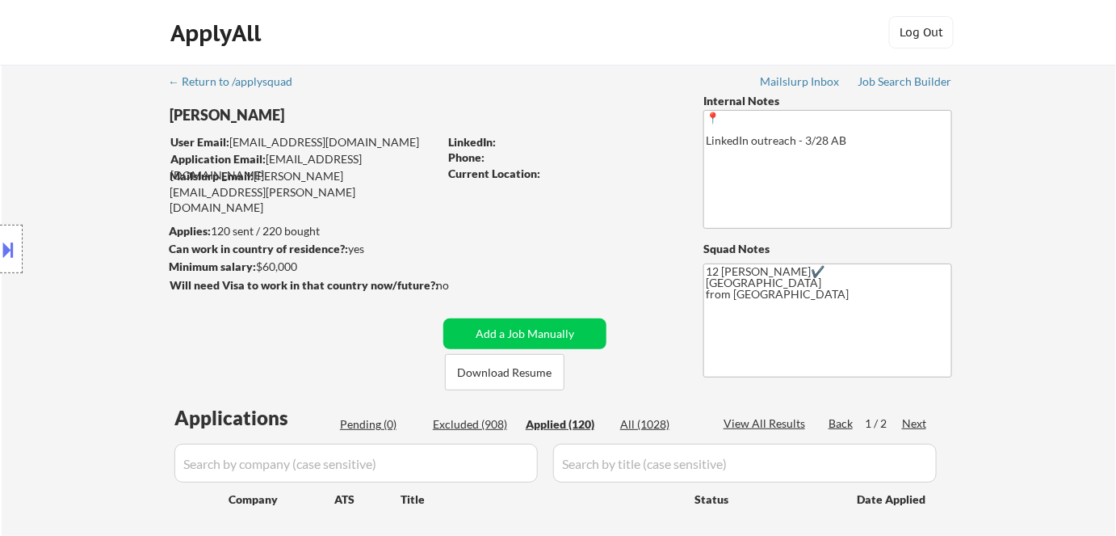
select select ""applied""
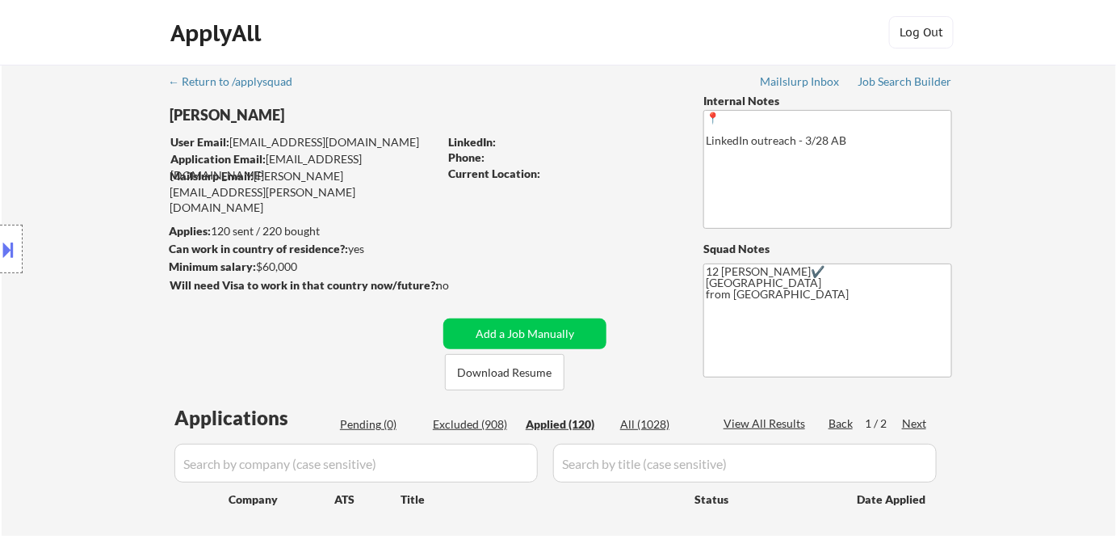
select select ""applied""
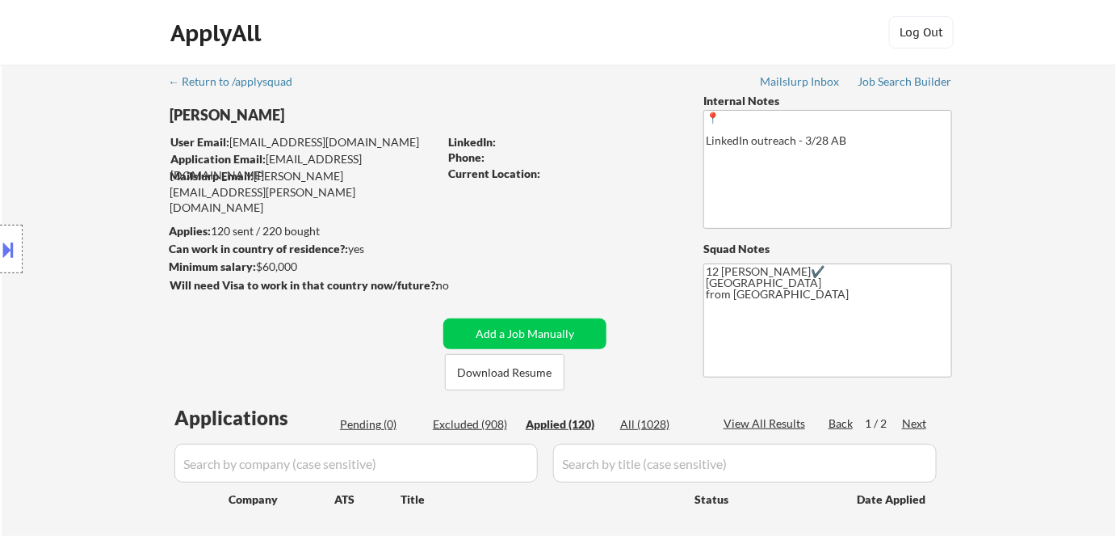
select select ""applied""
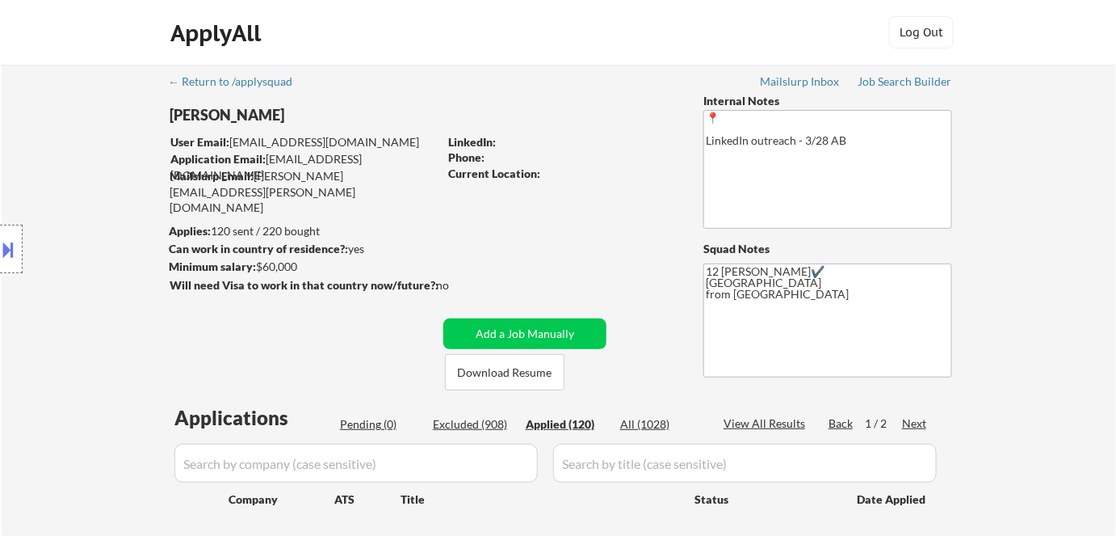
select select ""applied""
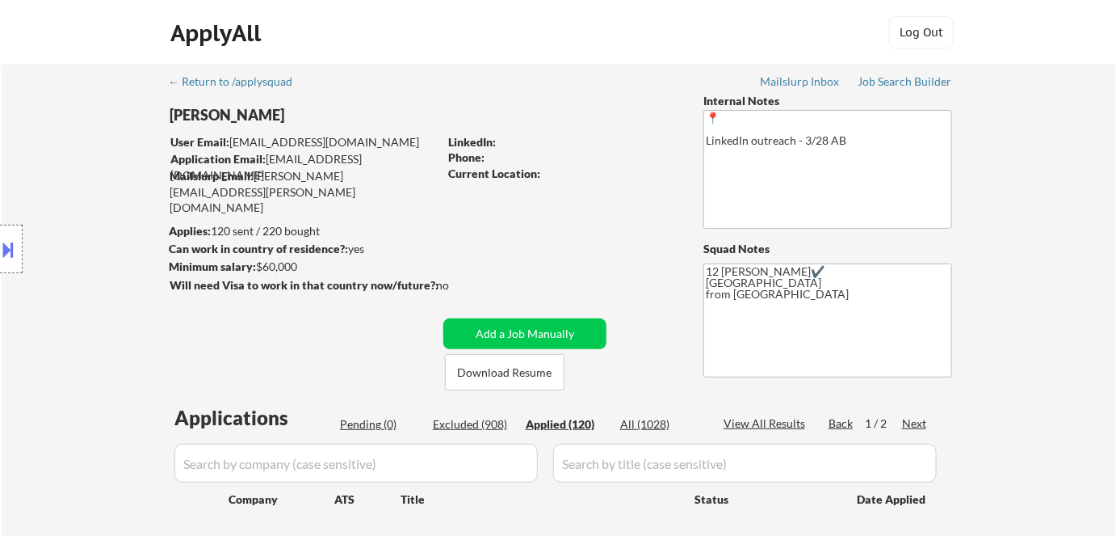
select select ""applied""
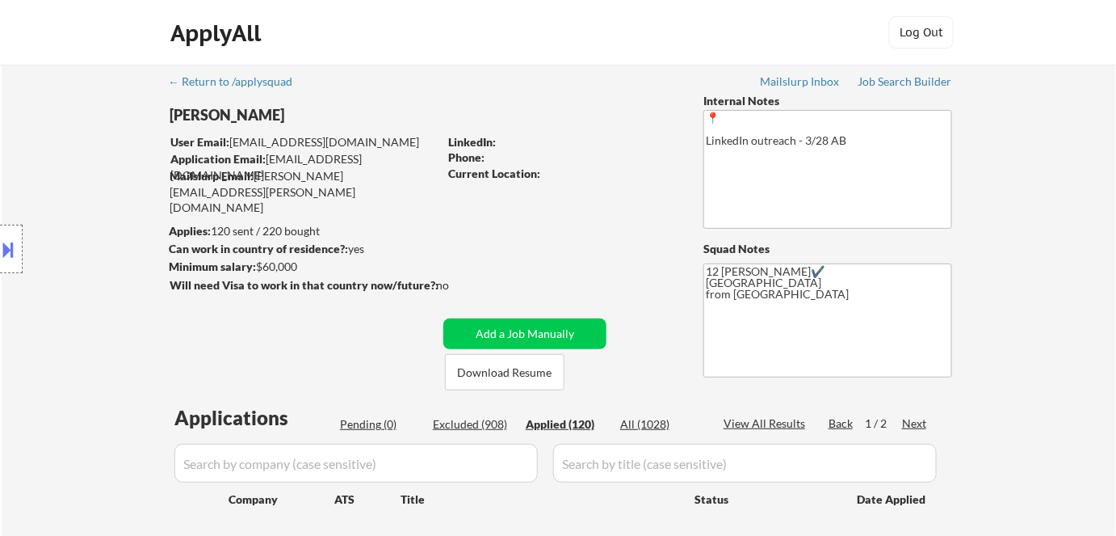
select select ""applied""
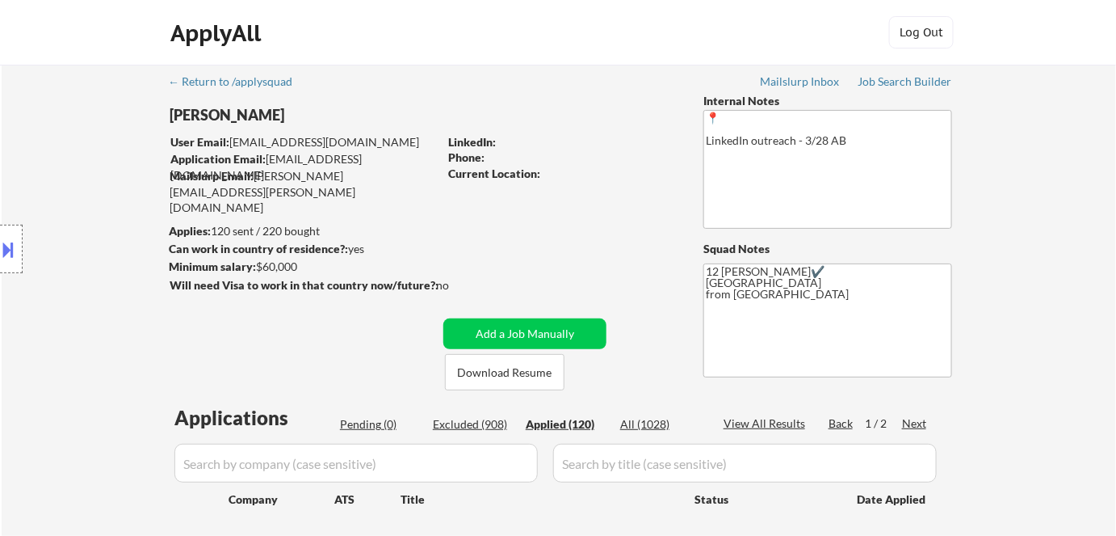
select select ""applied""
click at [16, 256] on button at bounding box center [9, 249] width 18 height 27
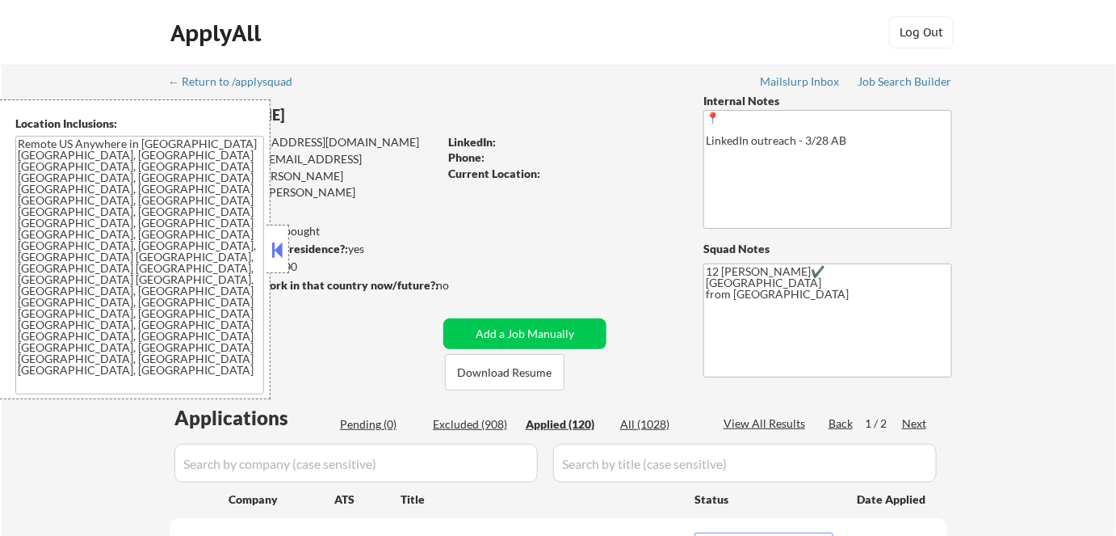
drag, startPoint x: 524, startPoint y: 237, endPoint x: 508, endPoint y: 239, distance: 16.2
click at [286, 253] on button at bounding box center [278, 249] width 18 height 24
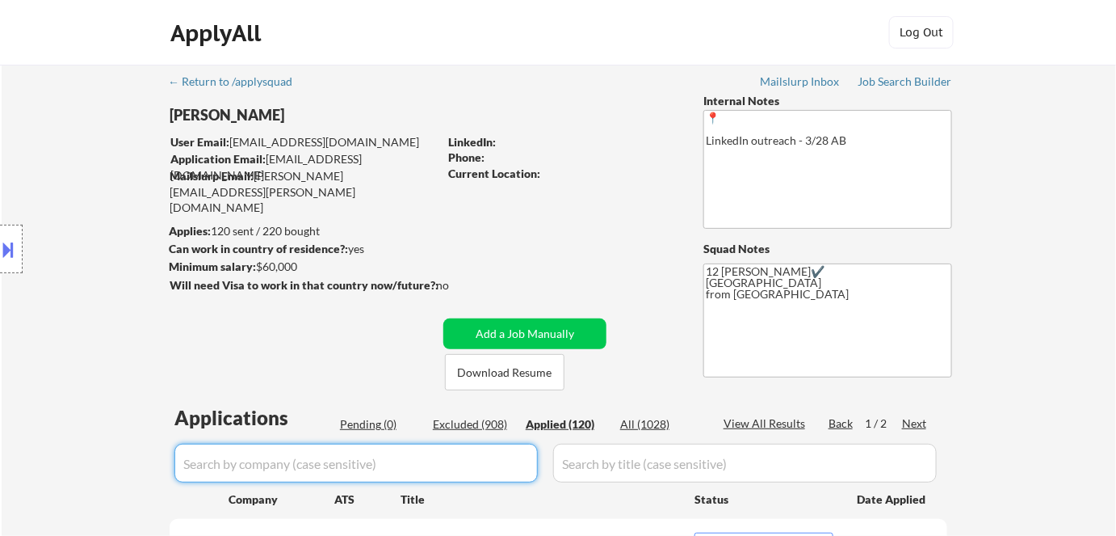
click at [340, 456] on input "input" at bounding box center [355, 462] width 363 height 39
paste input "veeva"
type input "veeva"
click at [567, 418] on div "Applied (120)" at bounding box center [566, 424] width 81 height 16
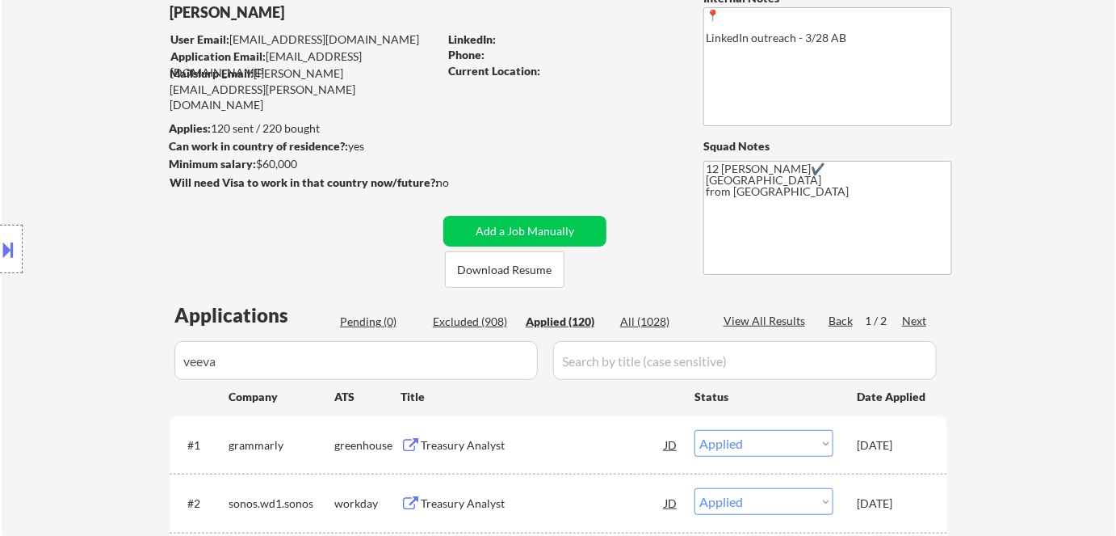
scroll to position [220, 0]
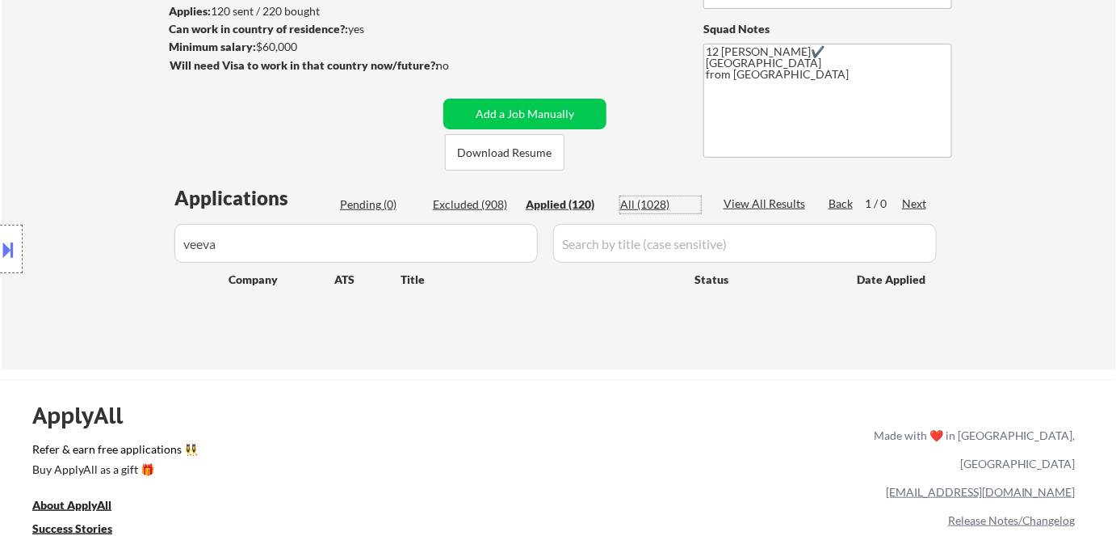
click at [657, 201] on div "All (1028)" at bounding box center [660, 204] width 81 height 16
select select ""excluded""
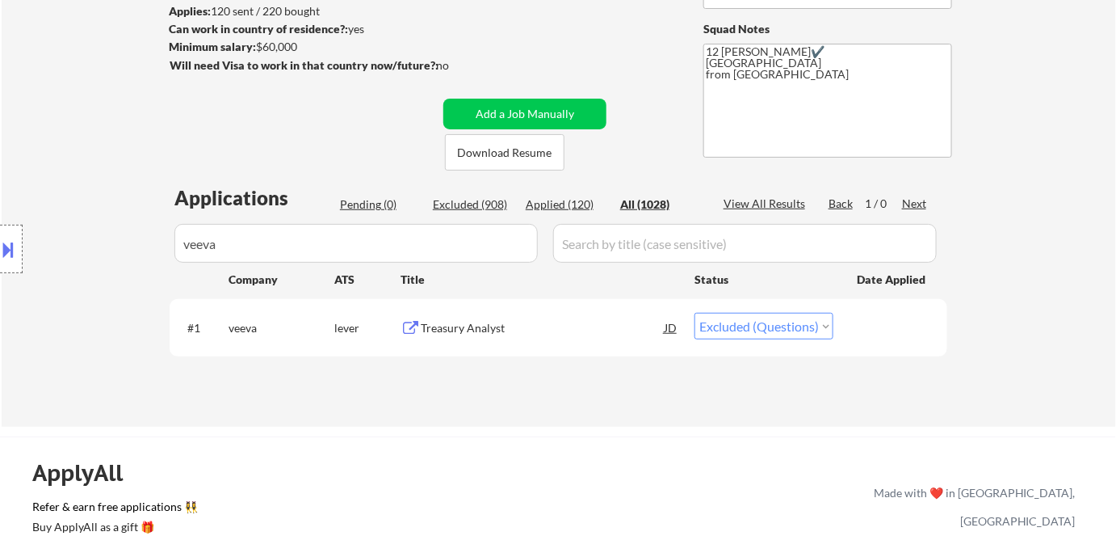
click at [579, 200] on div "Applied (120)" at bounding box center [566, 204] width 81 height 16
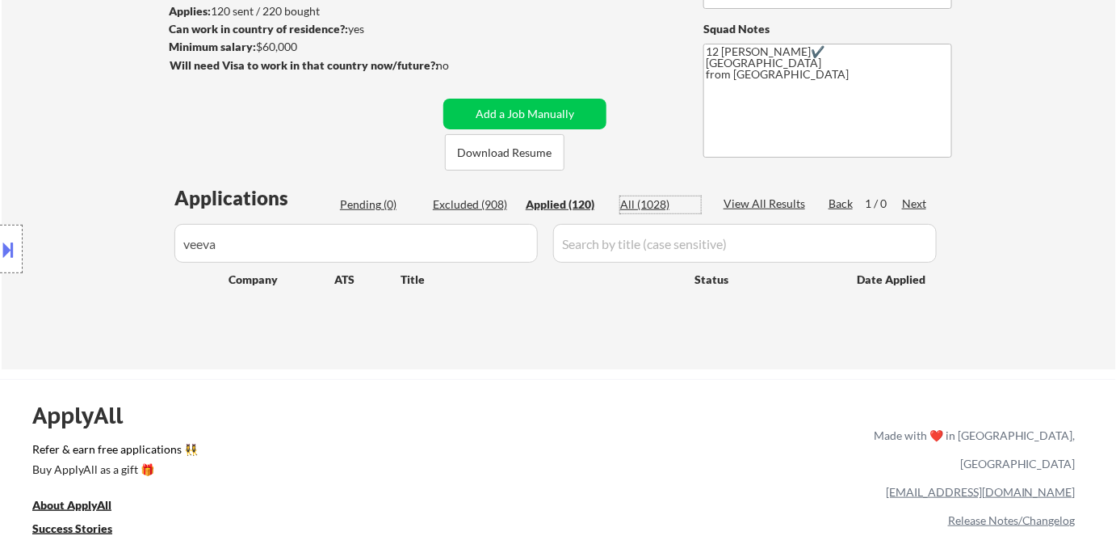
click at [637, 198] on div "All (1028)" at bounding box center [660, 204] width 81 height 16
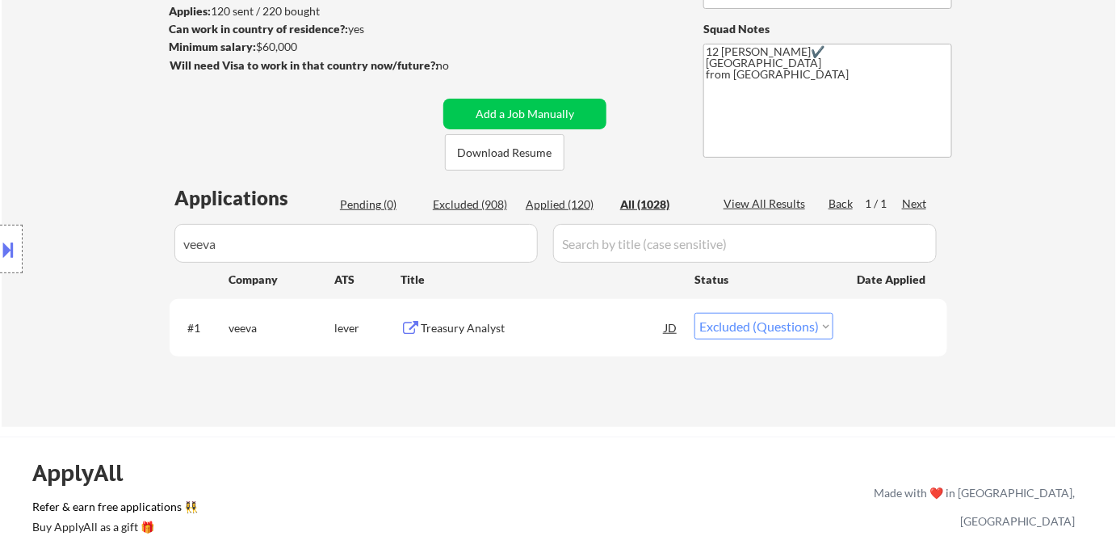
click at [565, 200] on div "Applied (120)" at bounding box center [566, 204] width 81 height 16
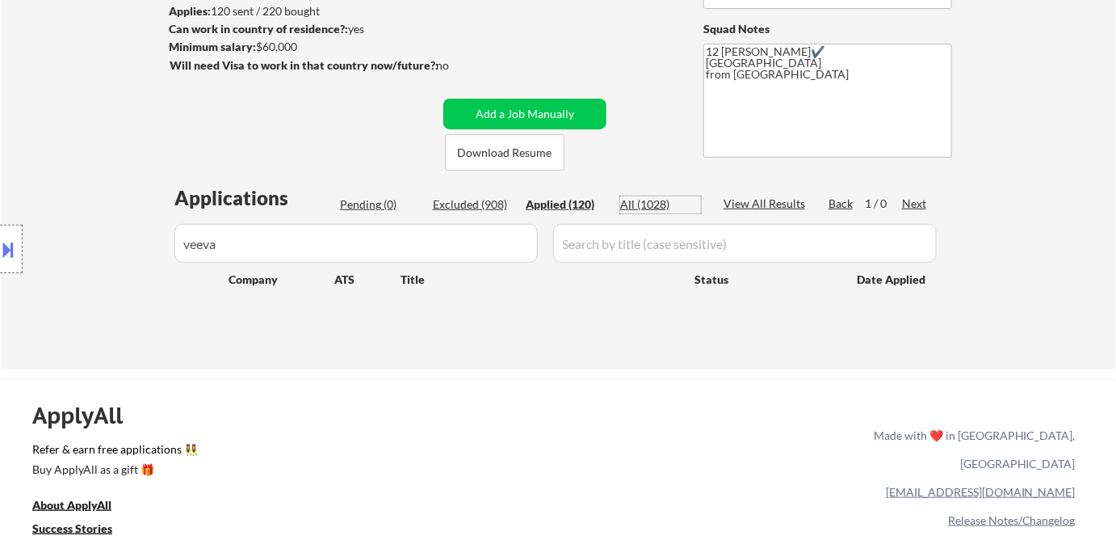
click at [640, 199] on div "All (1028)" at bounding box center [660, 204] width 81 height 16
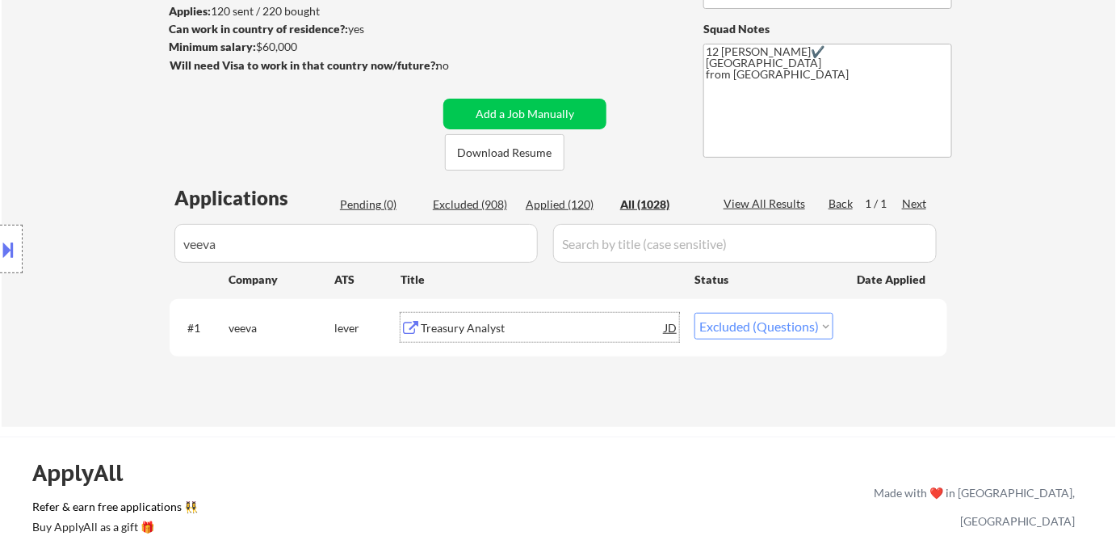
click at [476, 329] on div "Treasury Analyst" at bounding box center [543, 328] width 244 height 16
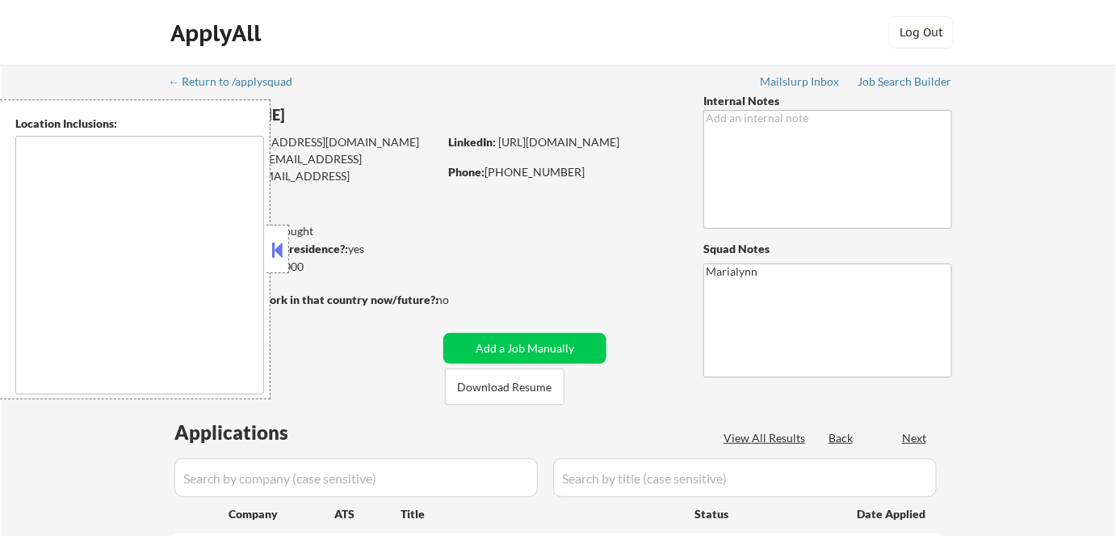
type textarea "[GEOGRAPHIC_DATA], [GEOGRAPHIC_DATA] [GEOGRAPHIC_DATA], [GEOGRAPHIC_DATA] [GEOG…"
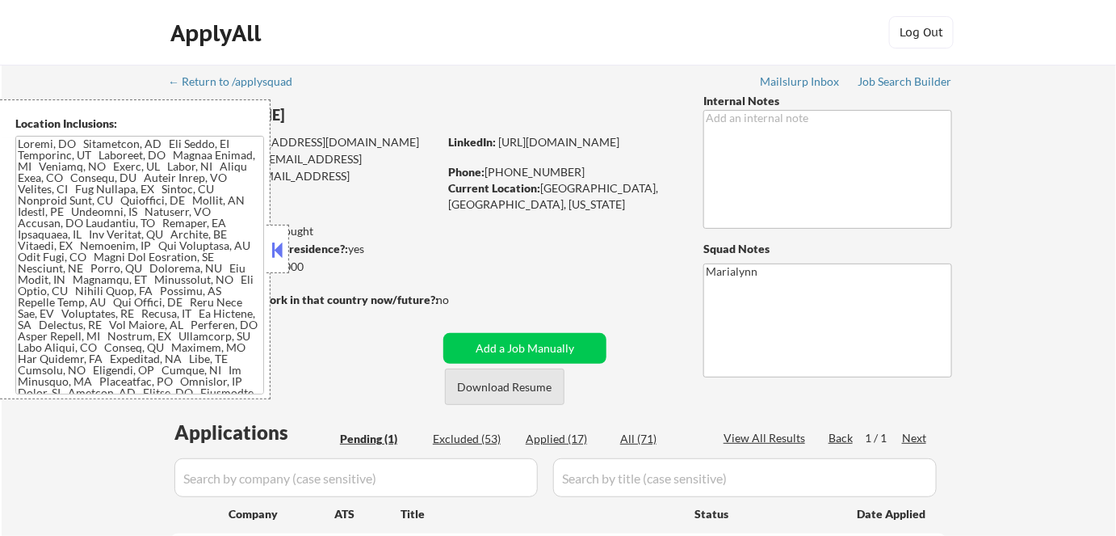
click at [480, 383] on button "Download Resume" at bounding box center [505, 386] width 120 height 36
click at [278, 250] on button at bounding box center [278, 249] width 18 height 24
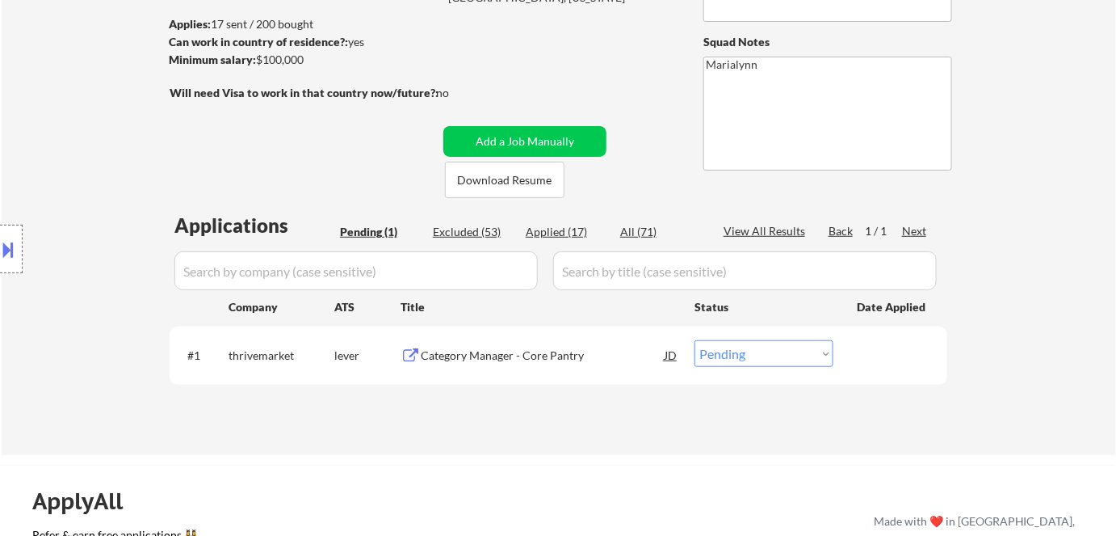
scroll to position [220, 0]
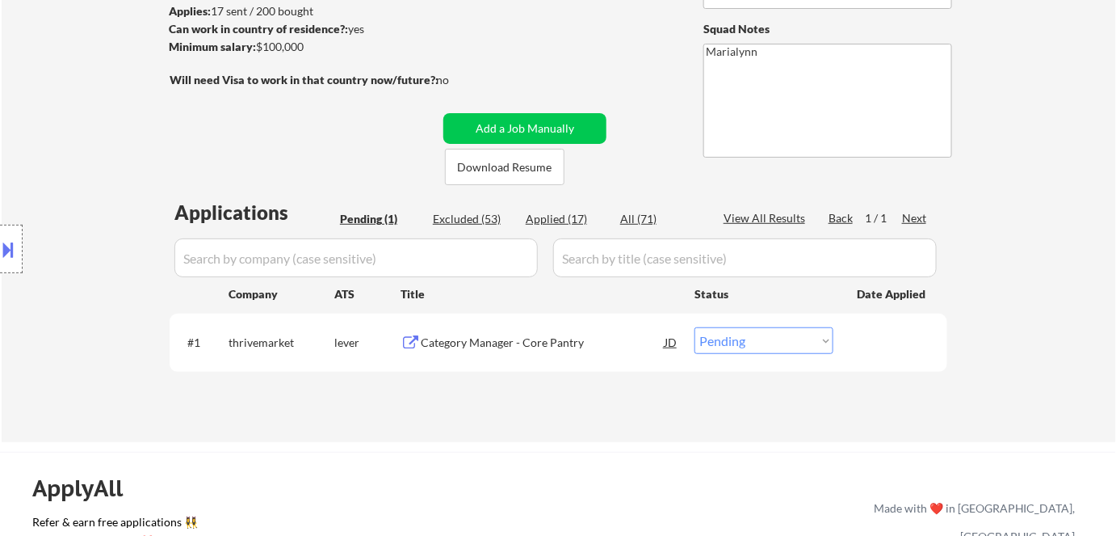
click at [469, 342] on div "Category Manager - Core Pantry" at bounding box center [543, 342] width 244 height 16
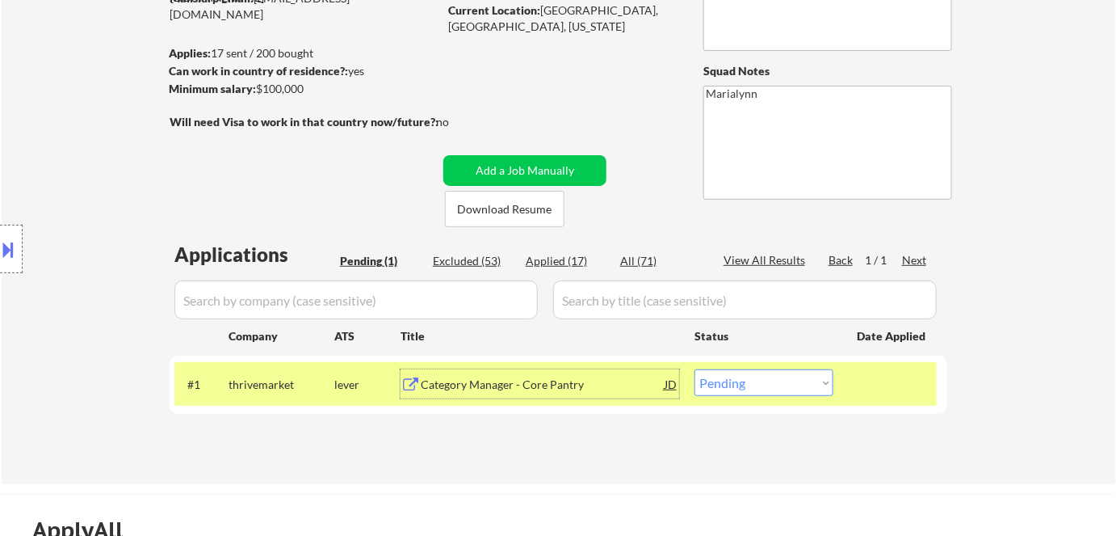
scroll to position [293, 0]
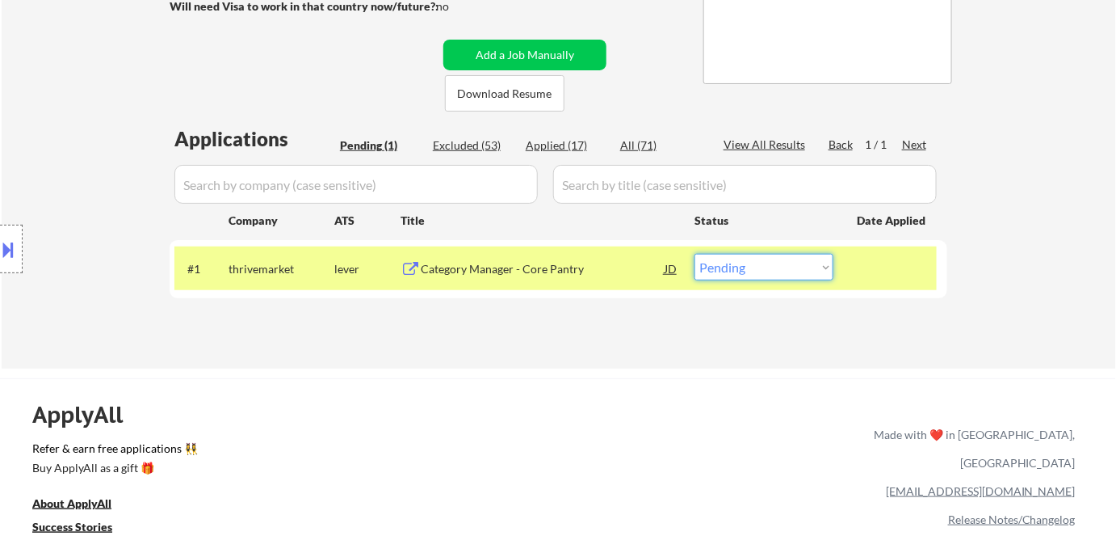
drag, startPoint x: 795, startPoint y: 270, endPoint x: 800, endPoint y: 279, distance: 10.1
click at [795, 270] on select "Choose an option... Pending Applied Excluded (Questions) Excluded (Expired) Exc…" at bounding box center [764, 267] width 139 height 27
select select ""excluded""
click at [695, 254] on select "Choose an option... Pending Applied Excluded (Questions) Excluded (Expired) Exc…" at bounding box center [764, 267] width 139 height 27
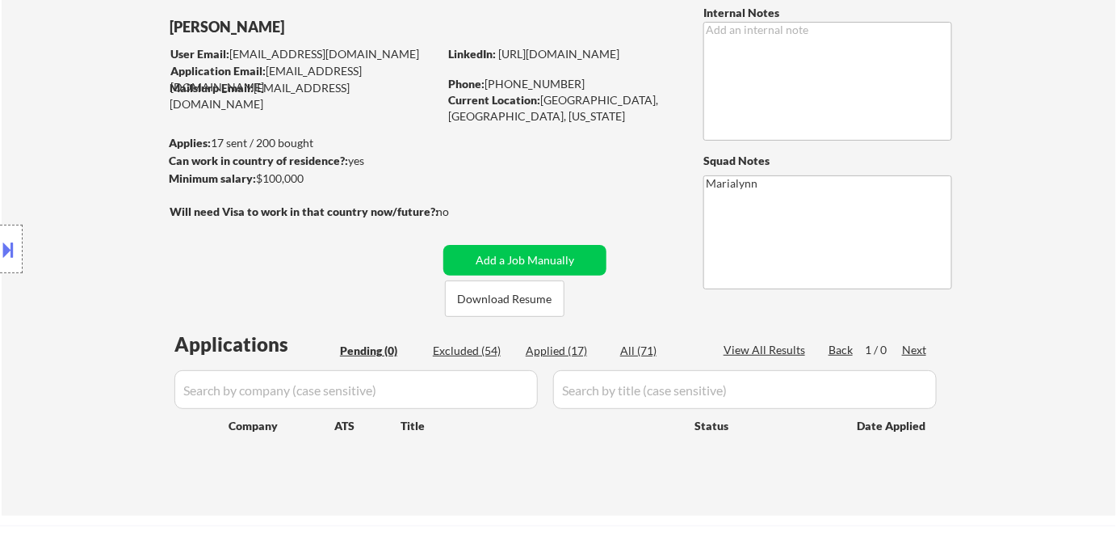
scroll to position [146, 0]
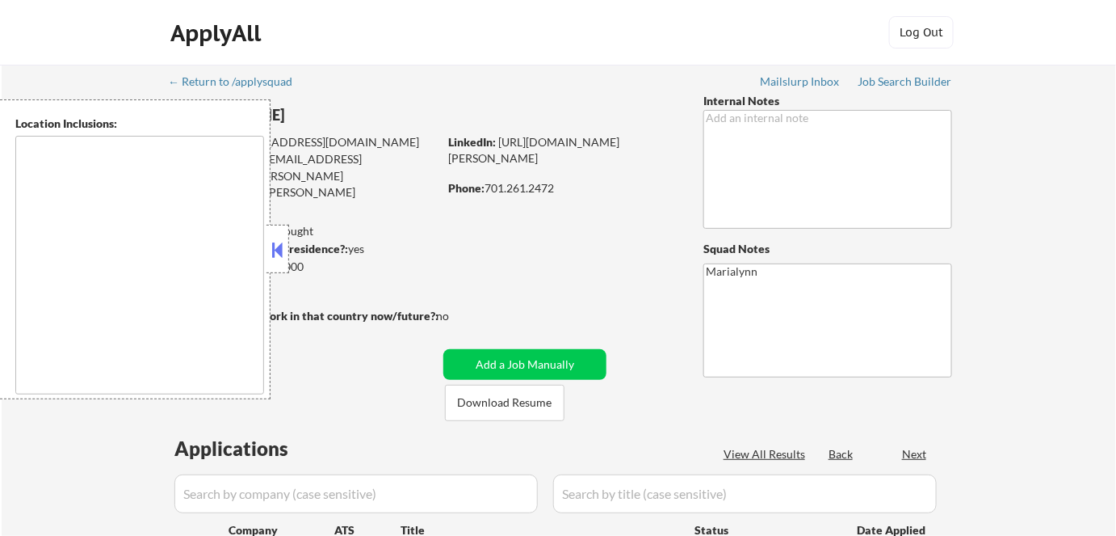
type textarea "Fargo, ND Moorhead, [GEOGRAPHIC_DATA] [GEOGRAPHIC_DATA], [GEOGRAPHIC_DATA] [GEO…"
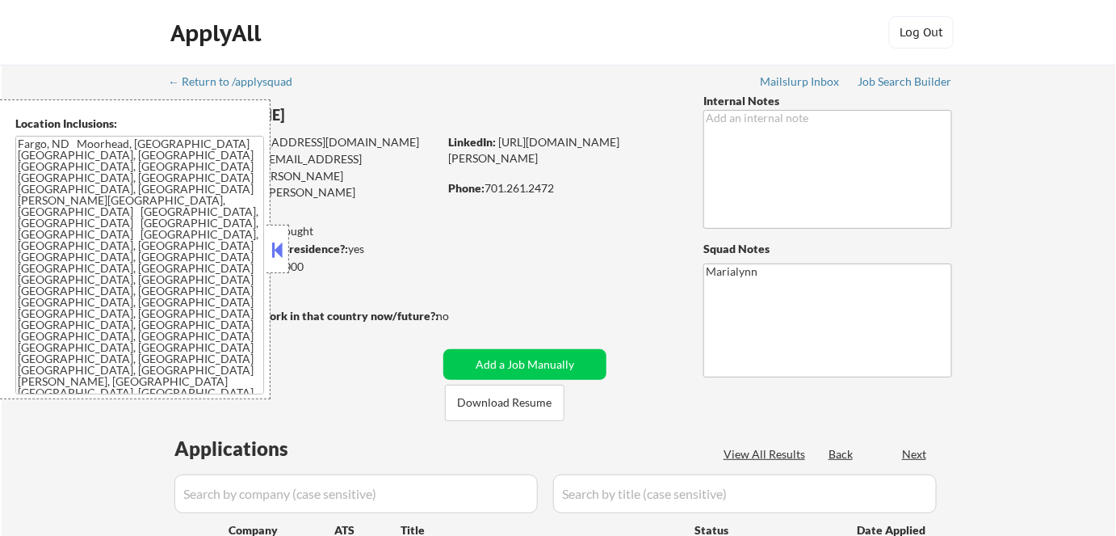
select select ""pending""
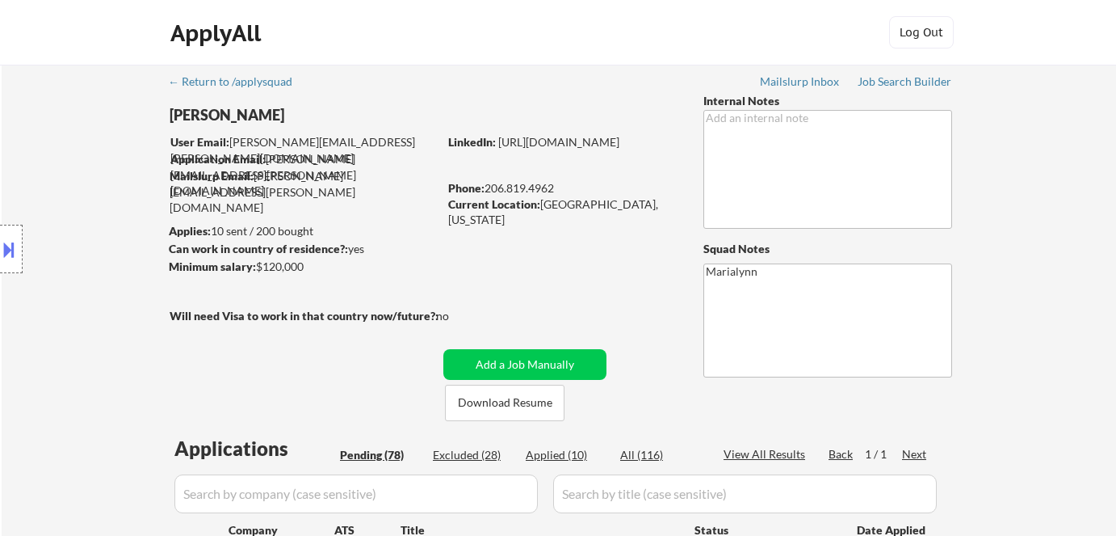
select select ""pending""
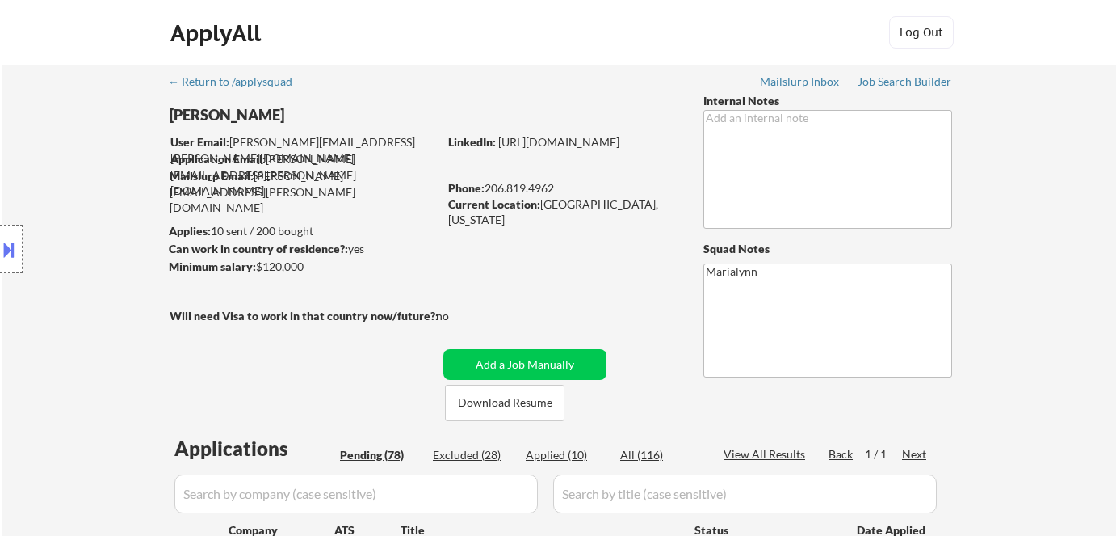
select select ""pending""
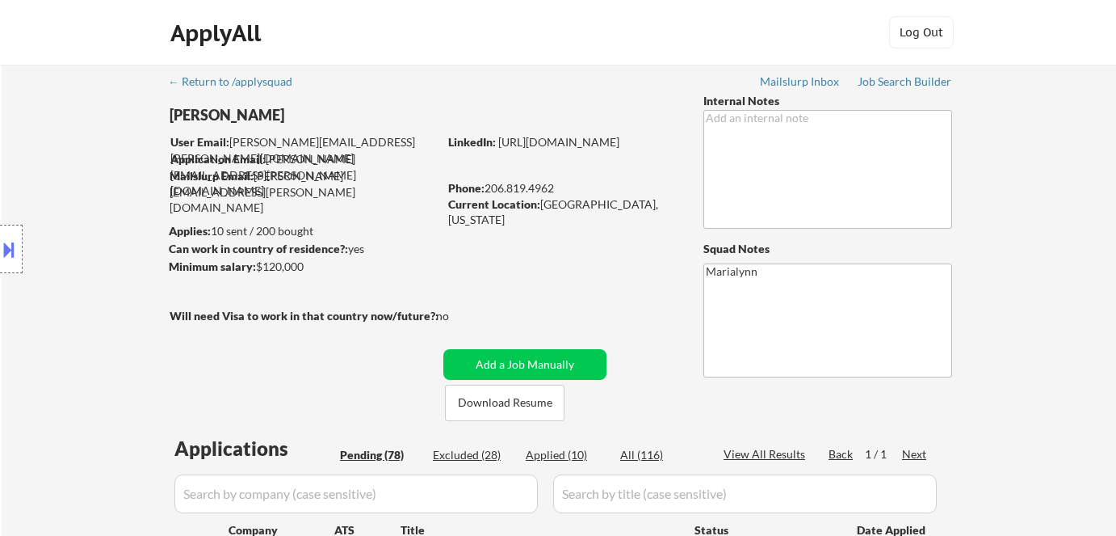
select select ""pending""
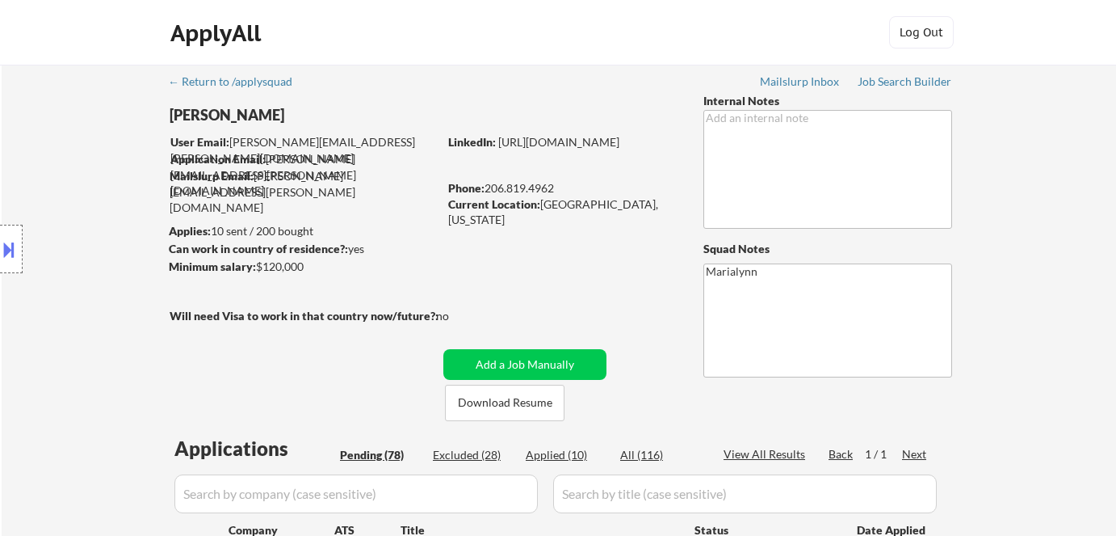
select select ""pending""
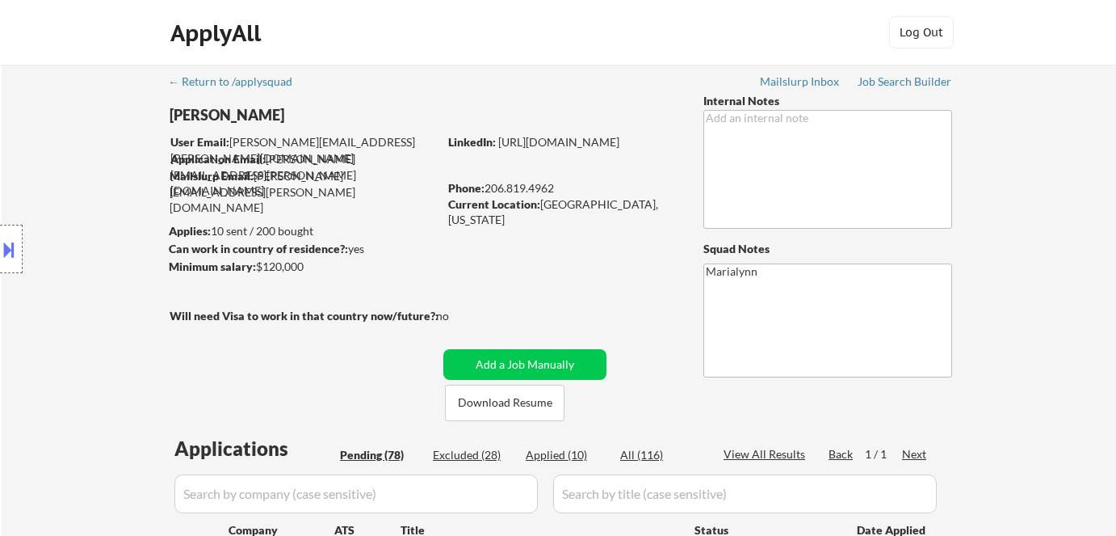
select select ""pending""
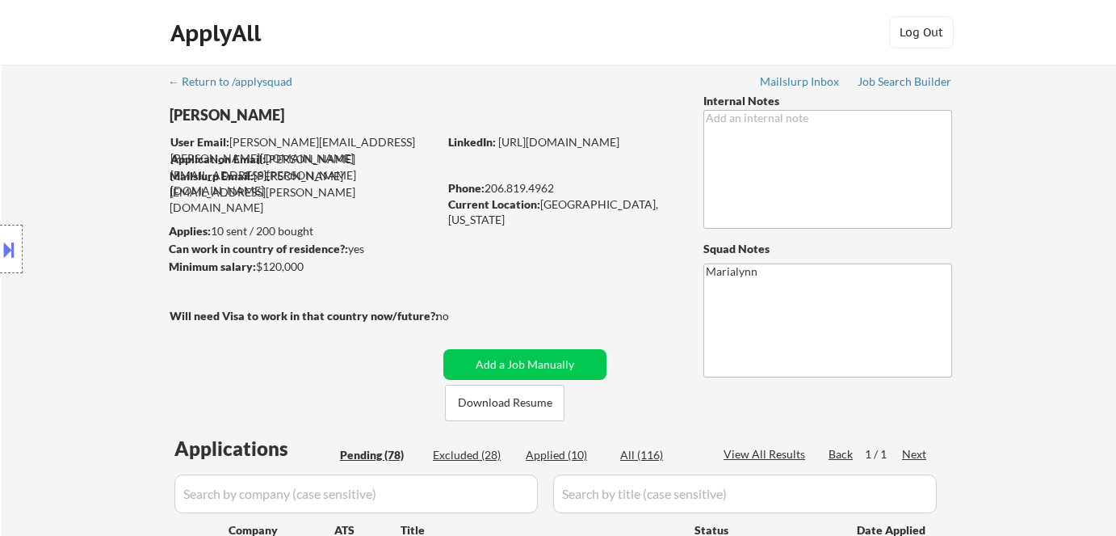
select select ""pending""
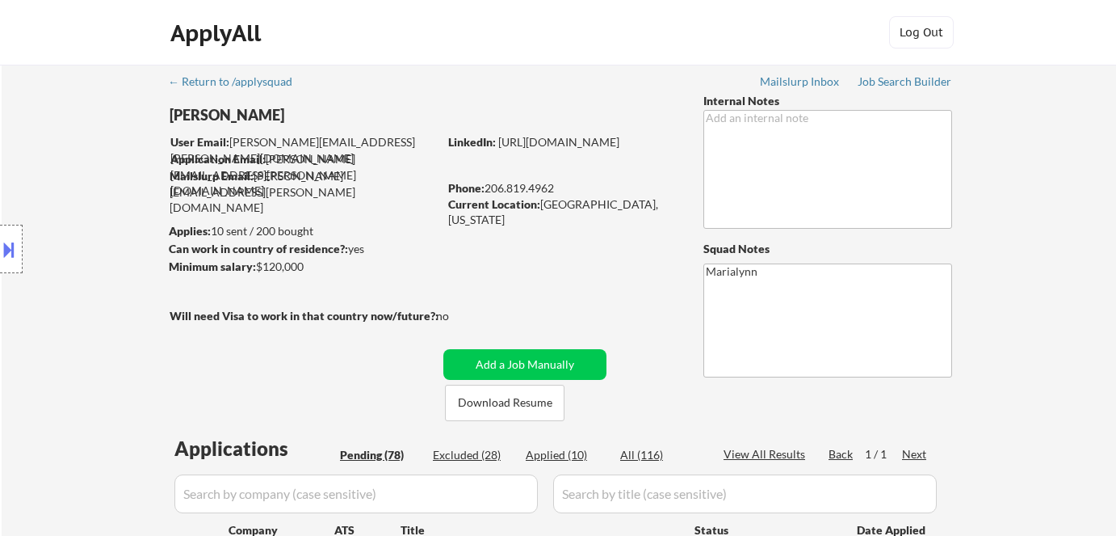
select select ""pending""
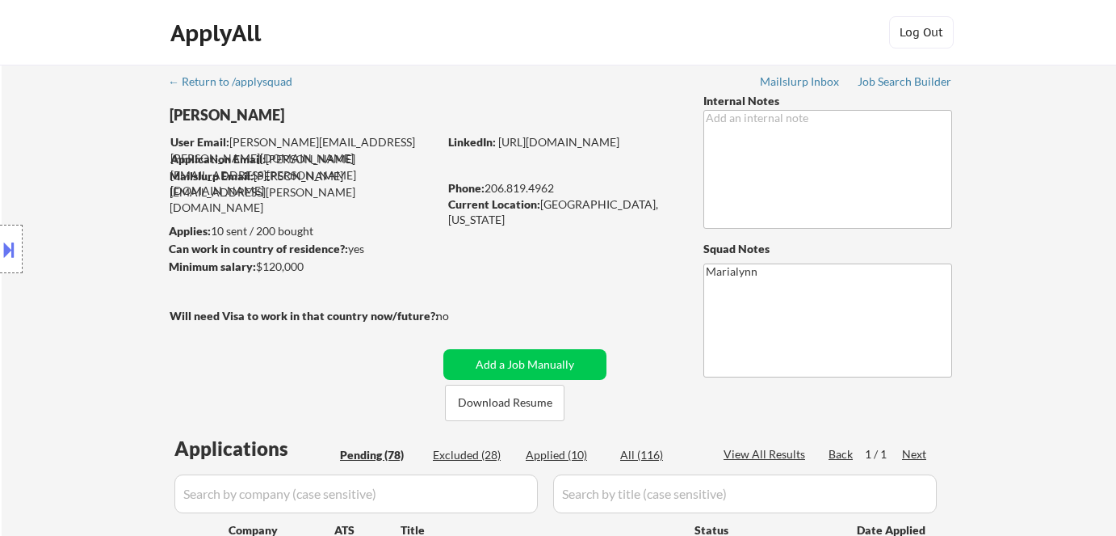
select select ""pending""
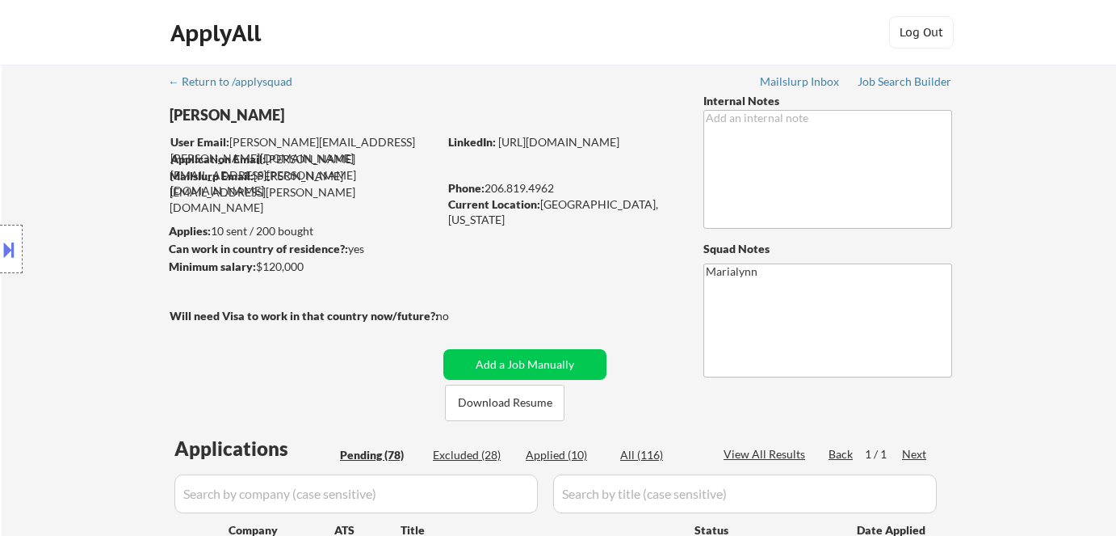
select select ""pending""
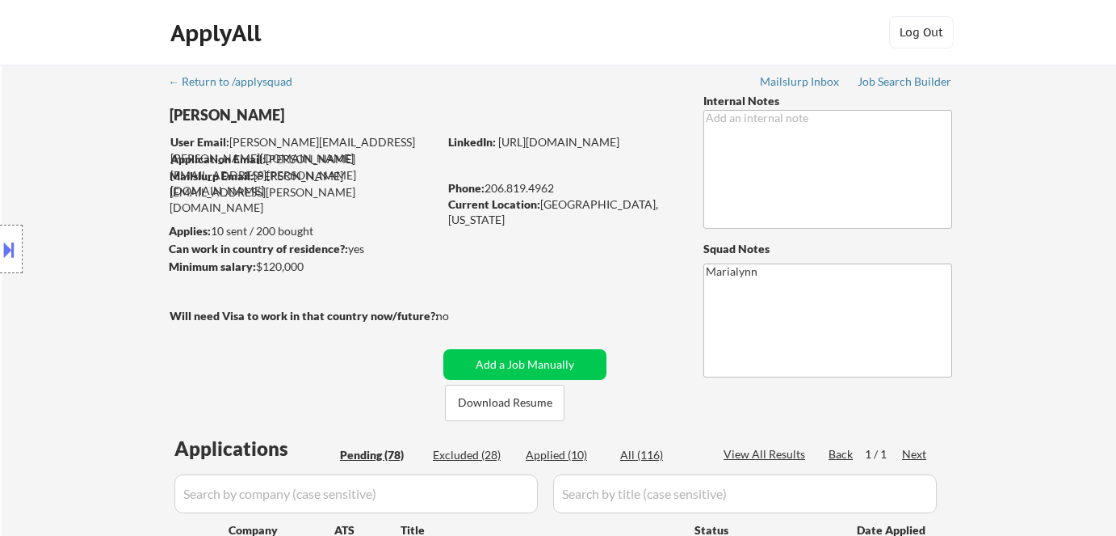
select select ""pending""
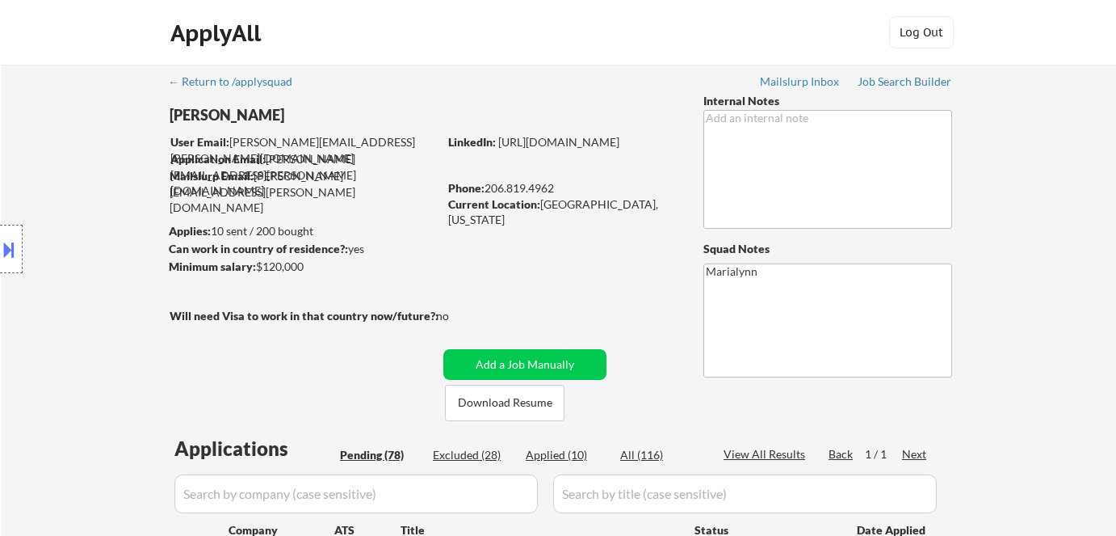
select select ""pending""
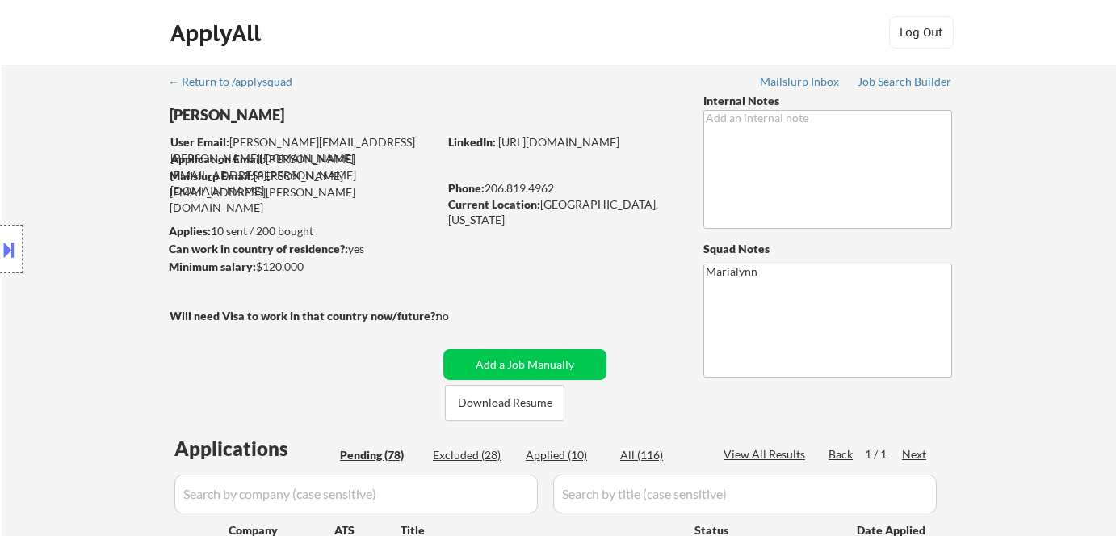
select select ""pending""
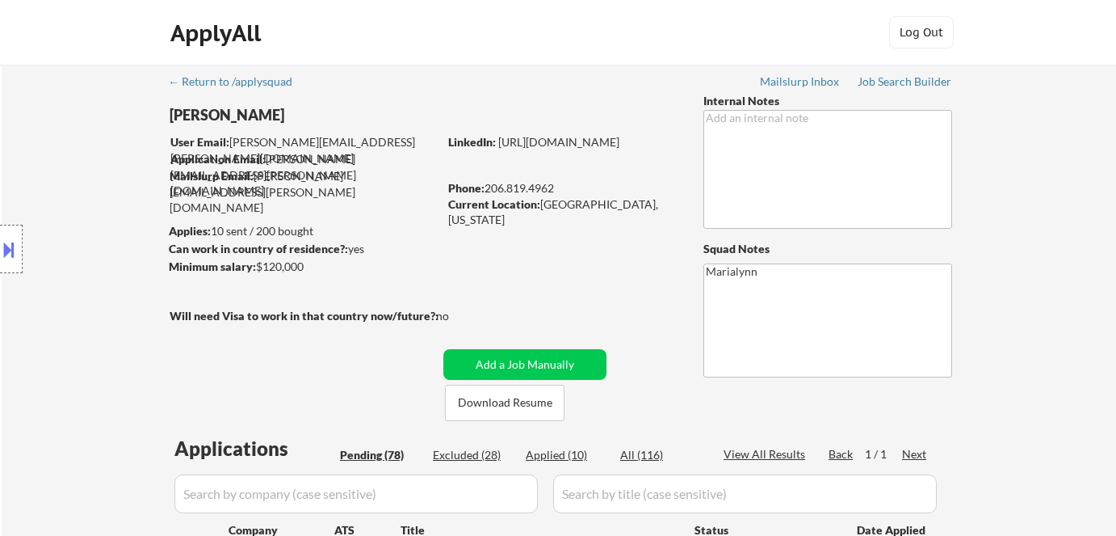
select select ""pending""
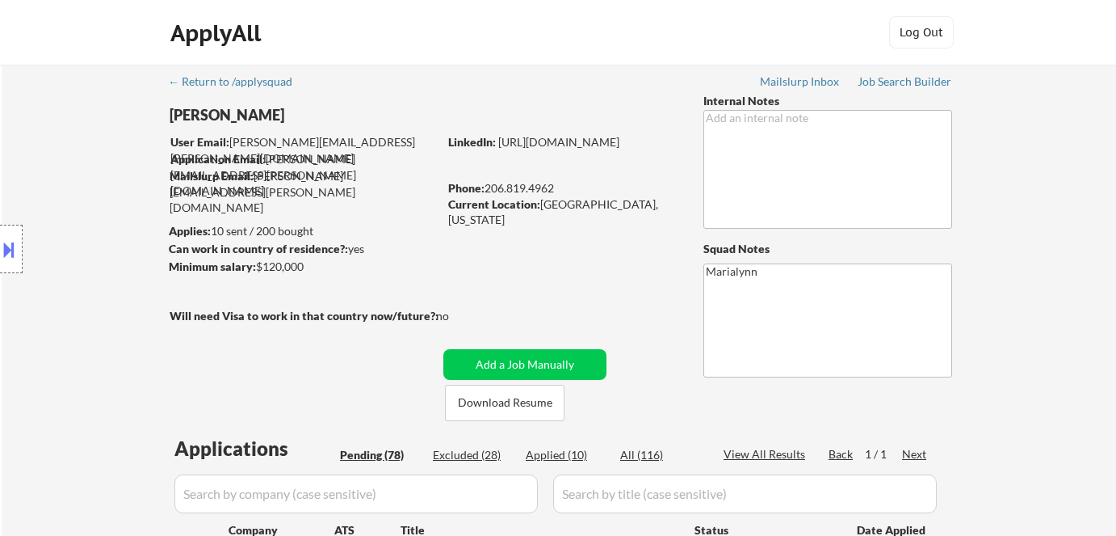
select select ""pending""
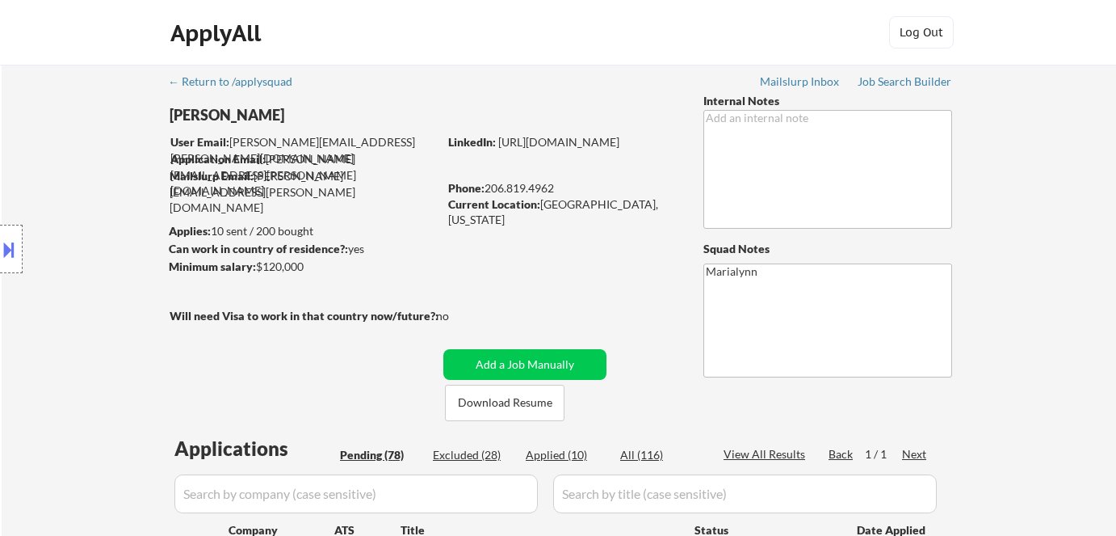
select select ""pending""
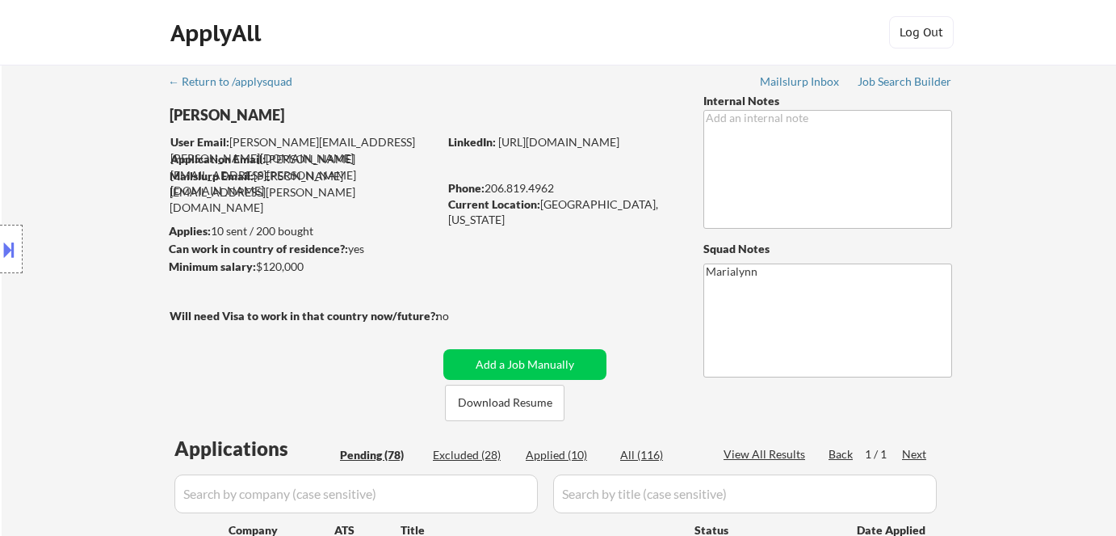
select select ""pending""
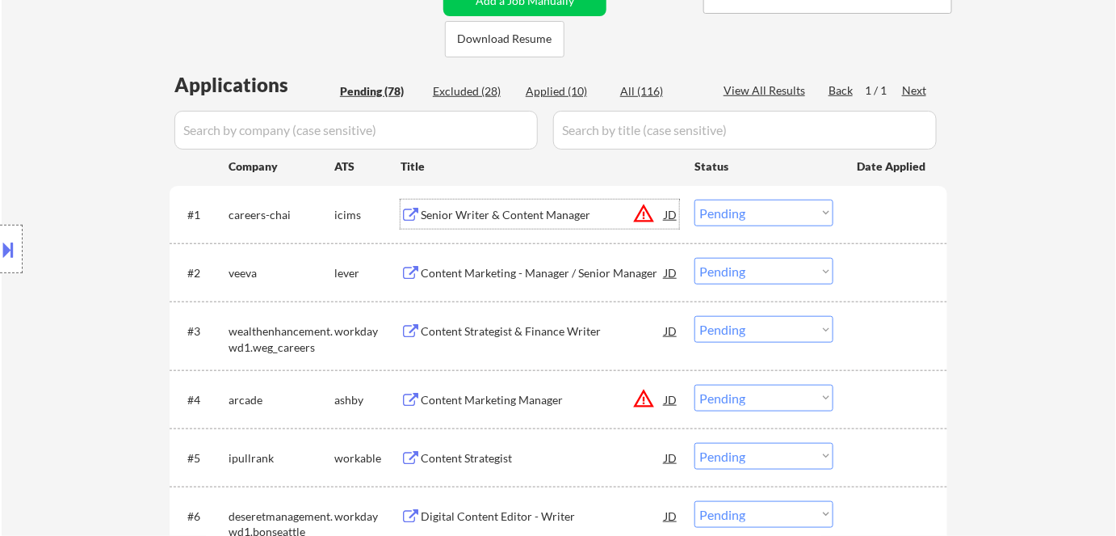
scroll to position [367, 0]
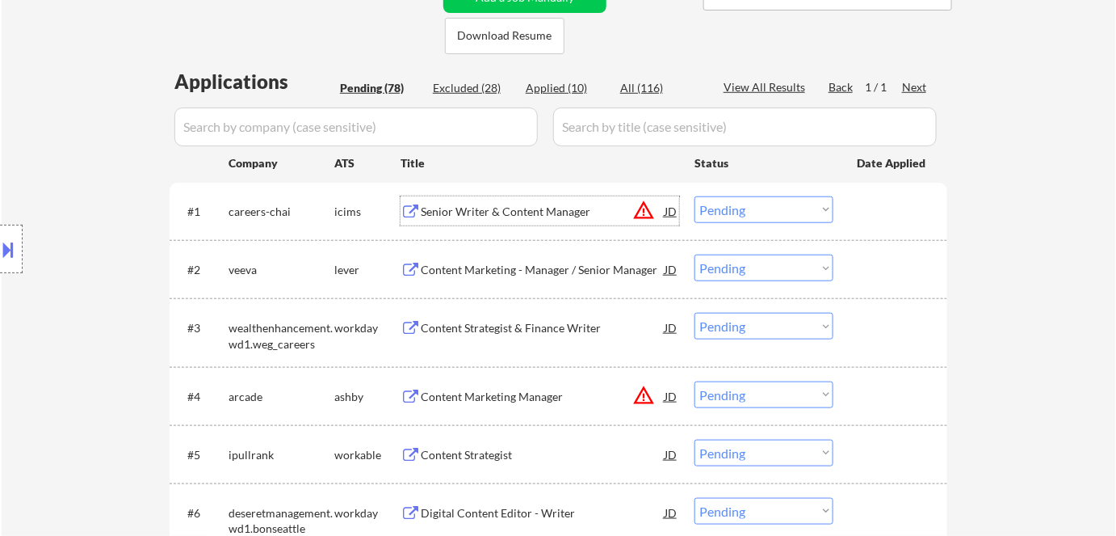
click at [730, 208] on select "Choose an option... Pending Applied Excluded (Questions) Excluded (Expired) Exc…" at bounding box center [764, 209] width 139 height 27
click at [723, 204] on select "Choose an option... Pending Applied Excluded (Questions) Excluded (Expired) Exc…" at bounding box center [764, 209] width 139 height 27
click at [695, 196] on select "Choose an option... Pending Applied Excluded (Questions) Excluded (Expired) Exc…" at bounding box center [764, 209] width 139 height 27
select select ""pending""
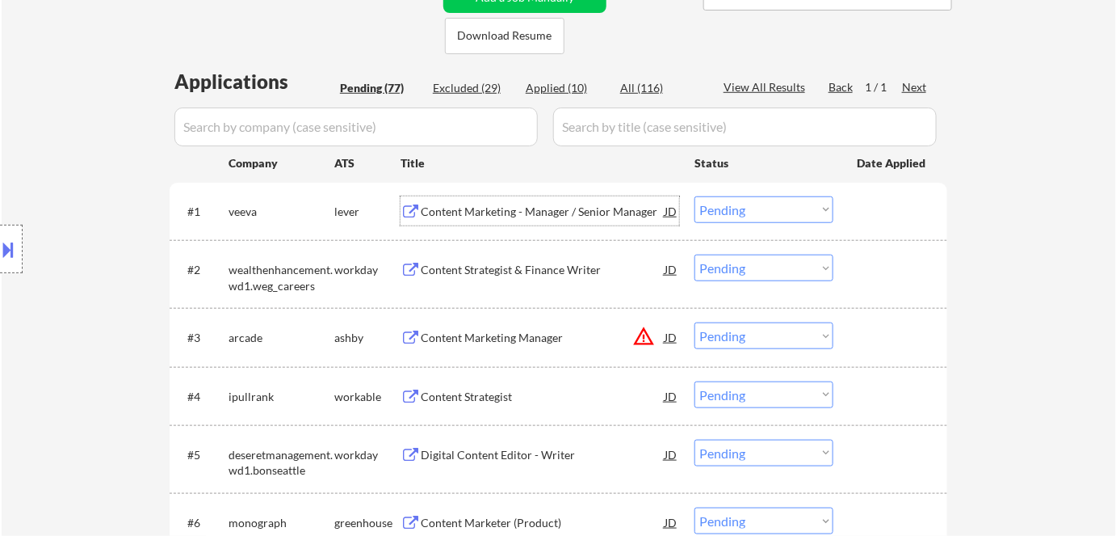
click at [464, 213] on div "Content Marketing - Manager / Senior Manager" at bounding box center [543, 212] width 244 height 16
